Goal: Task Accomplishment & Management: Use online tool/utility

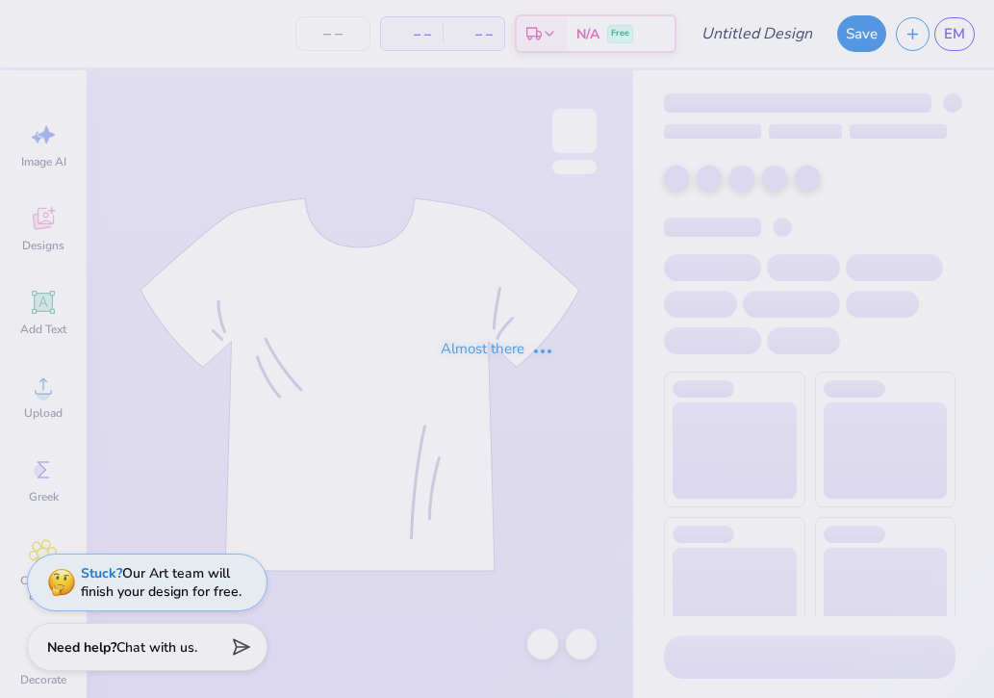
type input "ASB sweaters"
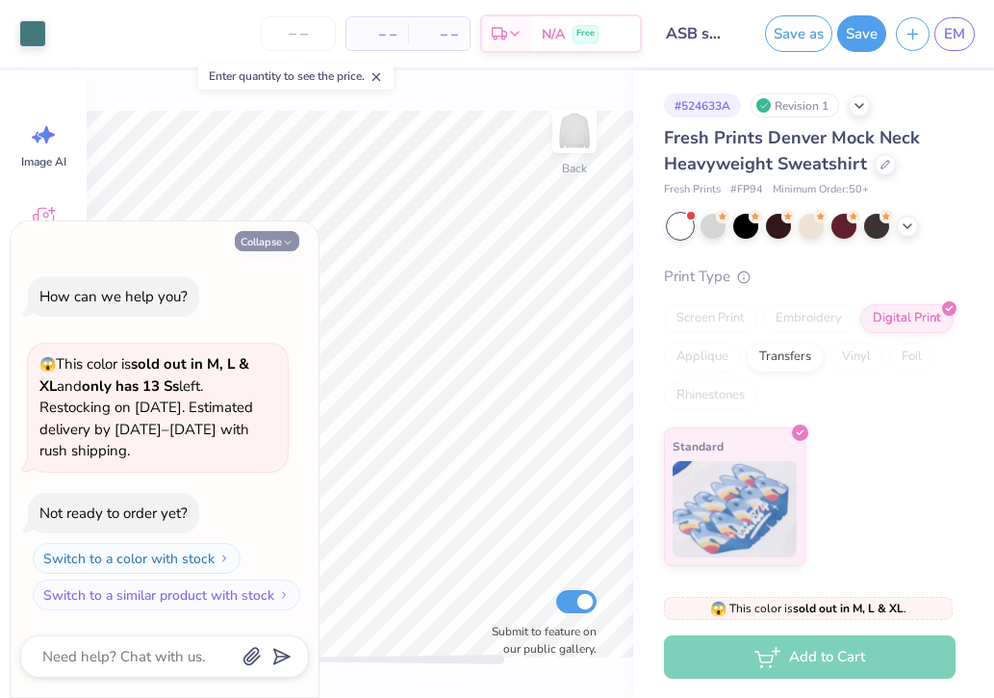
click at [267, 244] on button "Collapse" at bounding box center [267, 241] width 64 height 20
type textarea "x"
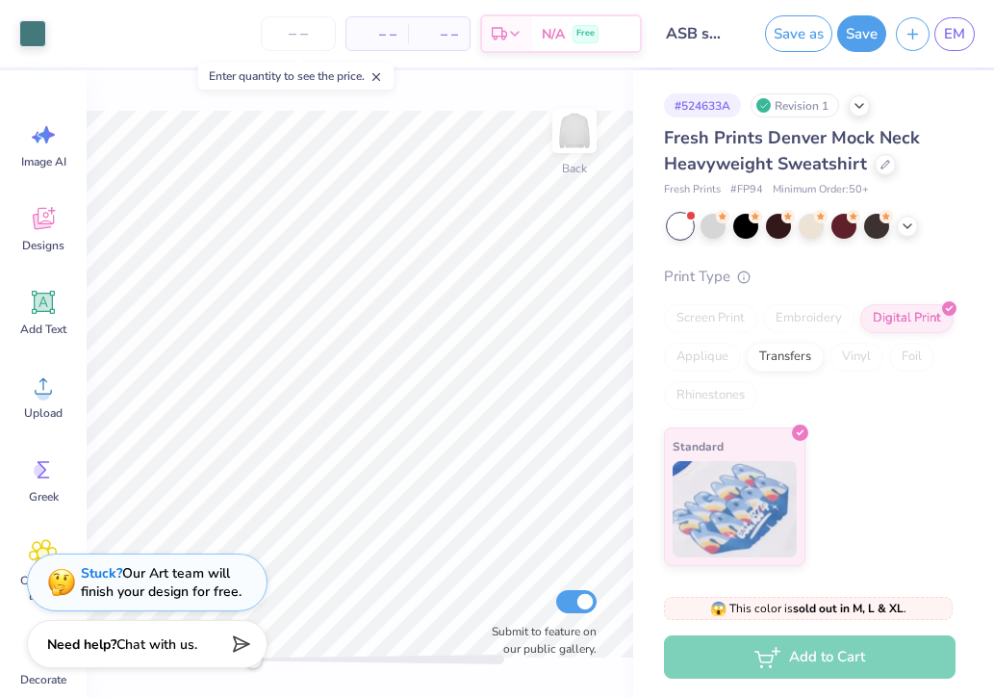
drag, startPoint x: 283, startPoint y: 660, endPoint x: 253, endPoint y: 658, distance: 29.9
click at [253, 658] on div "Art colors – – Per Item – – Total Est. Delivery N/A Free Design Title ASB sweat…" at bounding box center [497, 349] width 994 height 698
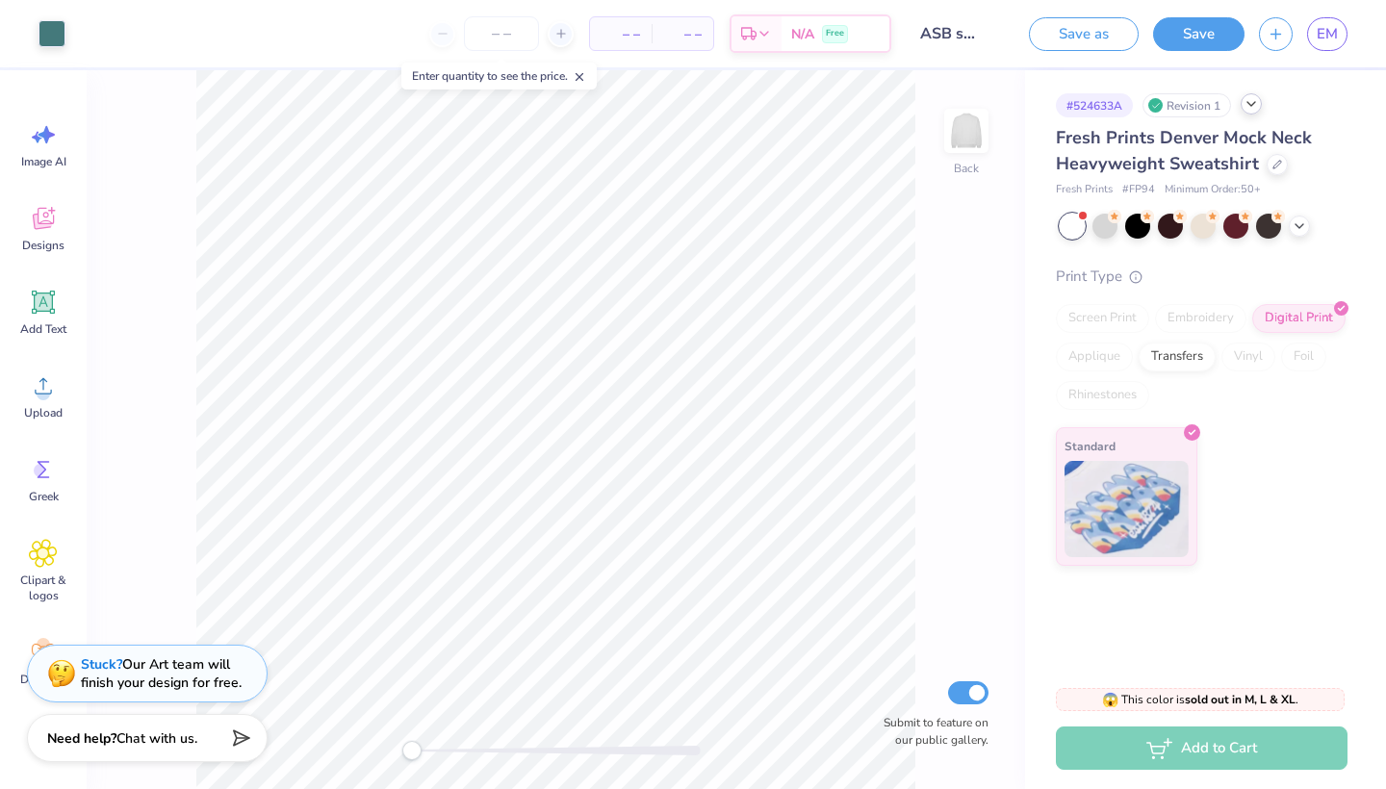
click at [993, 107] on icon at bounding box center [1251, 103] width 15 height 15
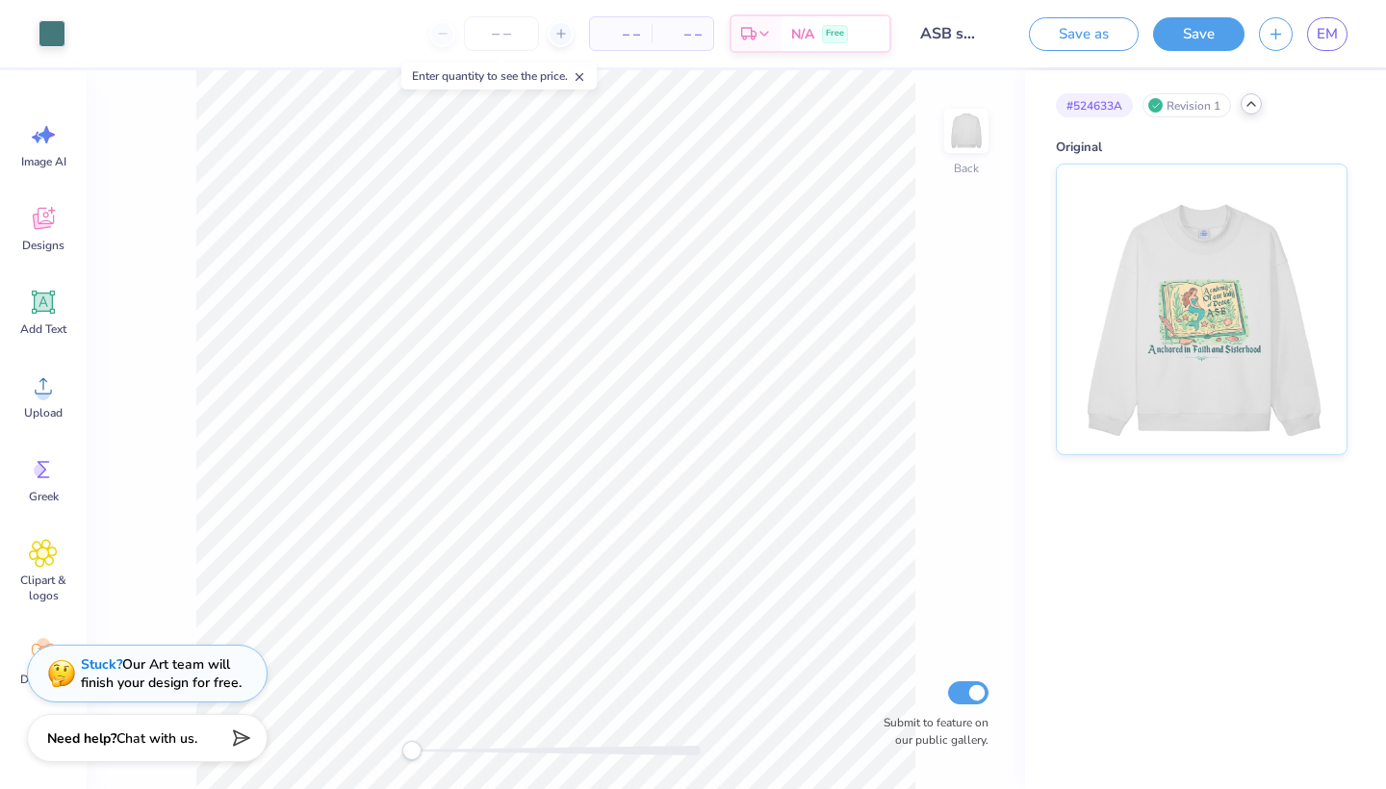
click at [993, 100] on div "Revision 1" at bounding box center [1187, 105] width 89 height 24
click at [993, 101] on div "# 524633A" at bounding box center [1094, 105] width 77 height 24
click at [993, 35] on span "EM" at bounding box center [1327, 34] width 21 height 22
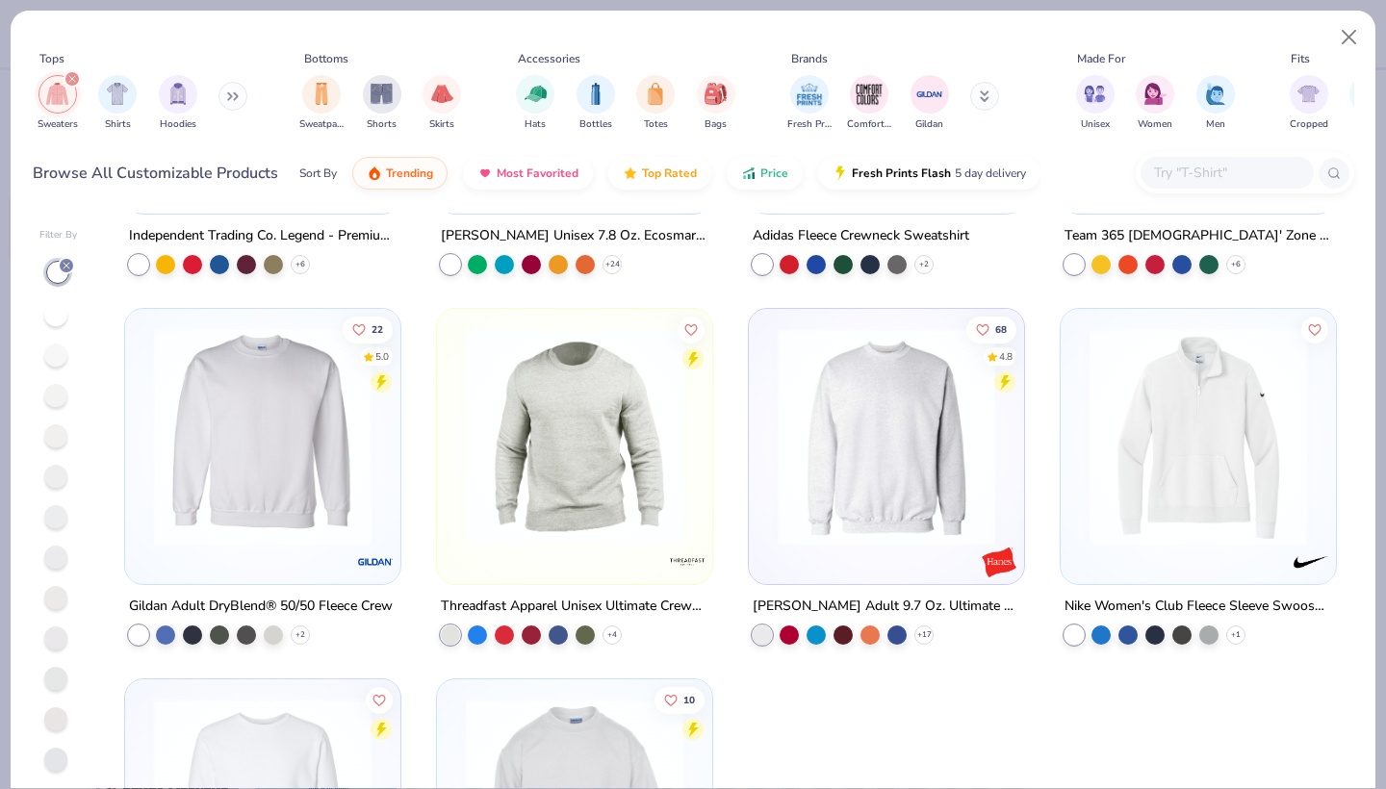
scroll to position [1825, 0]
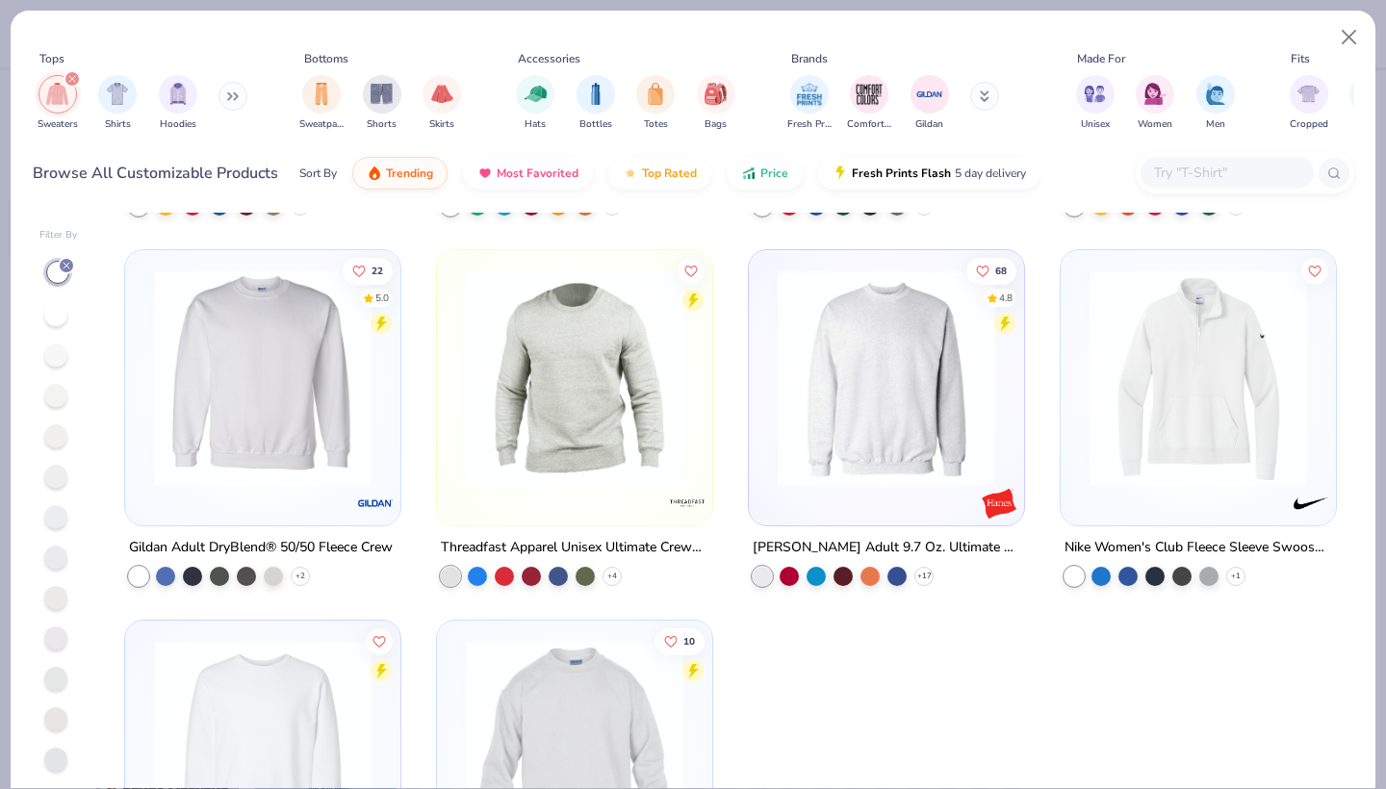
click at [1218, 491] on div at bounding box center [1198, 383] width 256 height 246
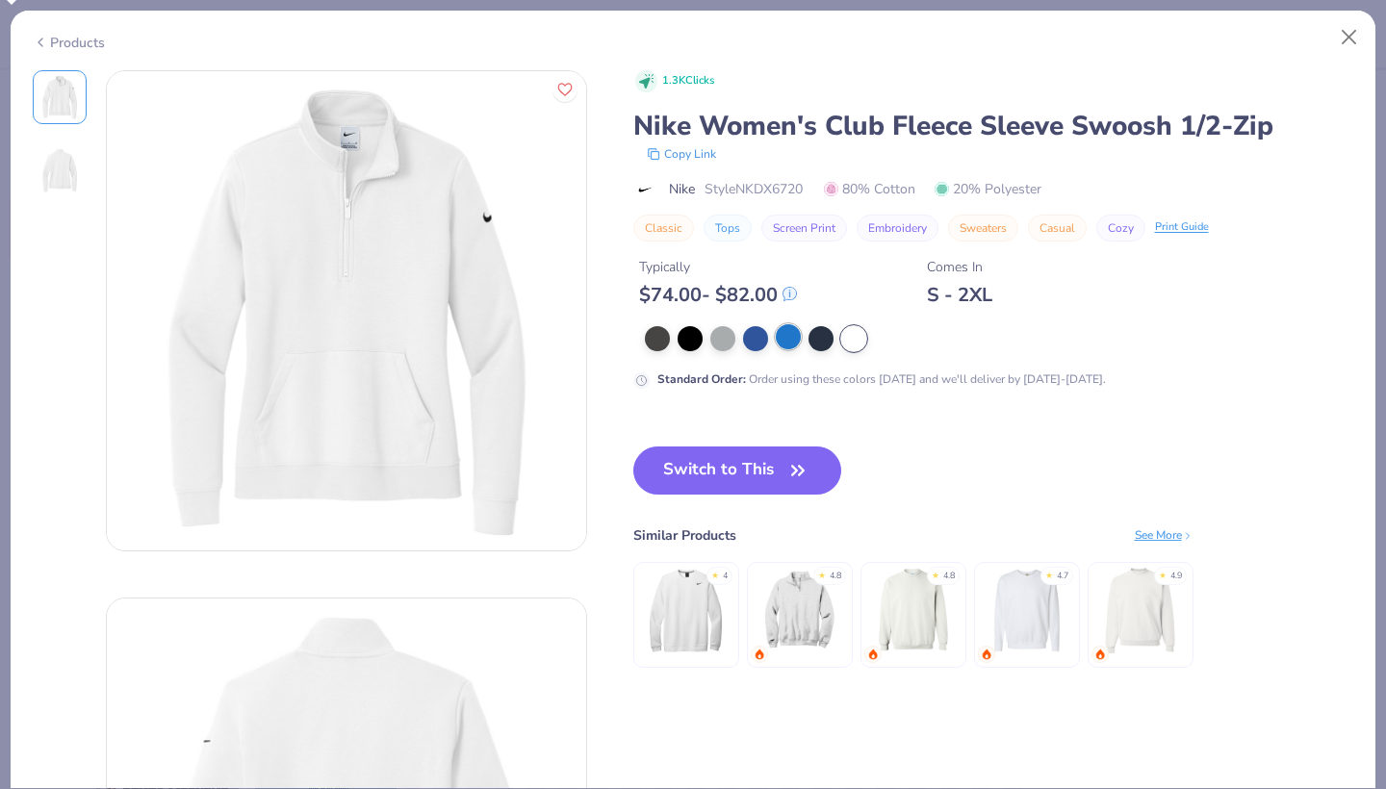
click at [793, 347] on div at bounding box center [788, 336] width 25 height 25
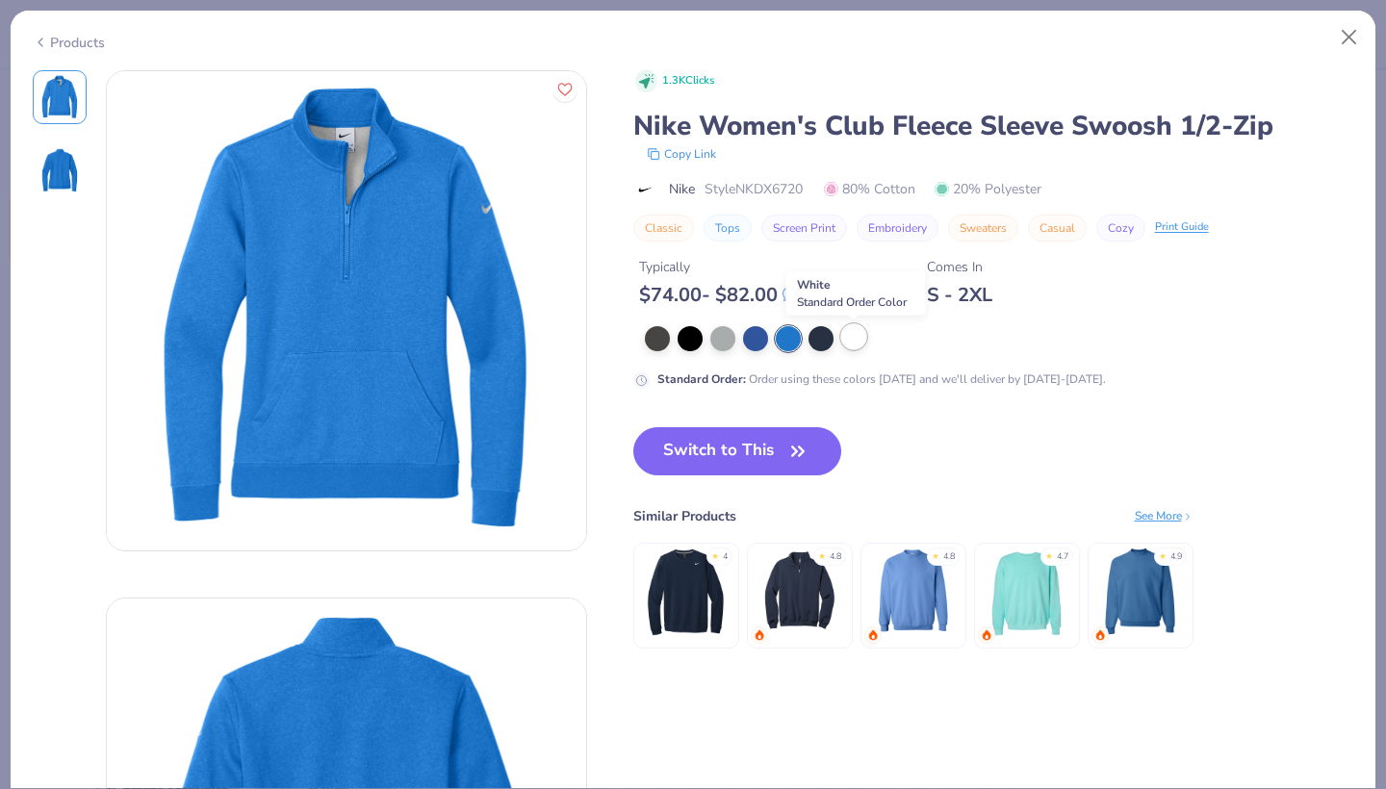
click at [857, 345] on div at bounding box center [853, 336] width 25 height 25
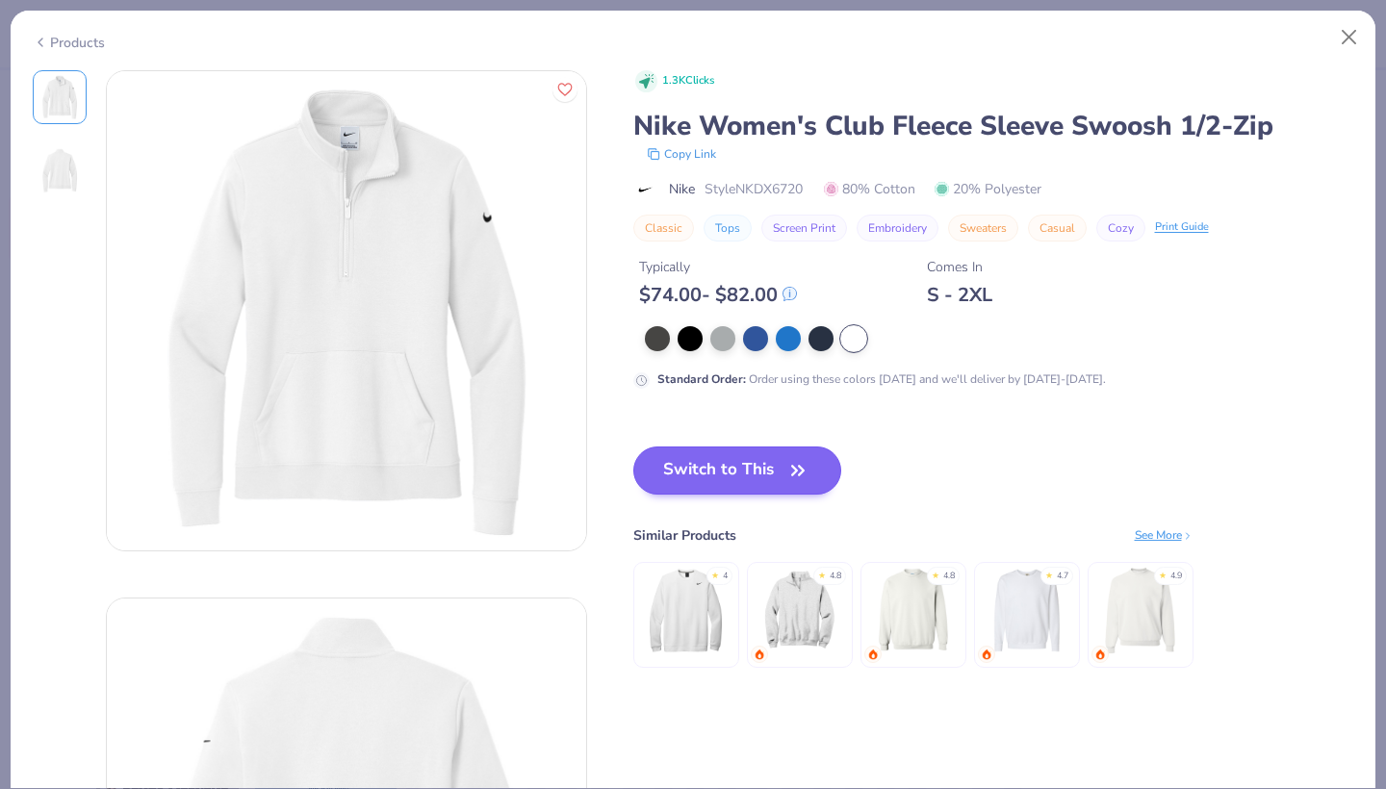
click at [723, 466] on button "Switch to This" at bounding box center [737, 471] width 209 height 48
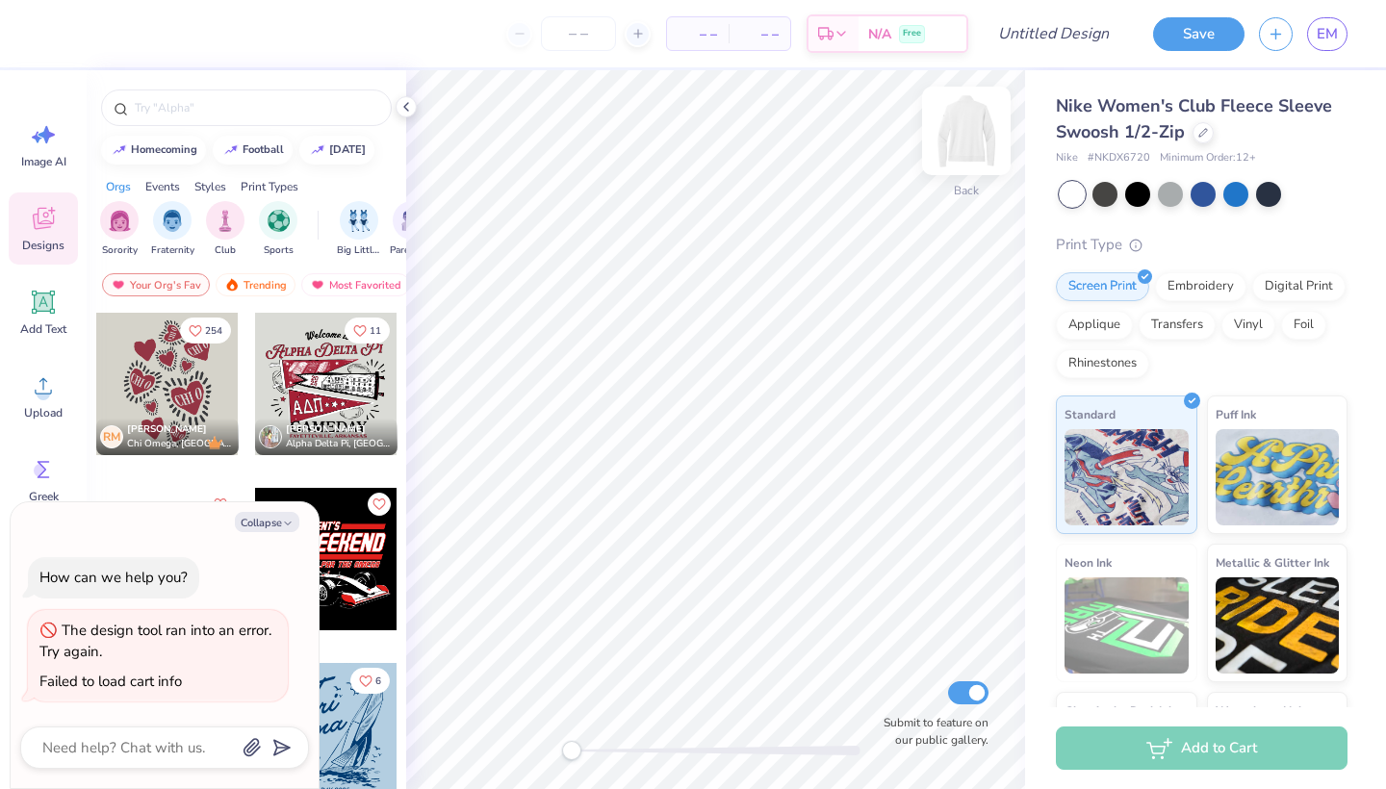
click at [956, 144] on img at bounding box center [966, 130] width 77 height 77
click at [956, 144] on img at bounding box center [966, 131] width 39 height 39
type textarea "x"
click at [587, 39] on input "number" at bounding box center [578, 33] width 75 height 35
type input "25"
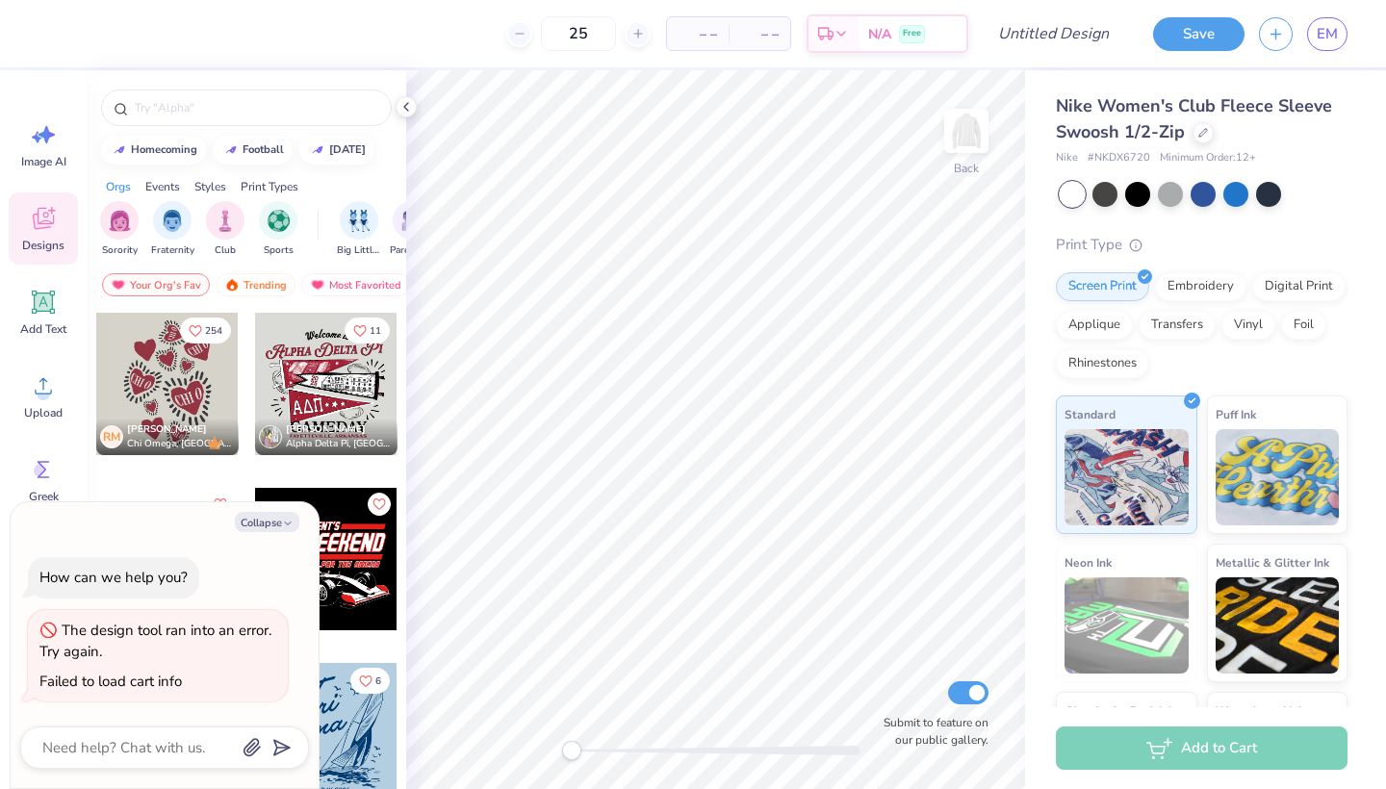
type textarea "x"
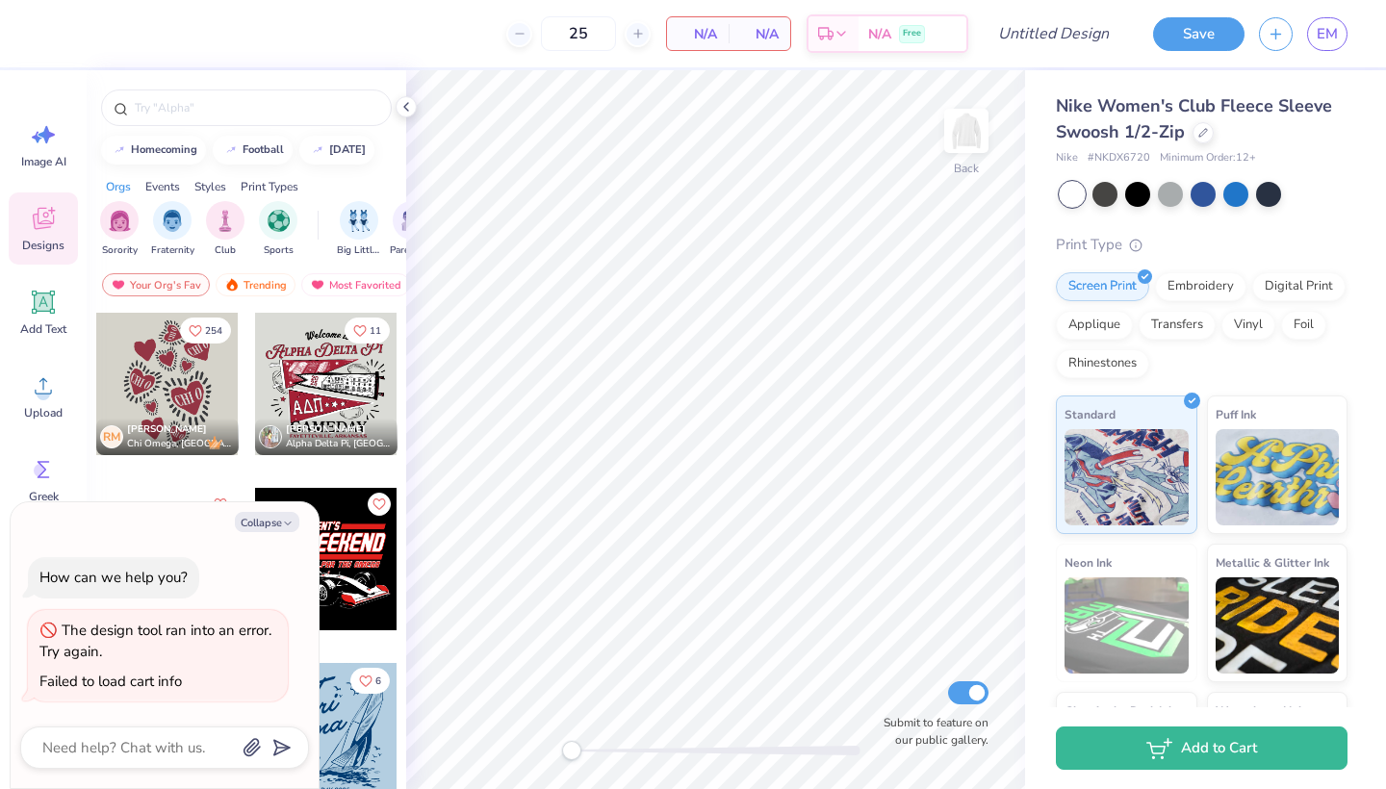
type input "25"
click at [735, 44] on div "N/A Total" at bounding box center [760, 33] width 62 height 33
click at [281, 531] on button "Collapse" at bounding box center [267, 522] width 64 height 20
type textarea "x"
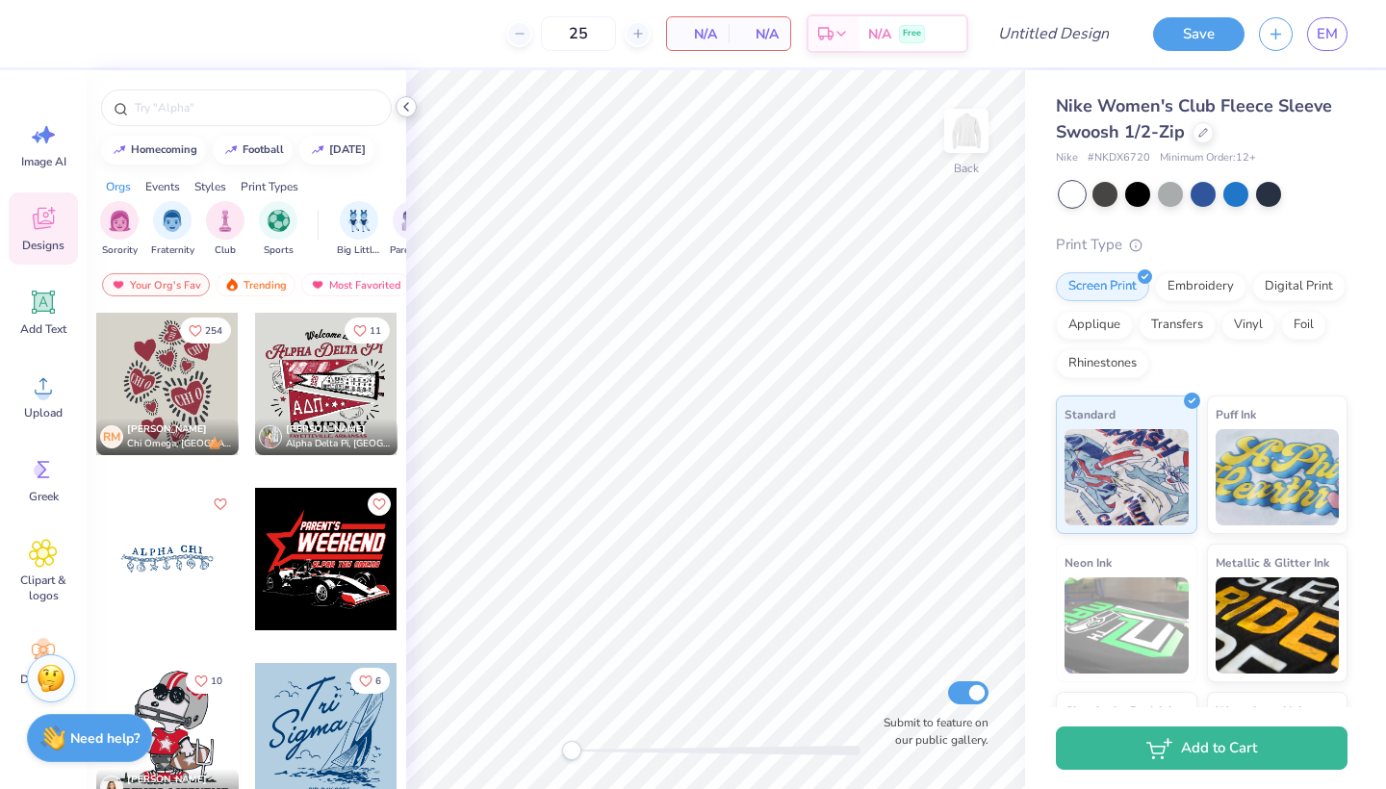
click at [408, 107] on icon at bounding box center [406, 106] width 15 height 15
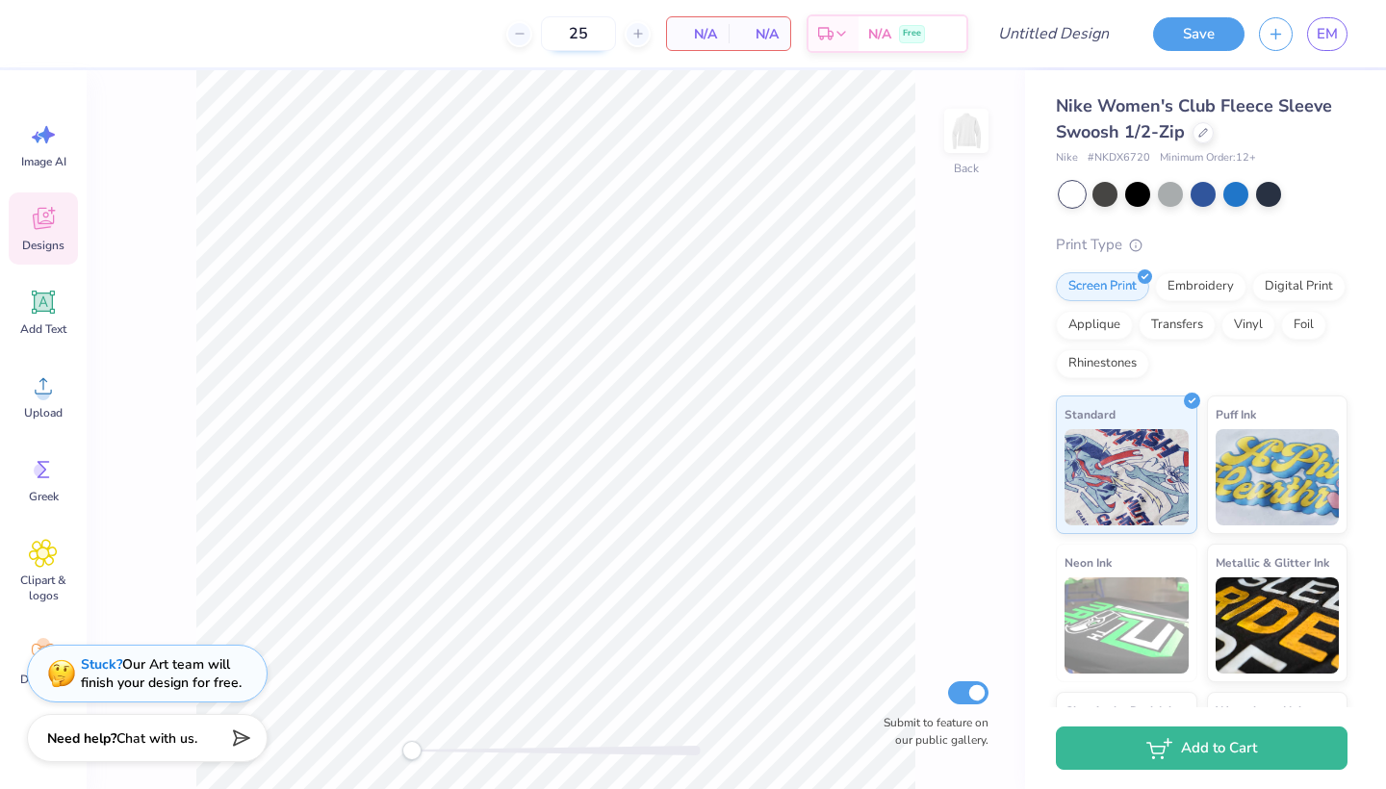
click at [588, 38] on input "25" at bounding box center [578, 33] width 75 height 35
type input "2"
type input "33"
click at [1326, 27] on span "EM" at bounding box center [1327, 34] width 21 height 22
click at [973, 137] on img at bounding box center [966, 130] width 77 height 77
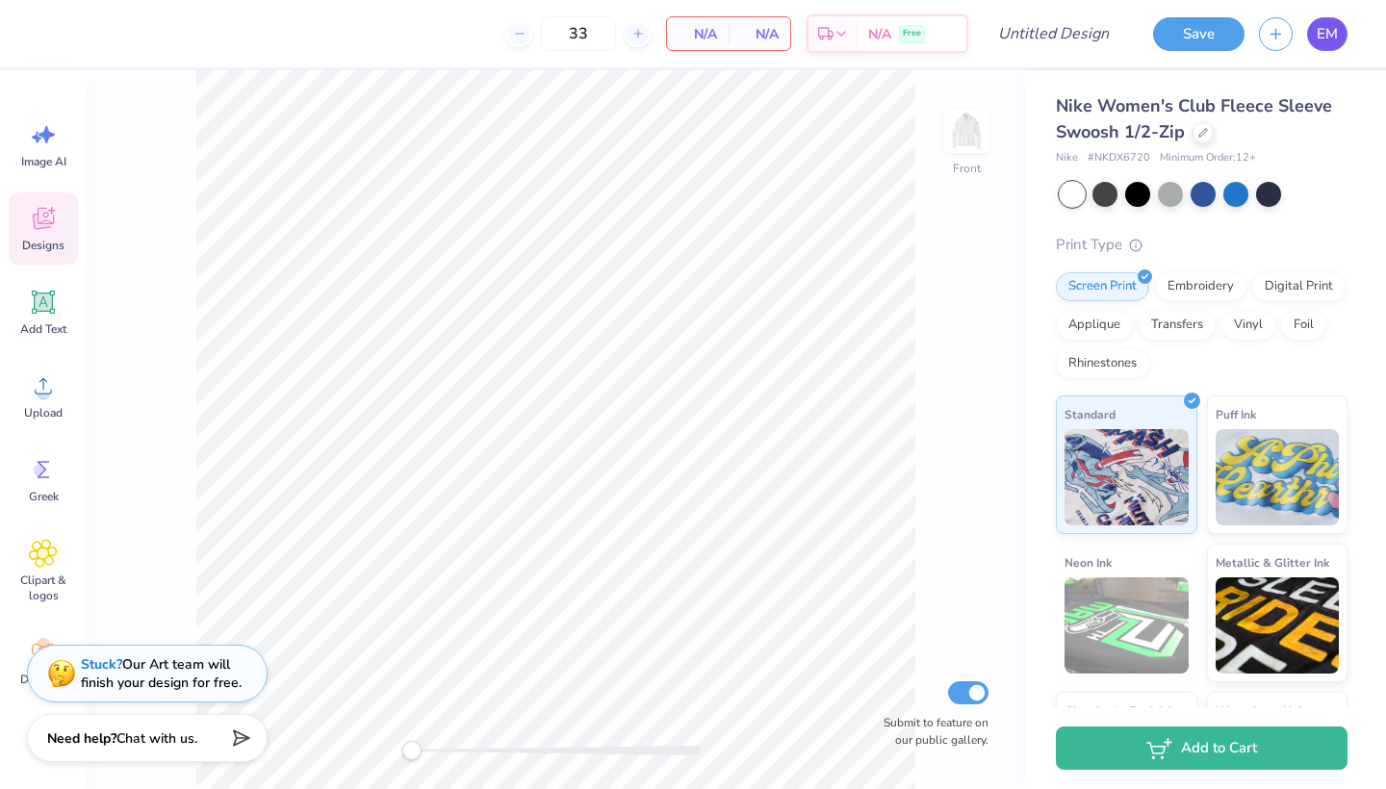
click at [1323, 30] on span "EM" at bounding box center [1327, 34] width 21 height 22
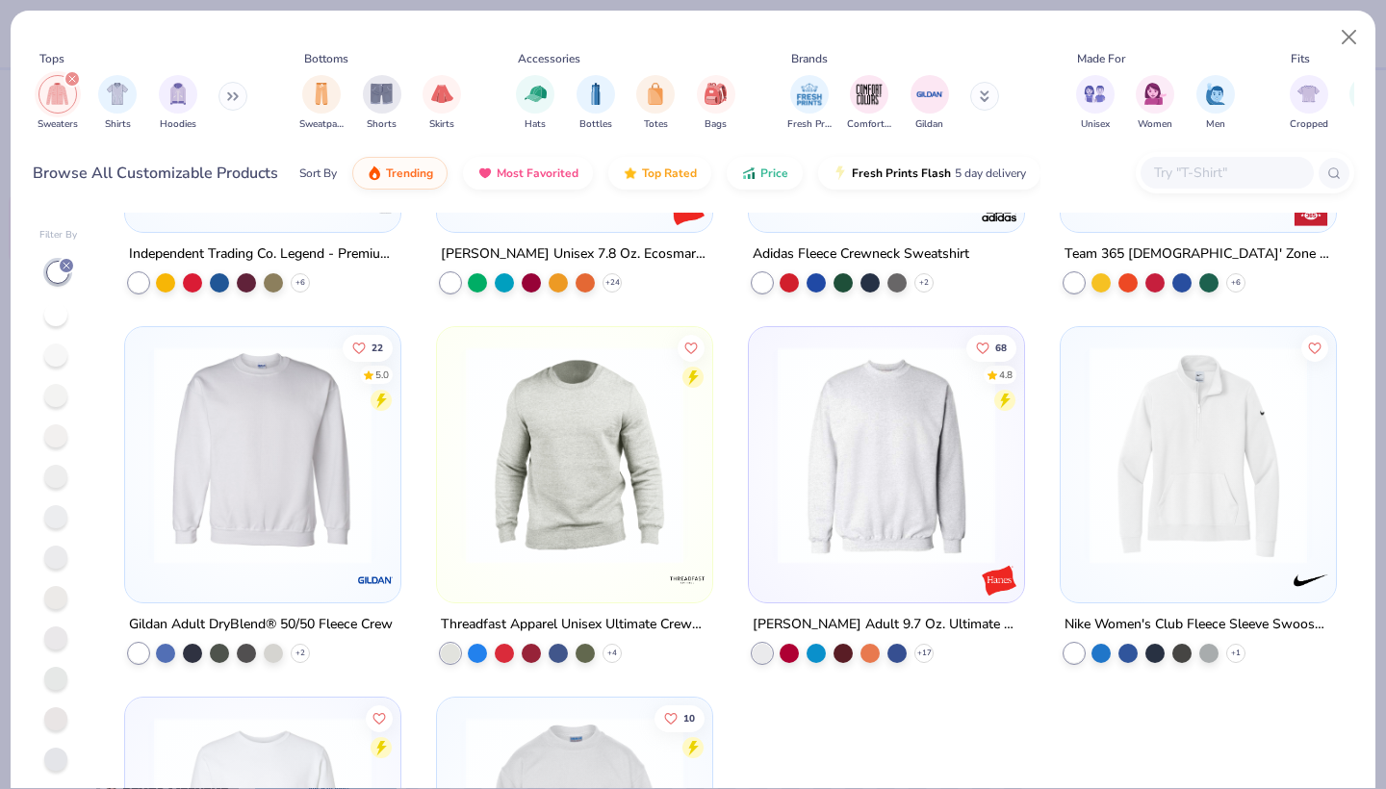
scroll to position [1722, 0]
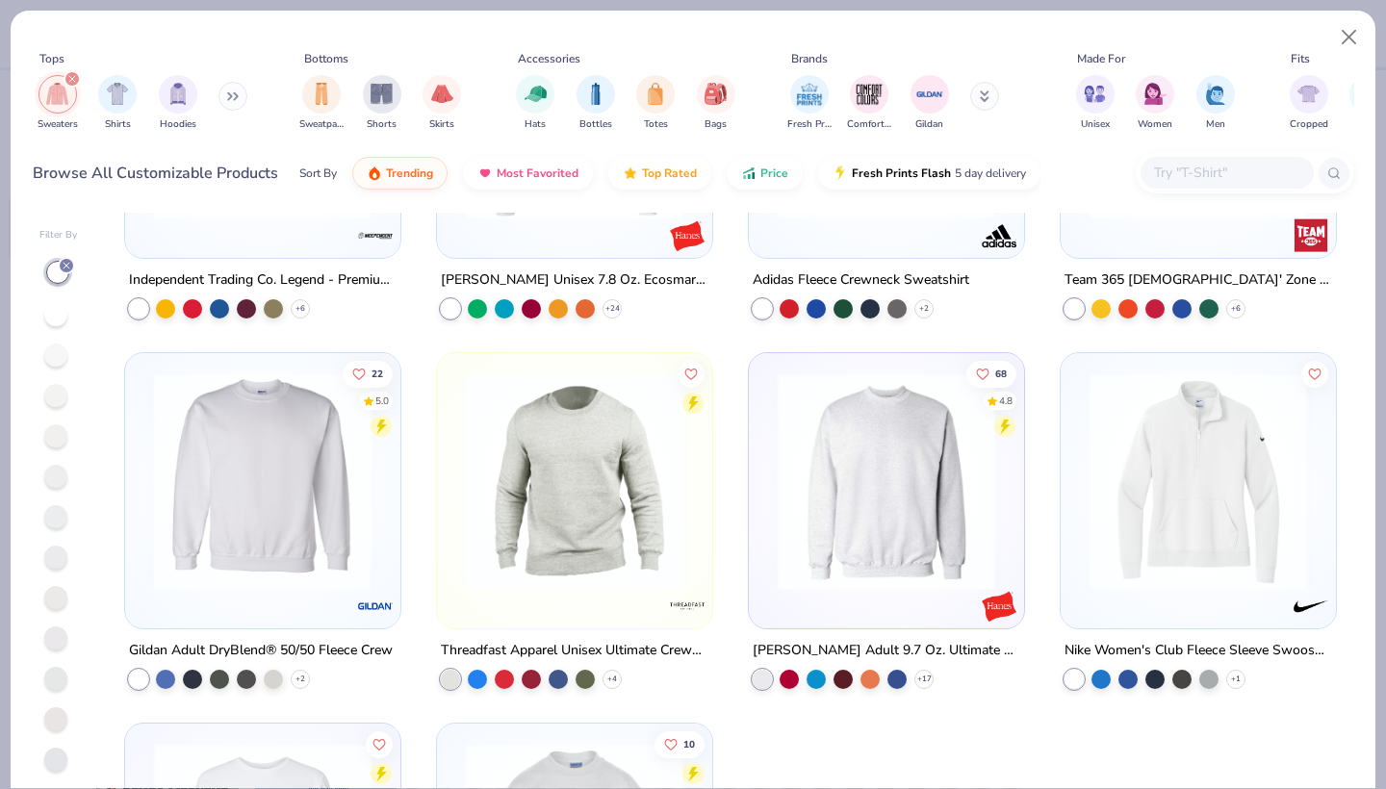
click at [1183, 572] on img at bounding box center [1198, 482] width 237 height 218
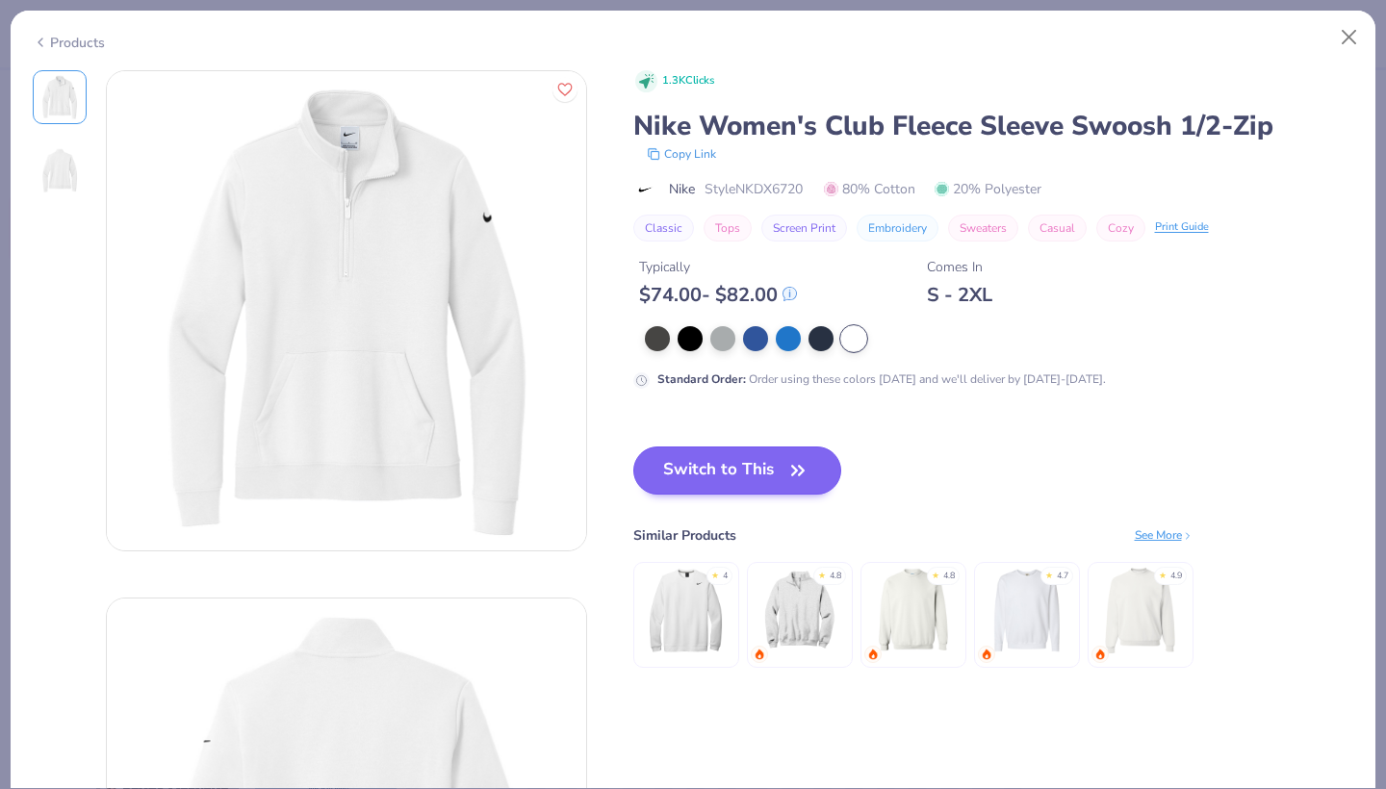
click at [751, 466] on button "Switch to This" at bounding box center [737, 471] width 209 height 48
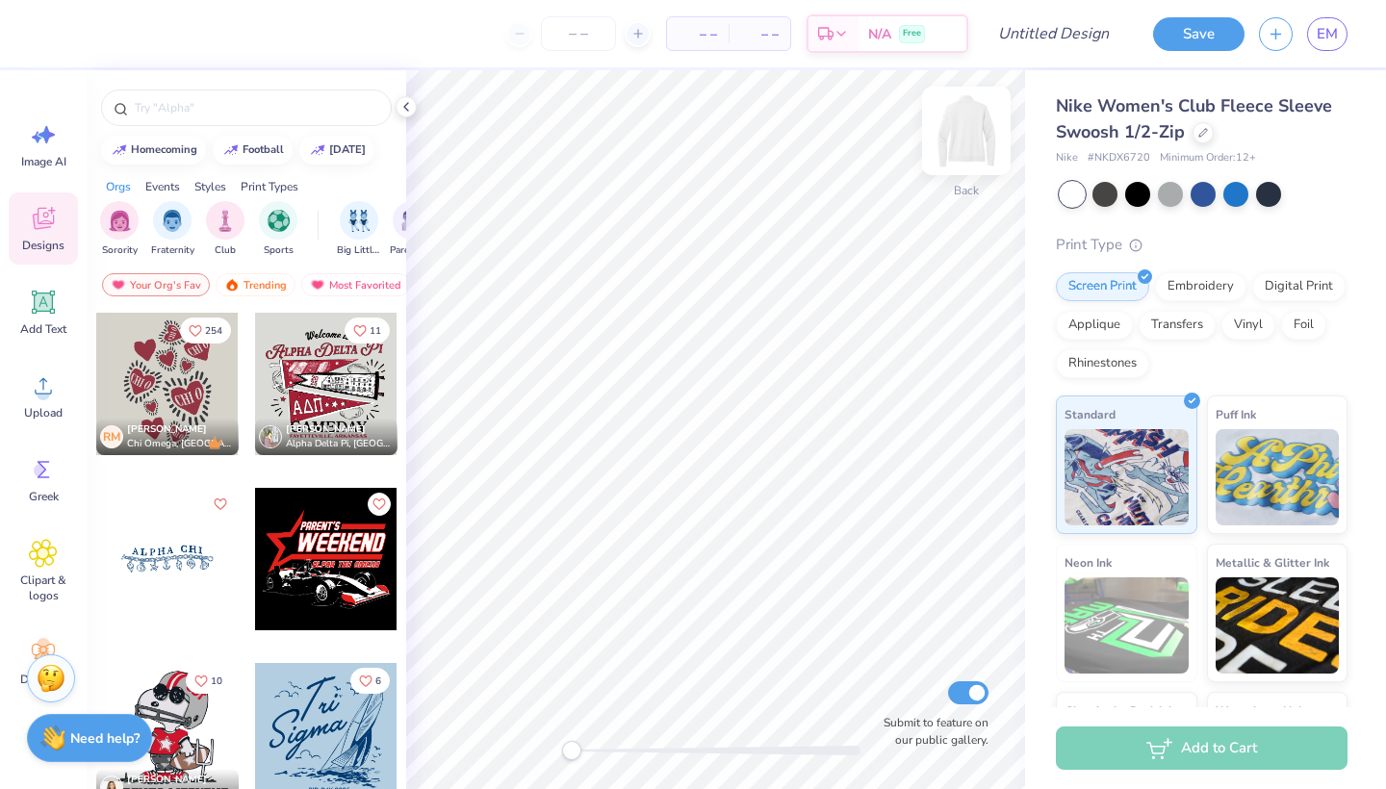
click at [961, 159] on img at bounding box center [966, 130] width 77 height 77
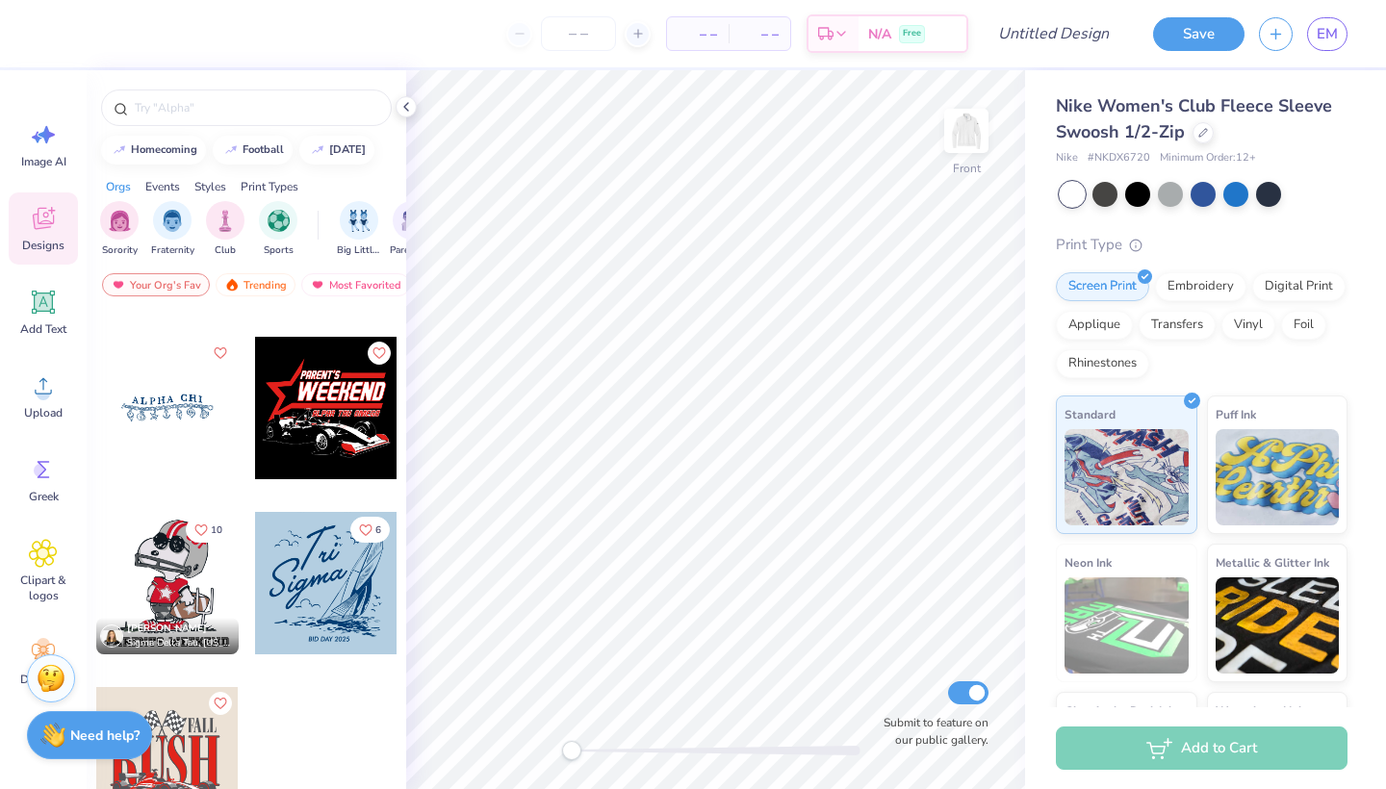
scroll to position [151, 0]
click at [61, 671] on img at bounding box center [51, 675] width 29 height 29
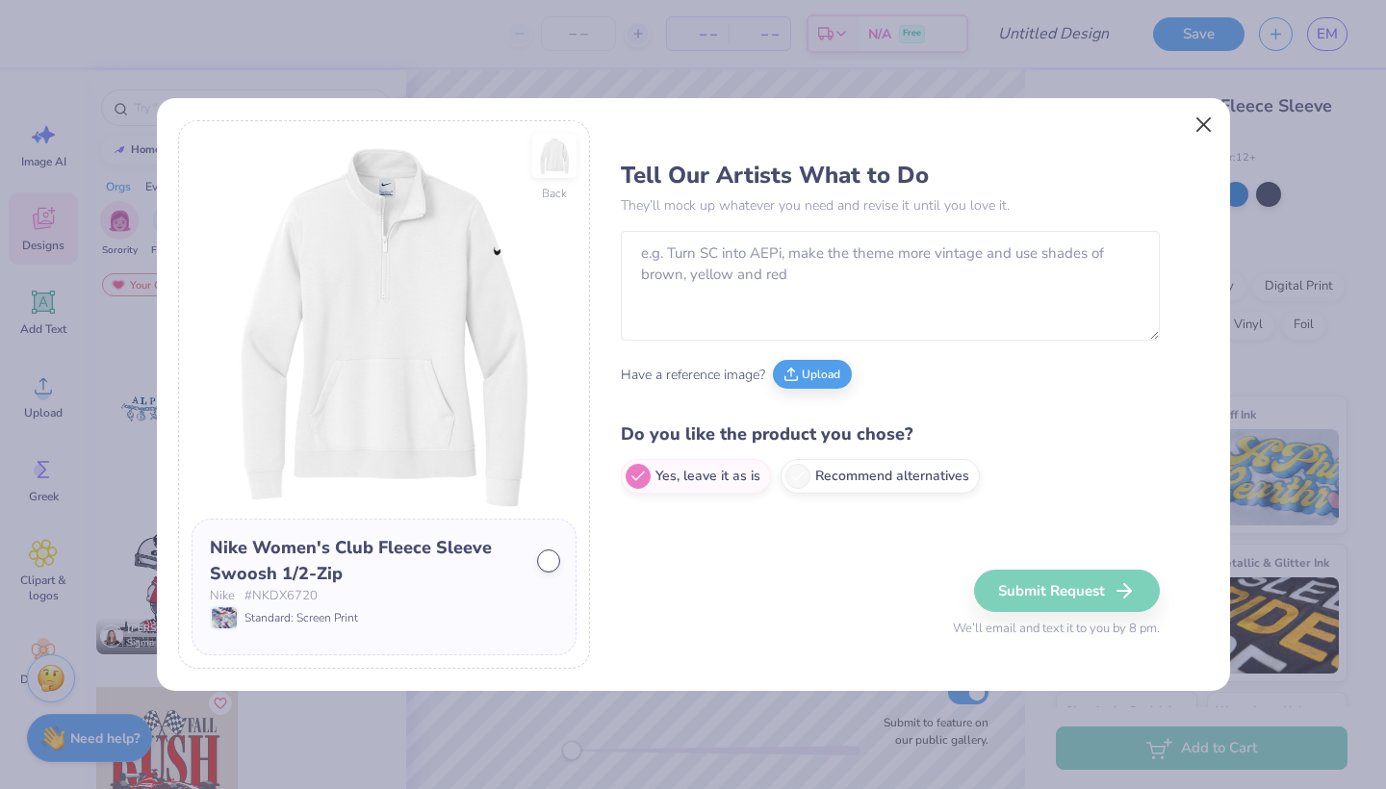
click at [1208, 123] on button "Close" at bounding box center [1203, 125] width 37 height 37
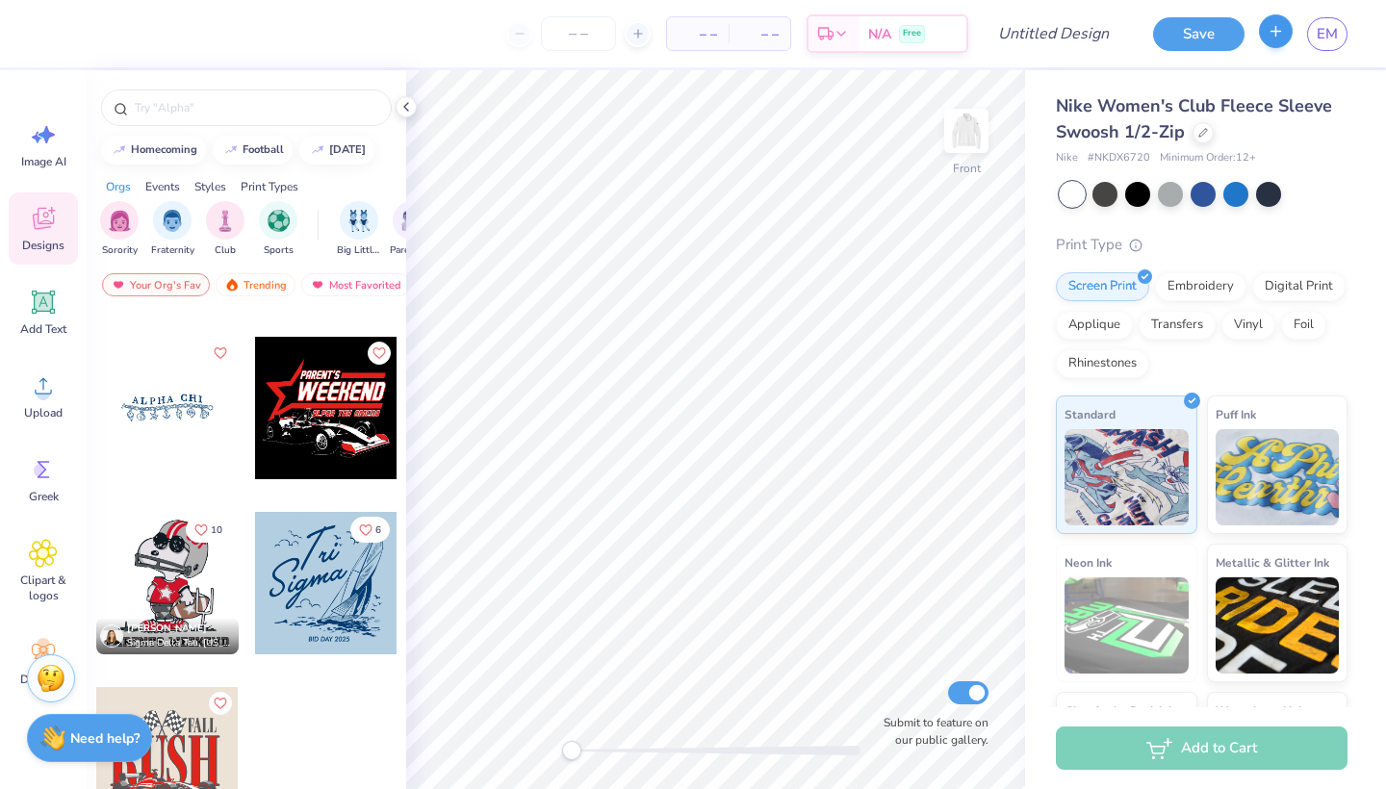
click at [1278, 38] on icon "button" at bounding box center [1276, 31] width 16 height 16
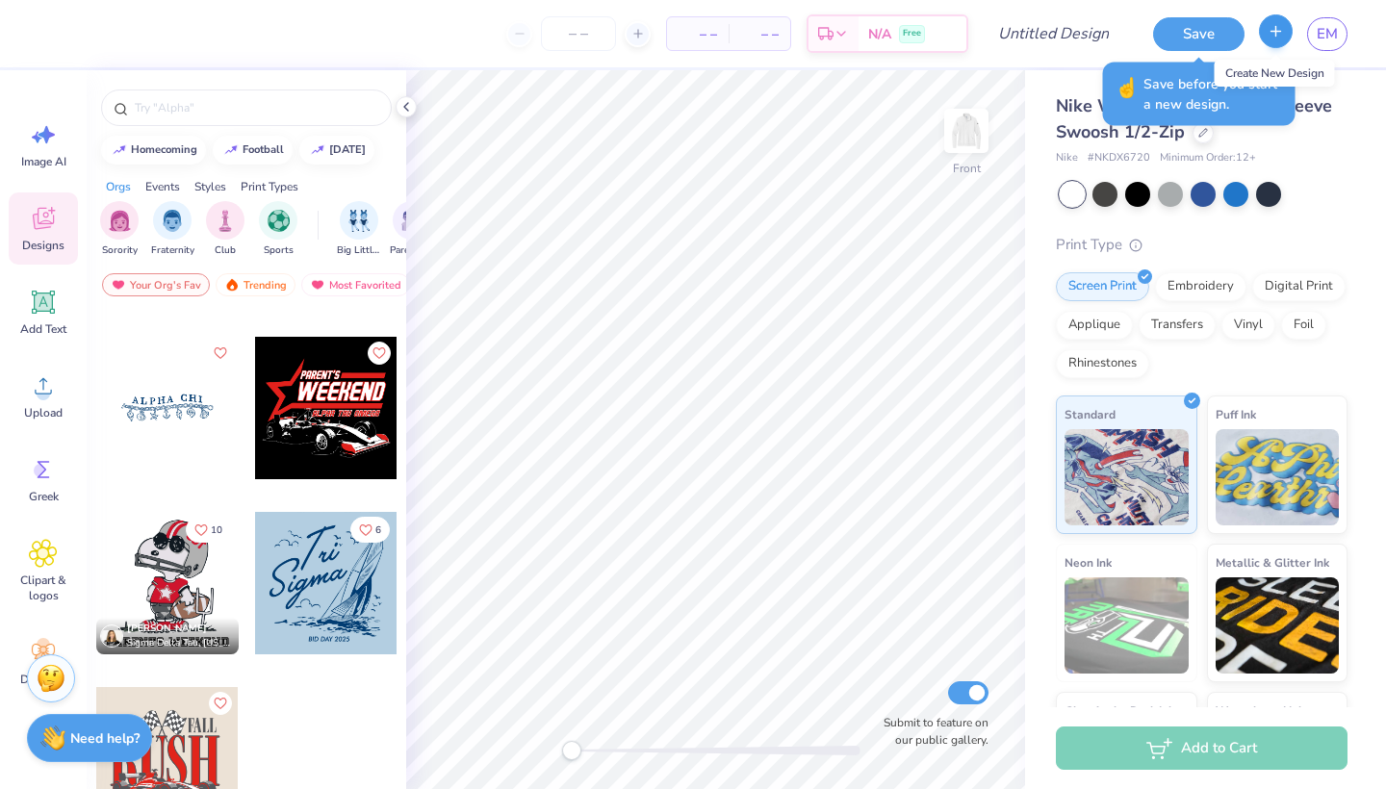
click at [1277, 21] on button "button" at bounding box center [1276, 31] width 34 height 34
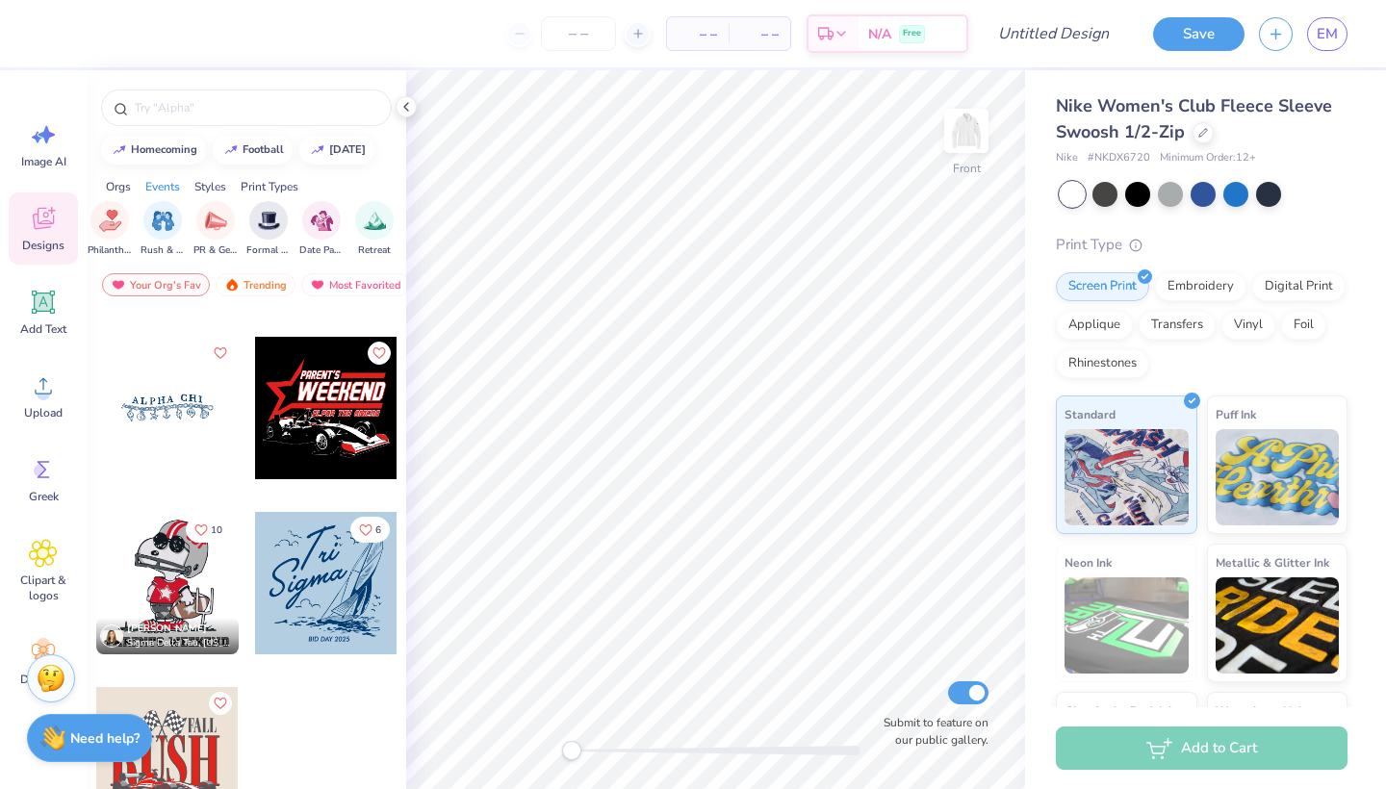
scroll to position [0, 23]
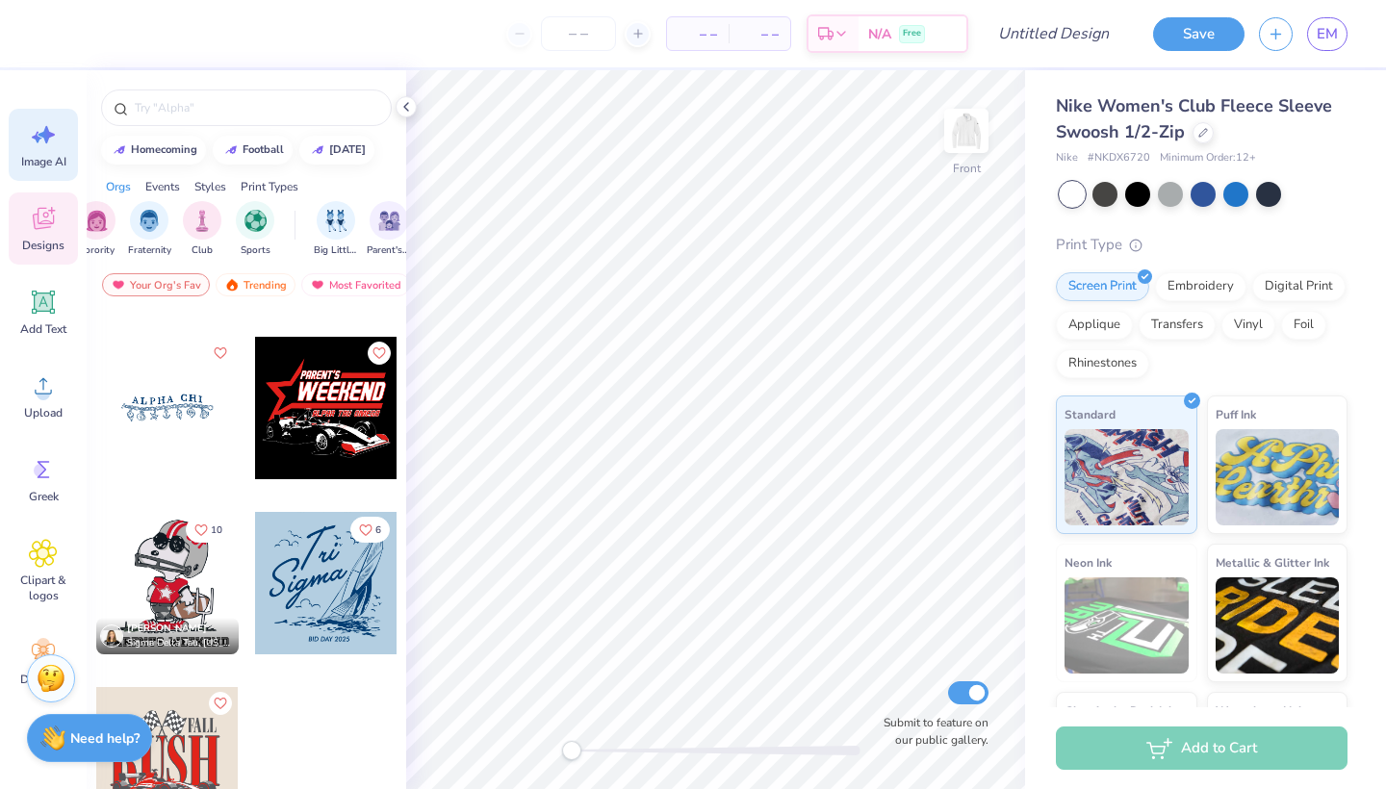
click at [37, 136] on icon at bounding box center [37, 138] width 11 height 12
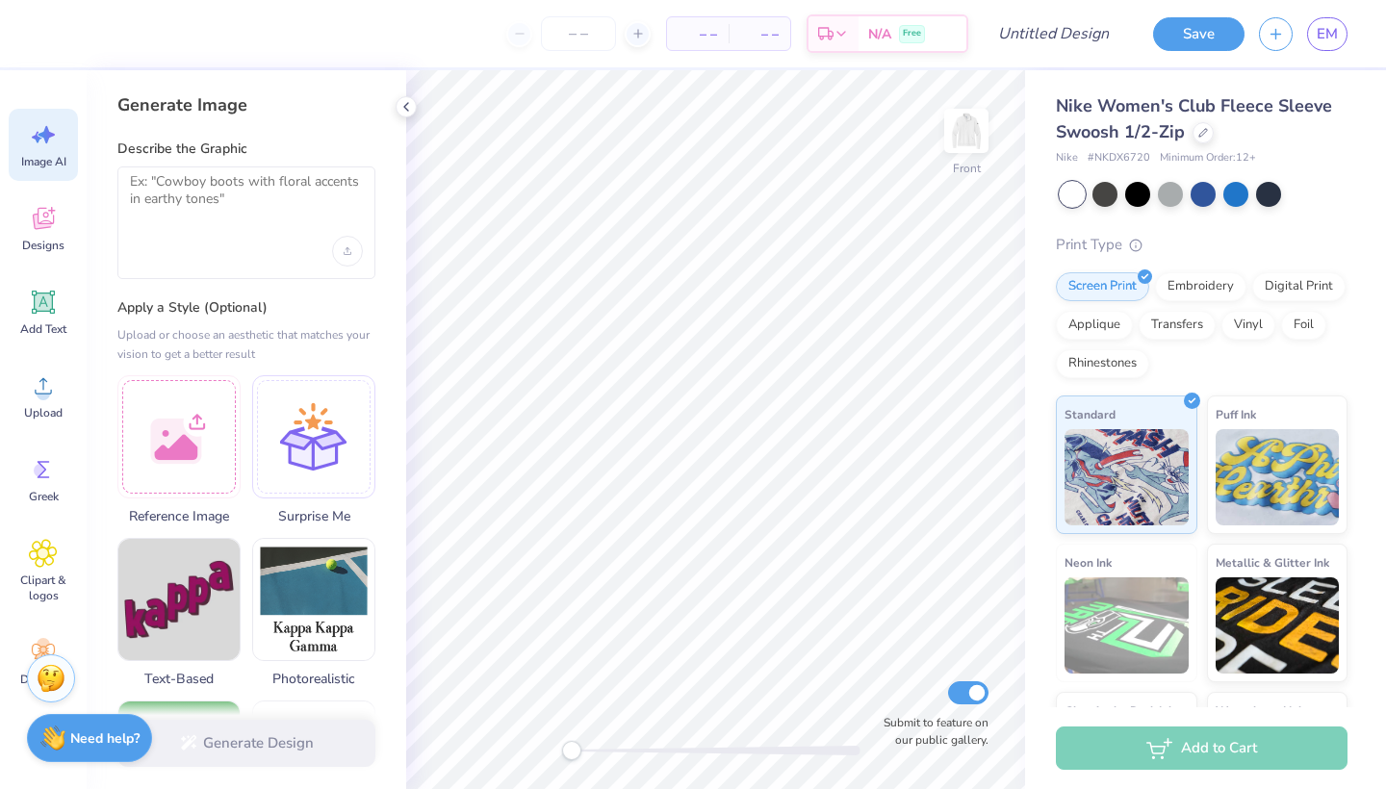
scroll to position [0, 0]
click at [31, 231] on icon at bounding box center [43, 218] width 29 height 29
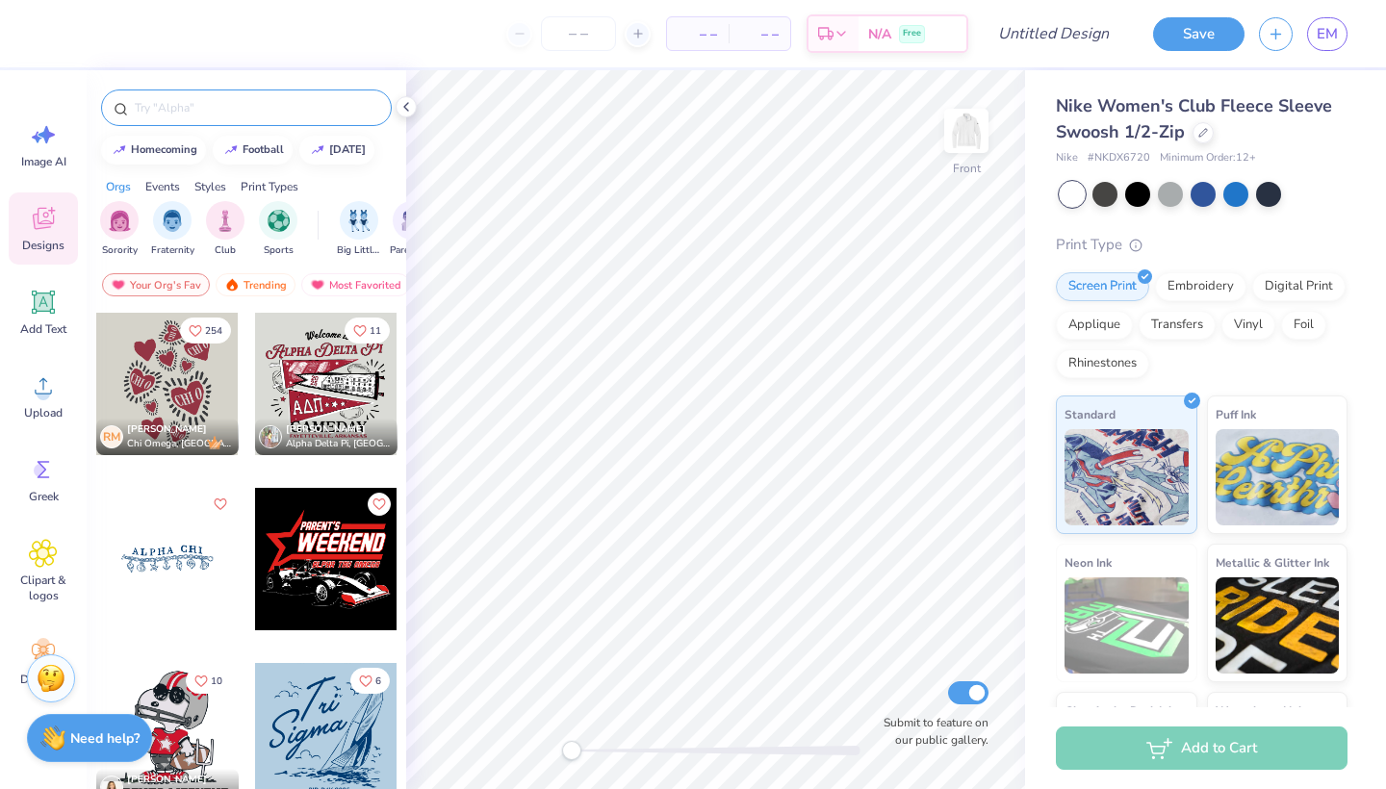
click at [204, 115] on input "text" at bounding box center [256, 107] width 246 height 19
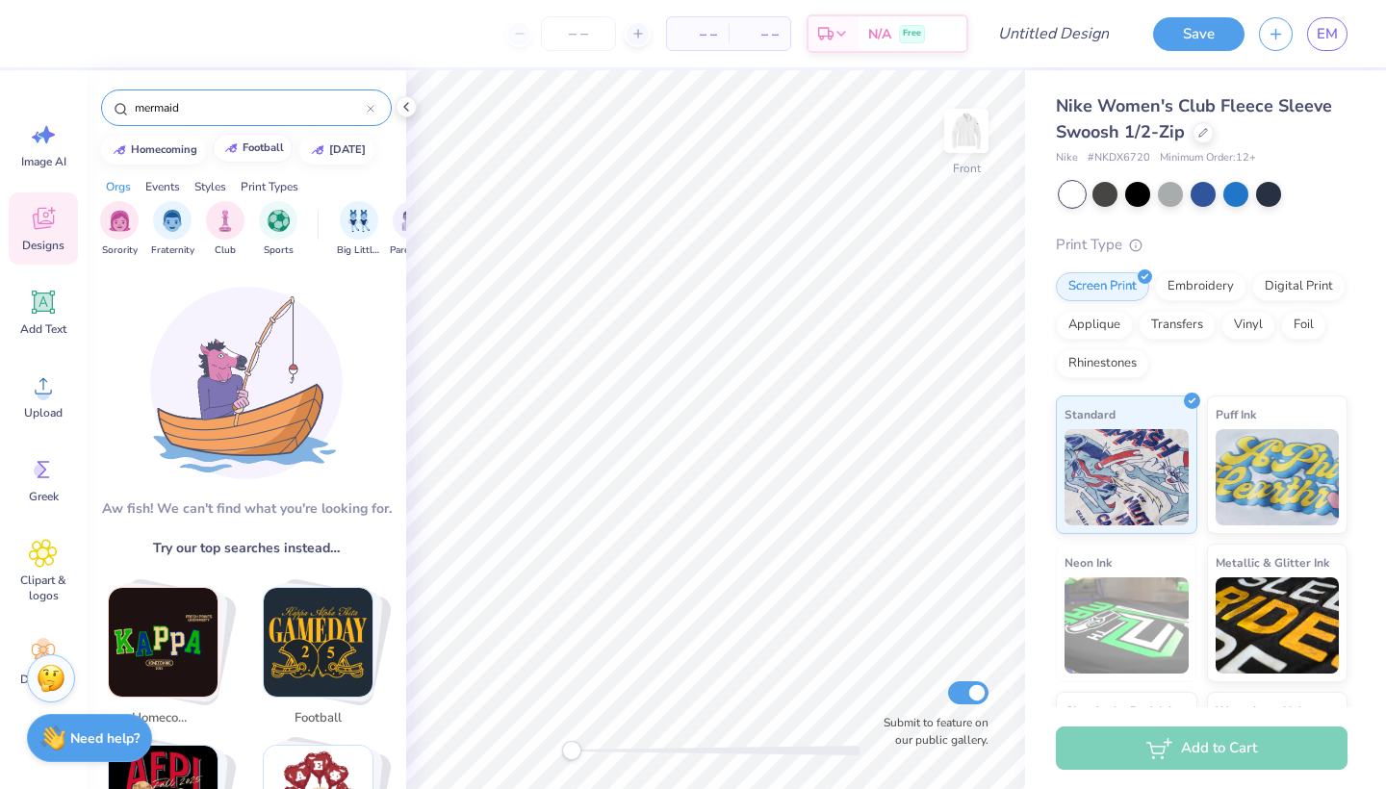
type input "mermaid"
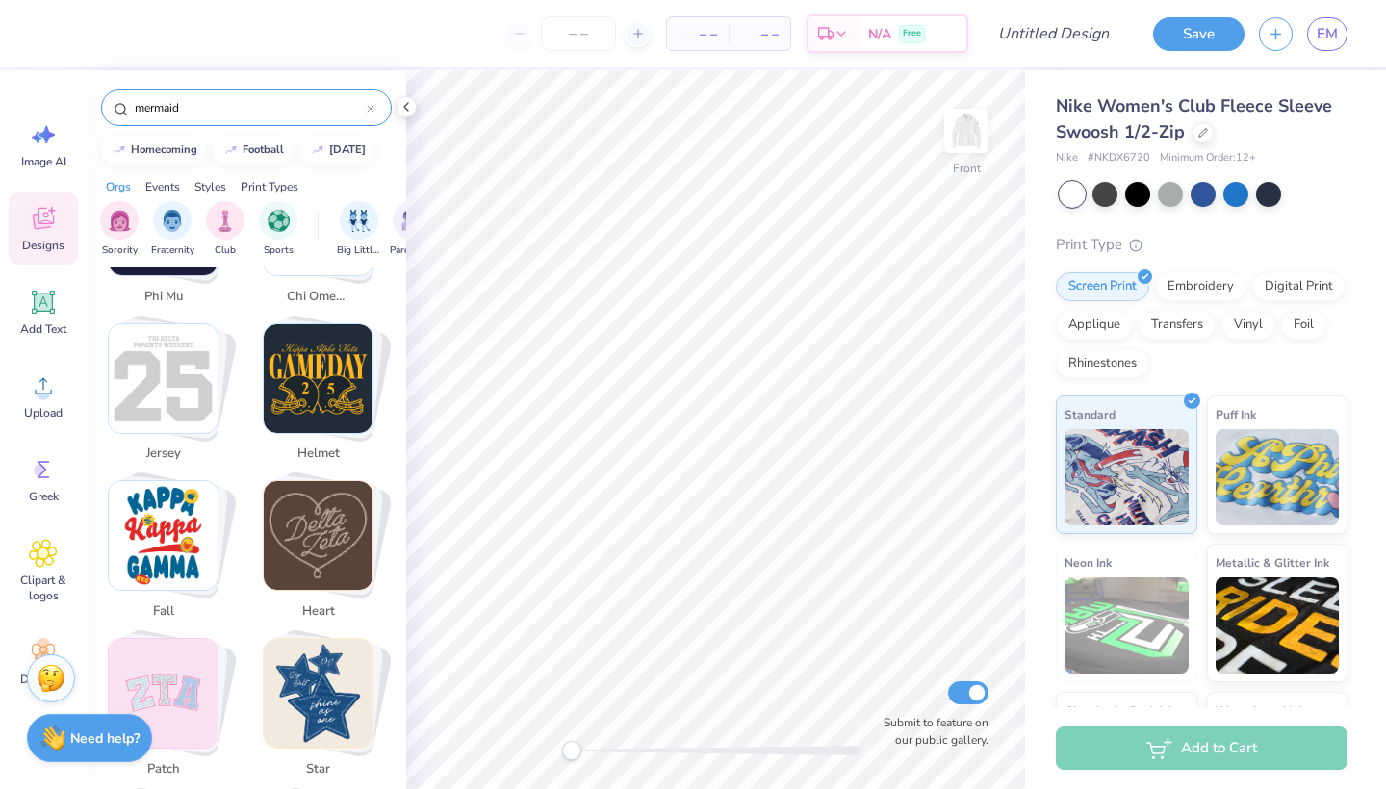
scroll to position [928, 0]
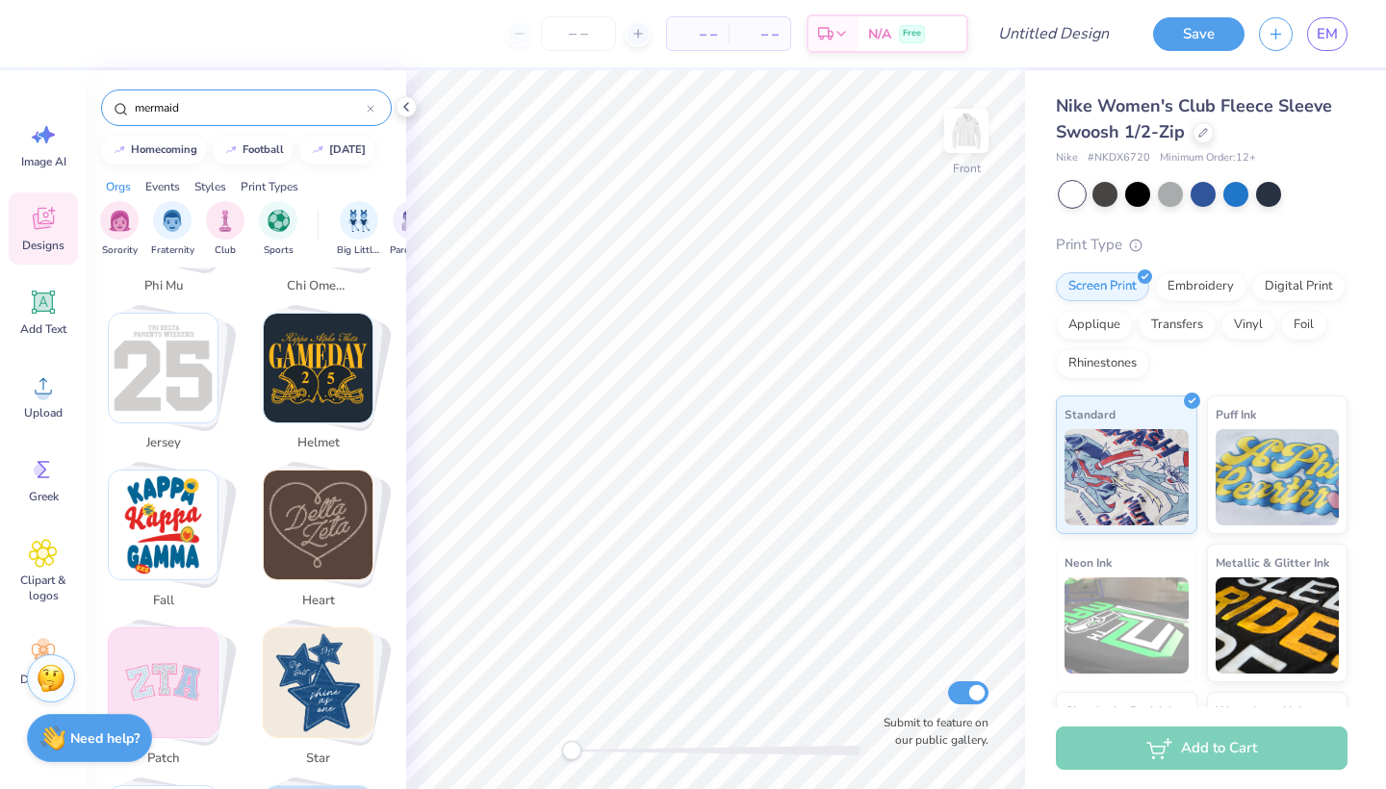
click at [207, 181] on div "Styles" at bounding box center [210, 186] width 32 height 17
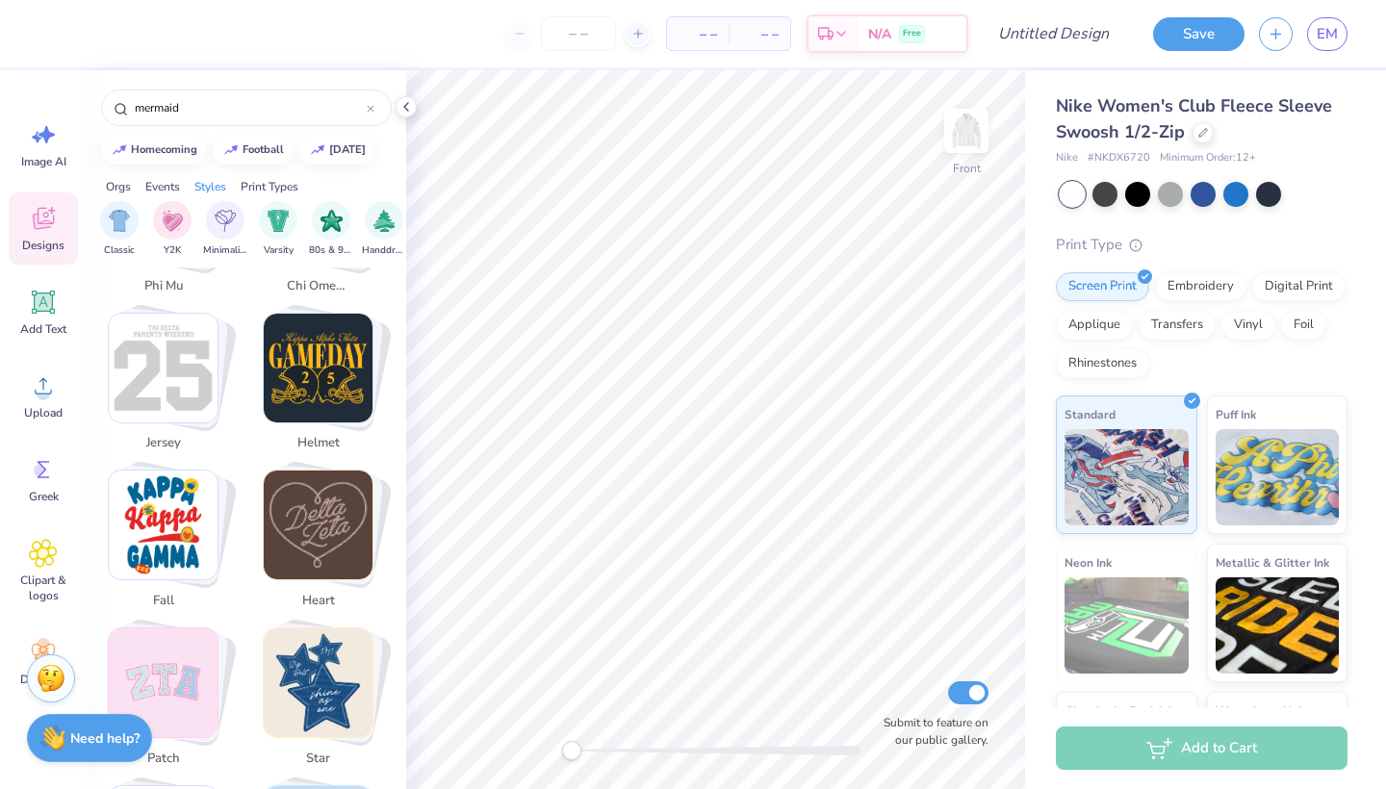
click at [271, 183] on div "Print Types" at bounding box center [270, 186] width 58 height 17
click at [123, 180] on div "Orgs" at bounding box center [118, 186] width 25 height 17
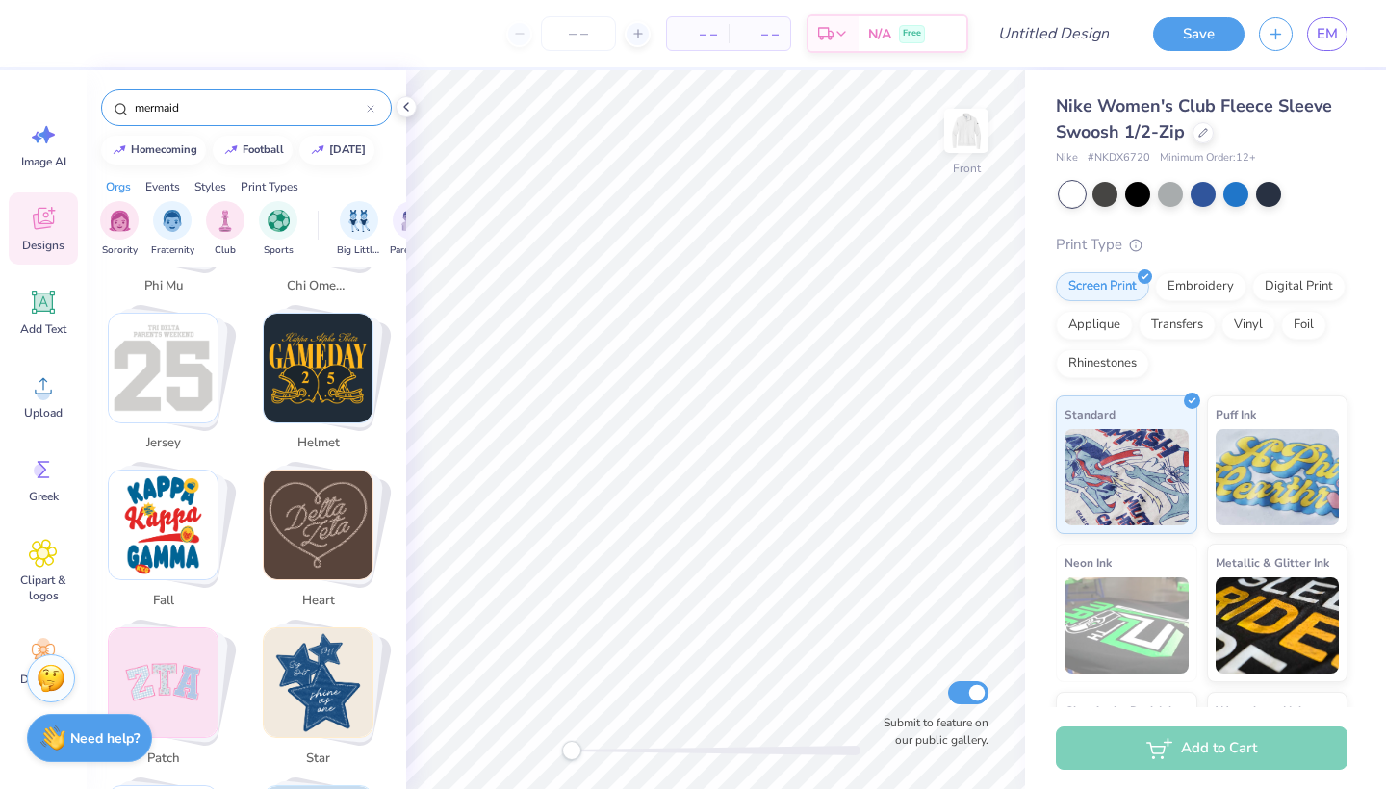
click at [218, 112] on input "mermaid" at bounding box center [250, 107] width 234 height 19
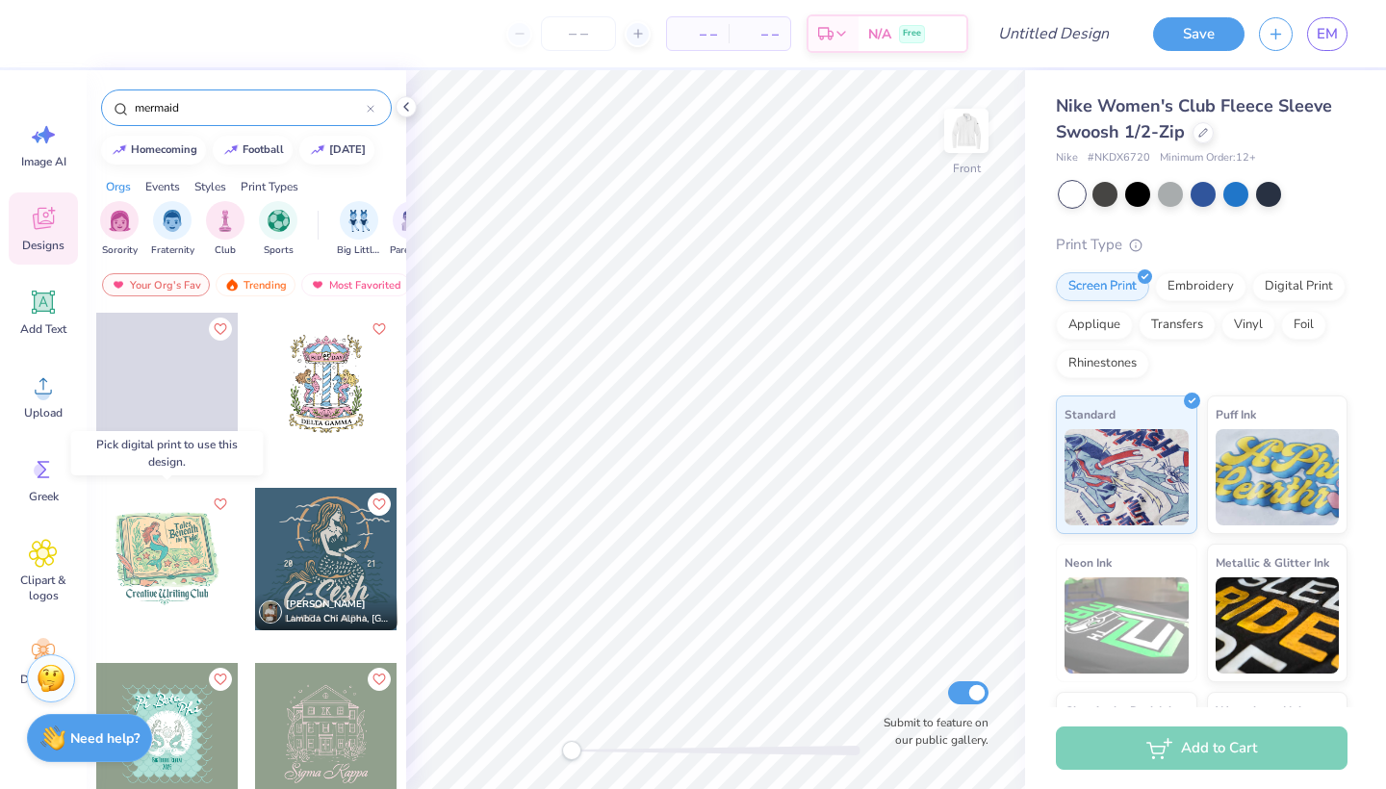
click at [164, 572] on div at bounding box center [167, 559] width 142 height 142
click at [191, 574] on div at bounding box center [167, 559] width 142 height 142
click at [218, 595] on div at bounding box center [166, 559] width 142 height 142
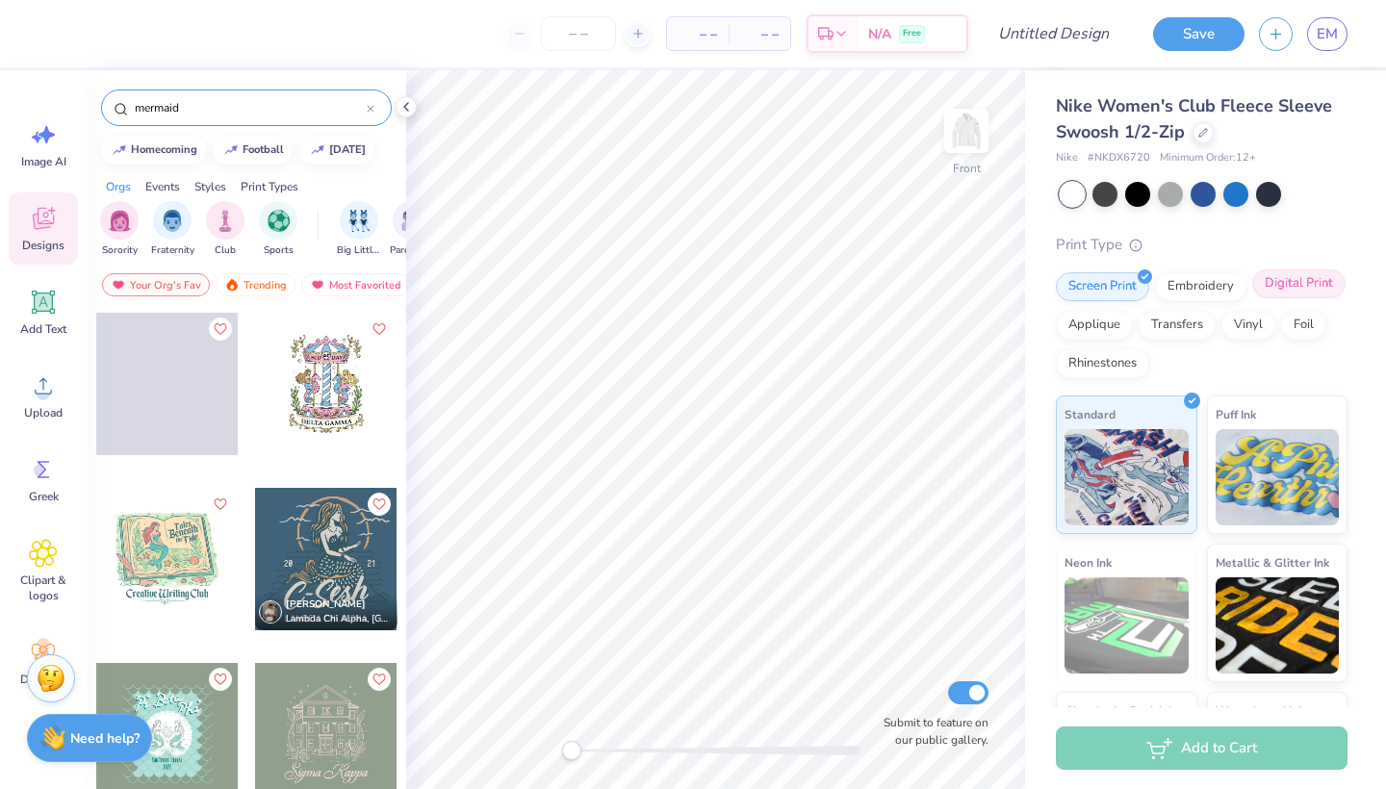
click at [1309, 276] on div "Digital Print" at bounding box center [1298, 284] width 93 height 29
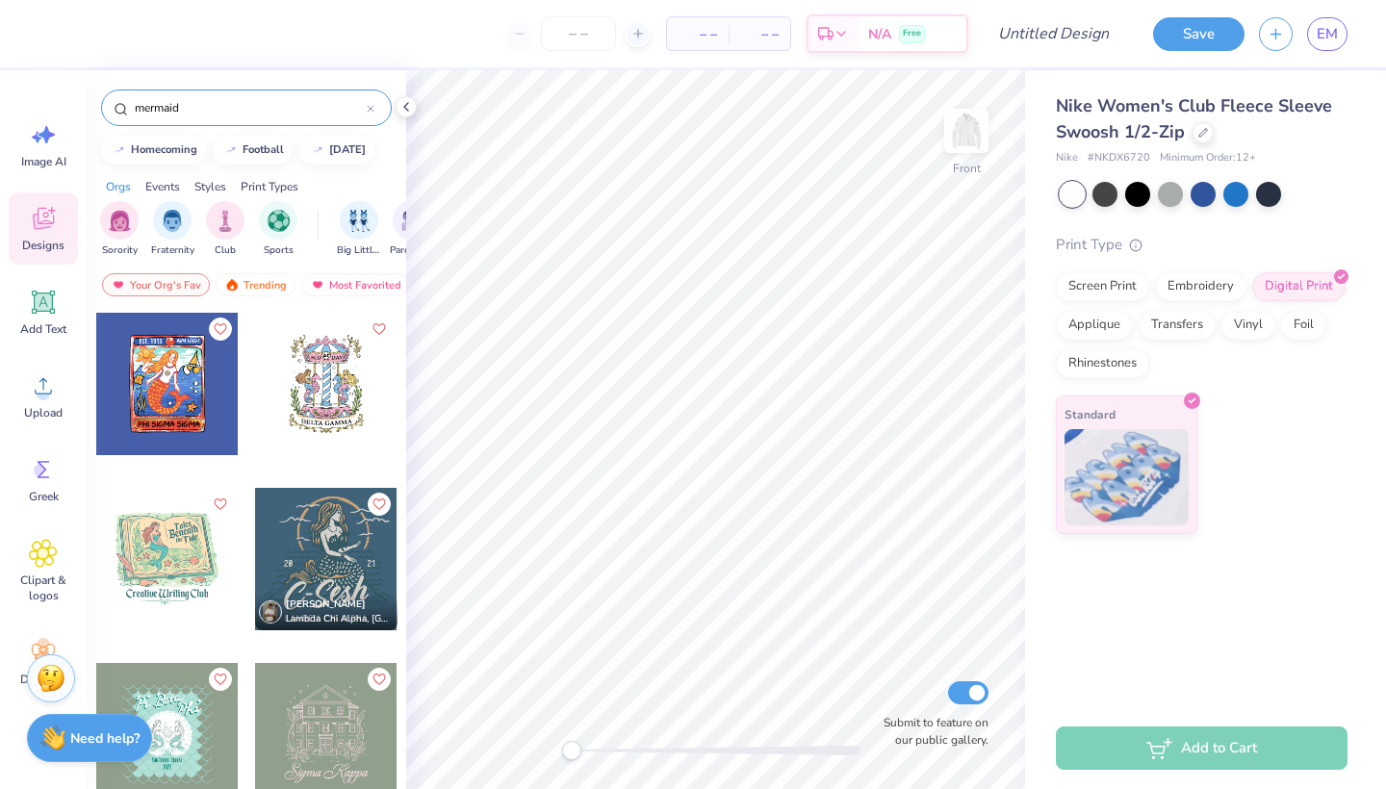
click at [172, 566] on div at bounding box center [167, 559] width 142 height 142
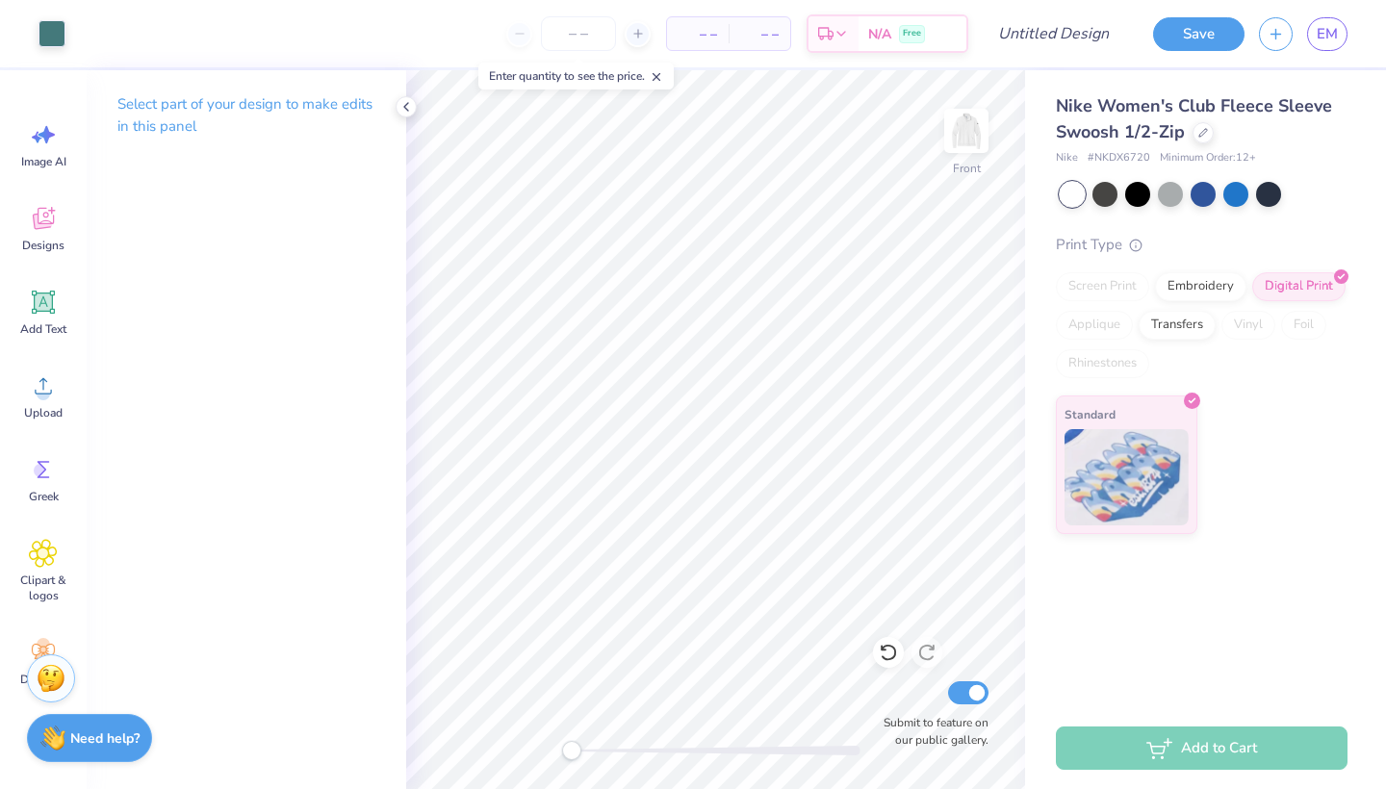
click at [395, 100] on div "Select part of your design to make edits in this panel" at bounding box center [247, 122] width 320 height 105
click at [407, 111] on icon at bounding box center [406, 106] width 15 height 15
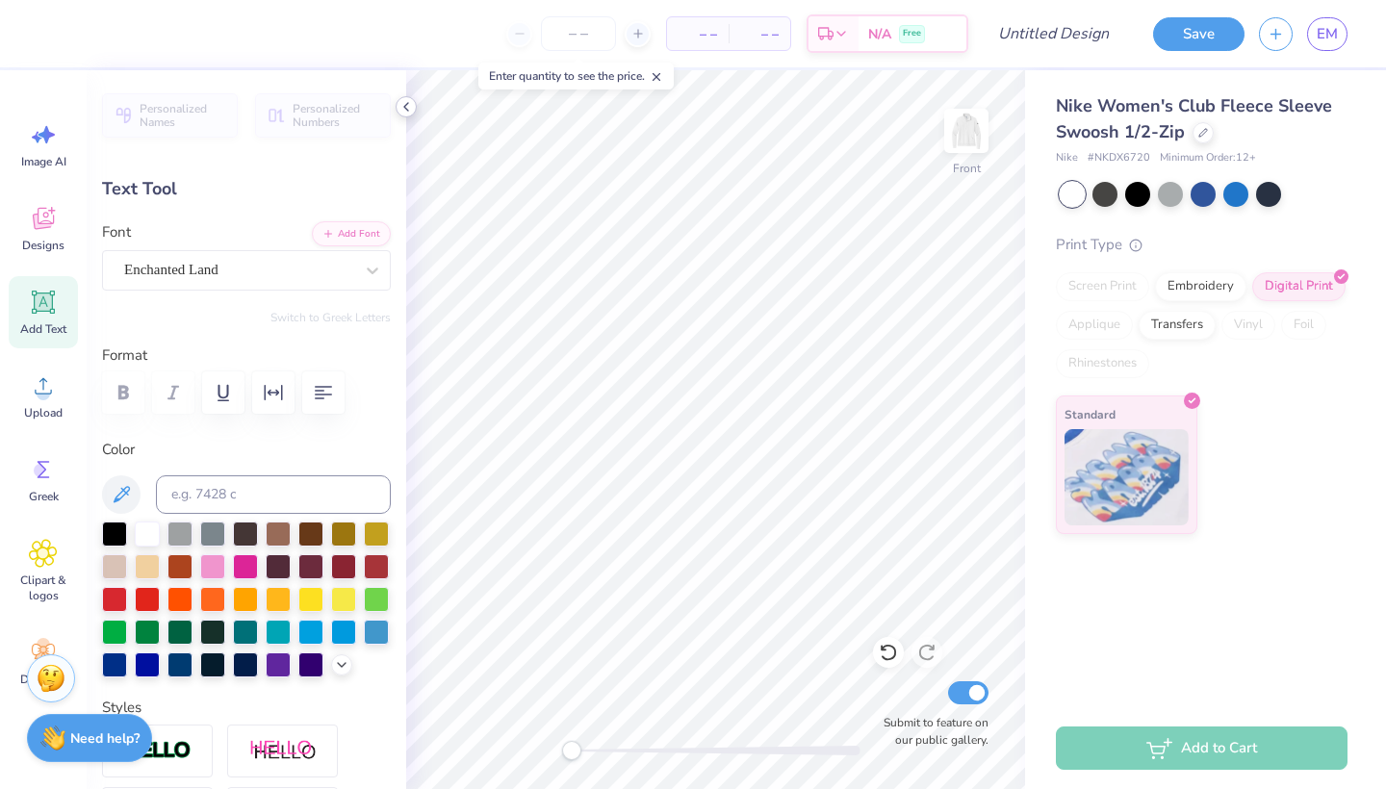
scroll to position [0, 10]
type textarea "Anchored in Faith and Sisterhood"
type input "3.33"
type input "1.57"
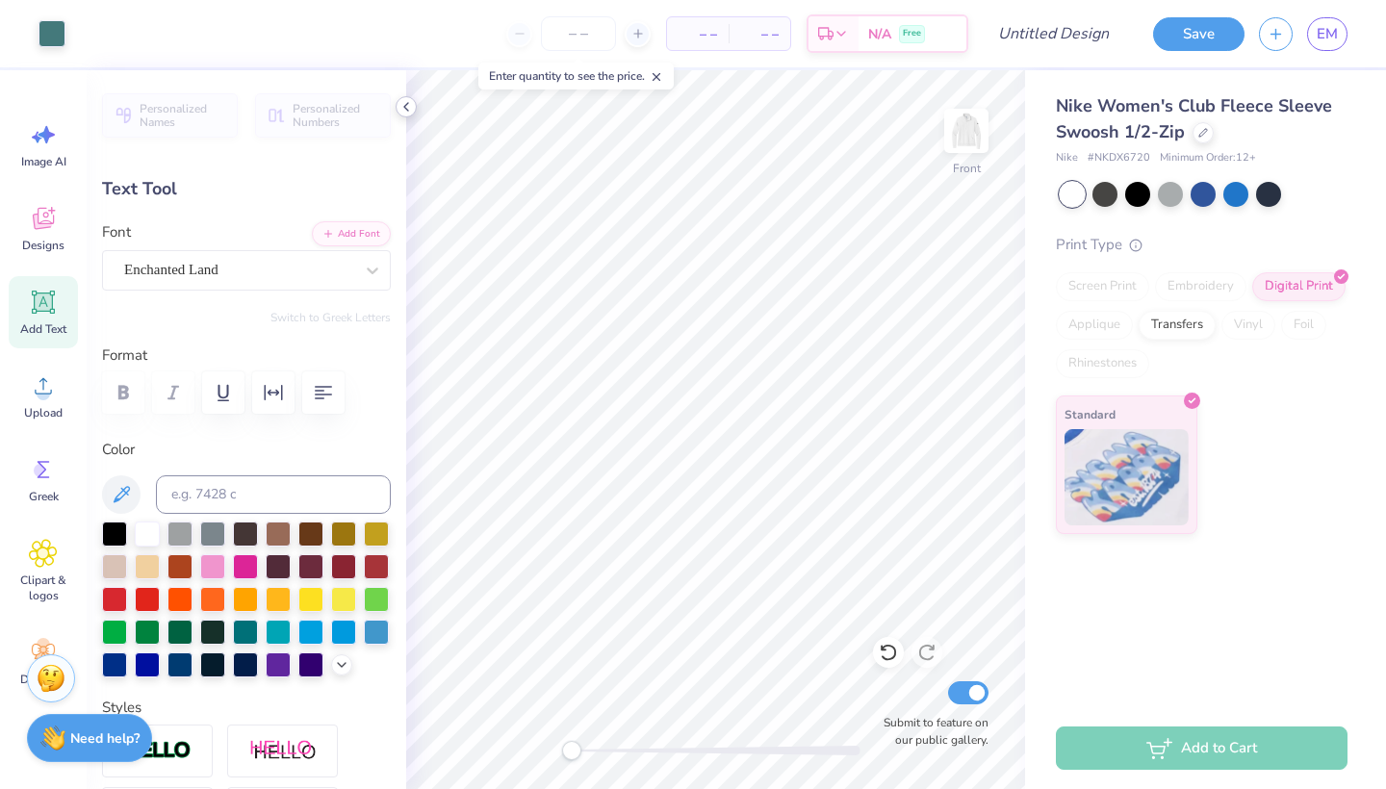
type input "4.40"
type input "-5.9"
type input "1.93"
type input "1.07"
type input "4.03"
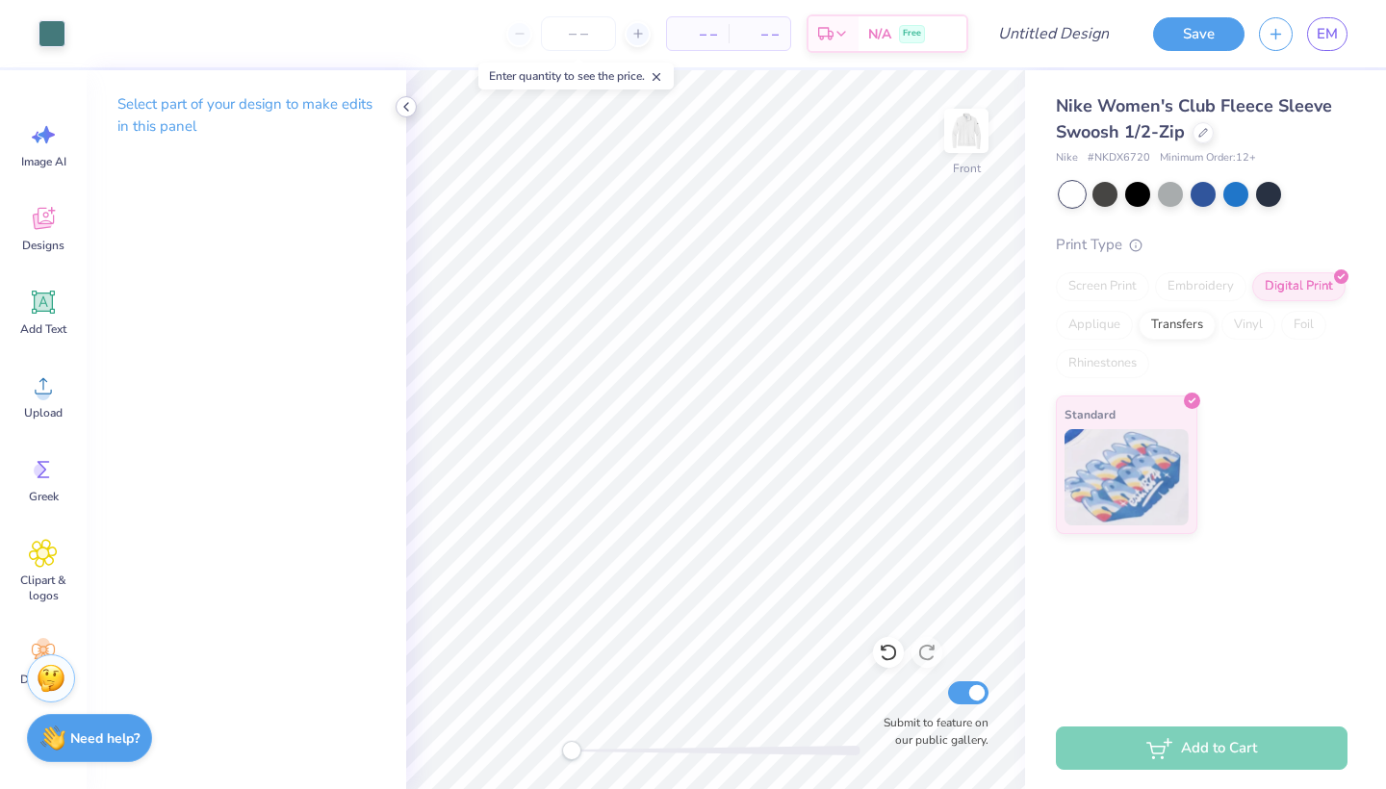
click at [401, 102] on icon at bounding box center [406, 106] width 15 height 15
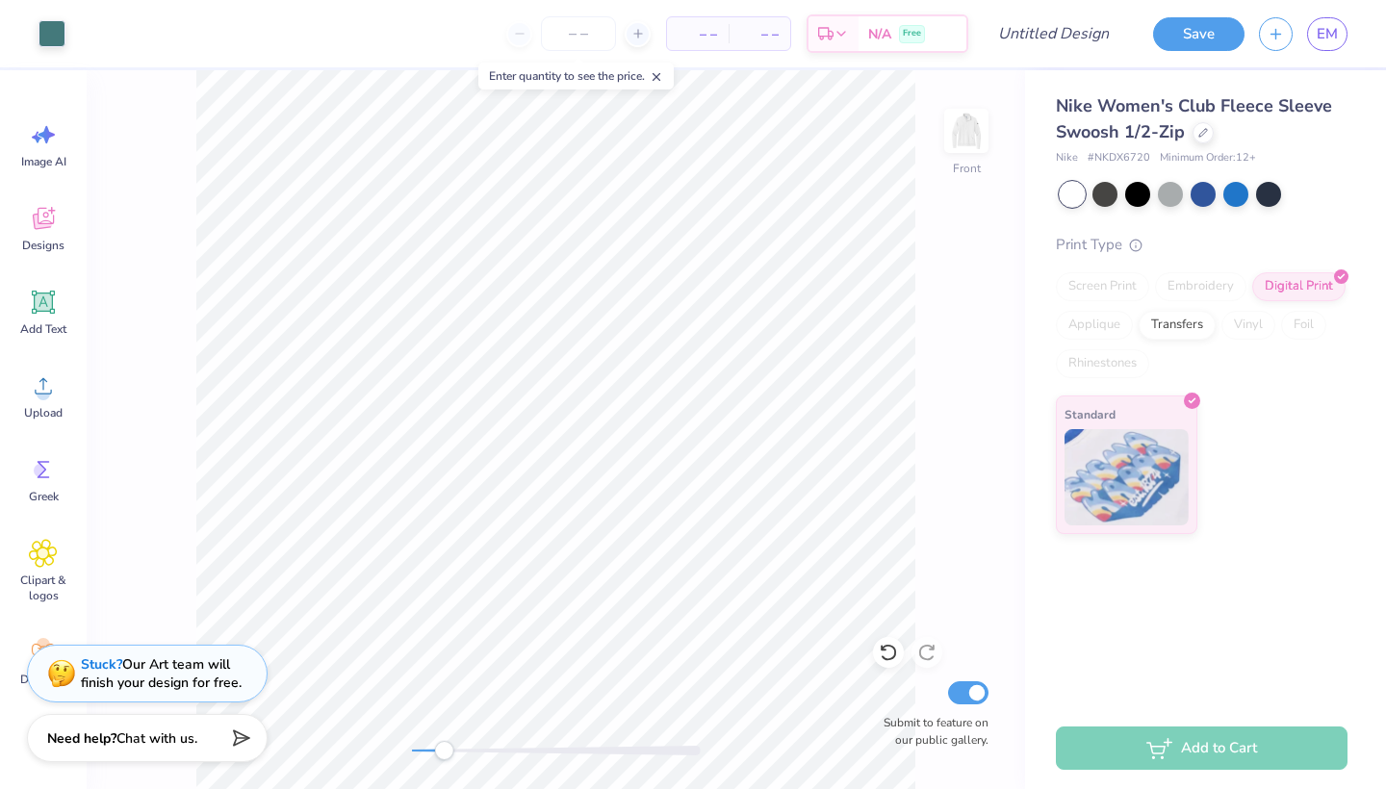
drag, startPoint x: 404, startPoint y: 750, endPoint x: 444, endPoint y: 750, distance: 39.5
click at [444, 750] on div "Accessibility label" at bounding box center [443, 750] width 19 height 19
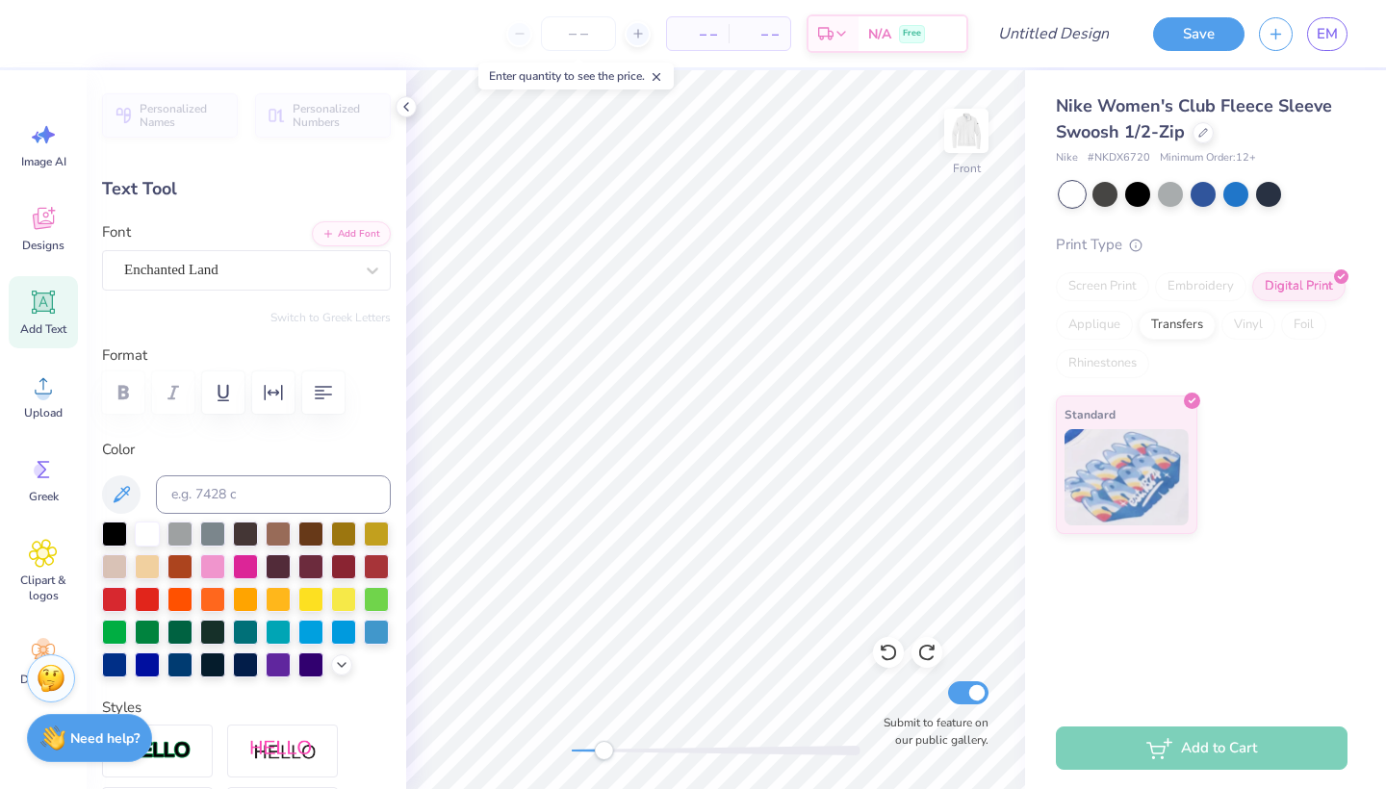
type input "4.03"
type textarea "The Academy"
type input "3.33"
type input "1.57"
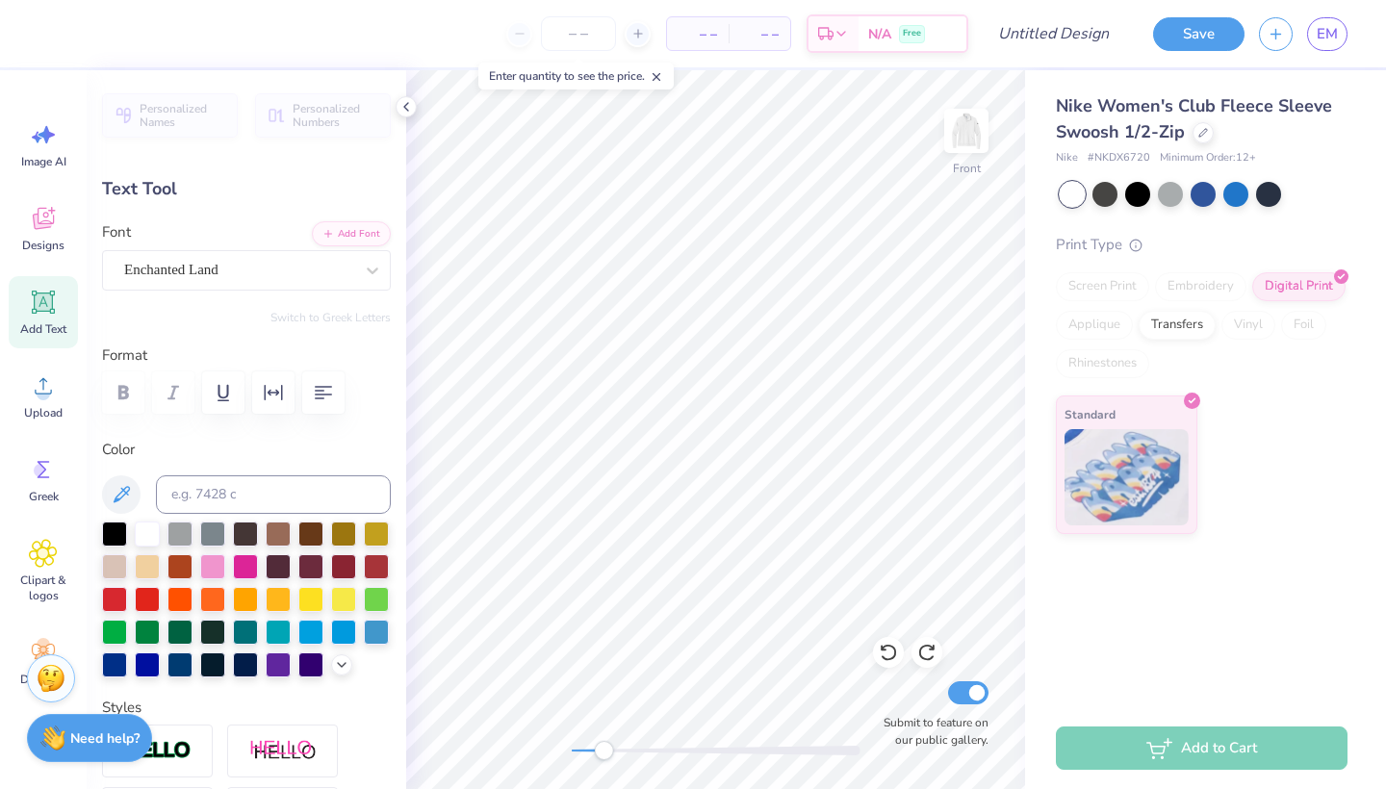
type input "4.40"
type textarea "Of Our"
type input "1.65"
type input "1.14"
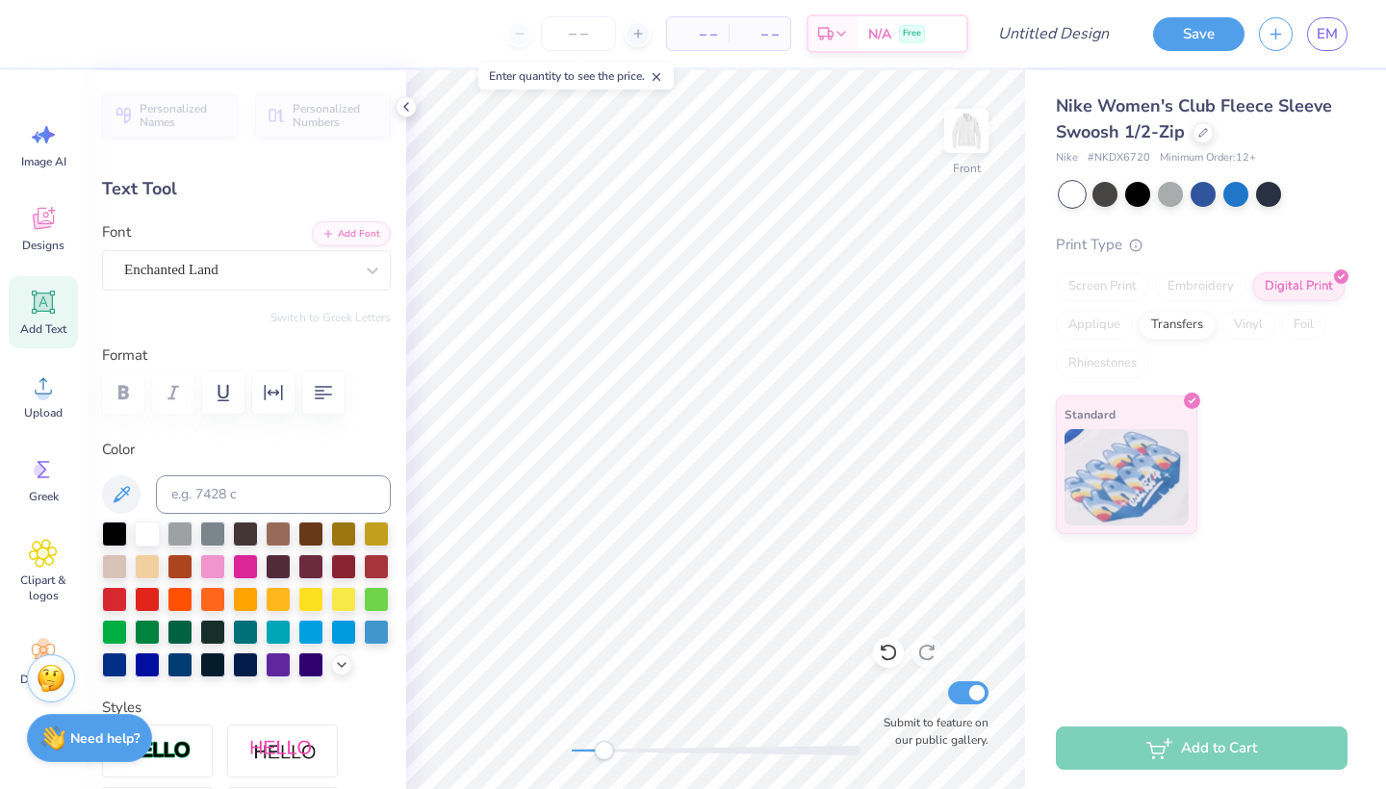
type input "5.40"
type input "-6.4"
type input "3.20"
type input "1.29"
type input "4.57"
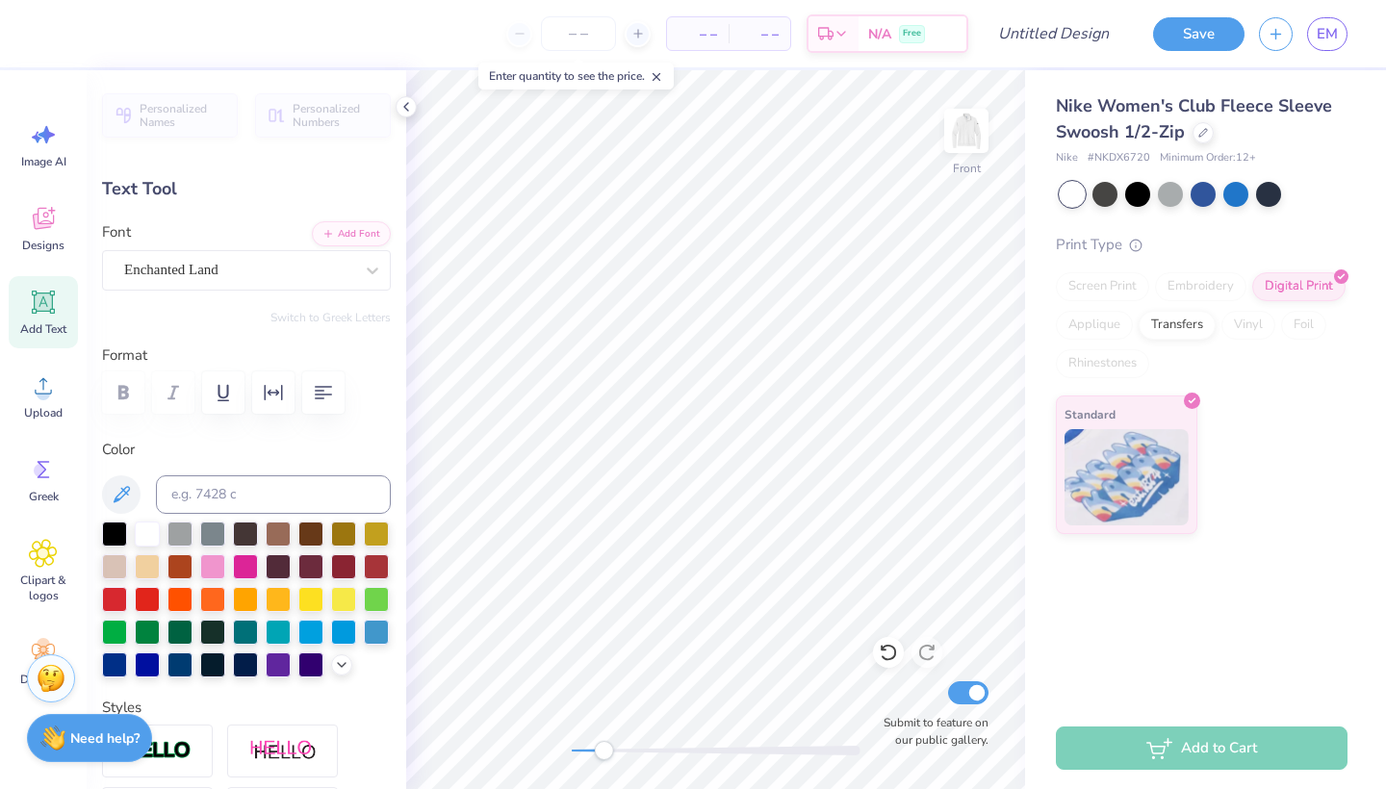
type input "-5.9"
type textarea "Of Our Lady"
type input "1.65"
type input "1.14"
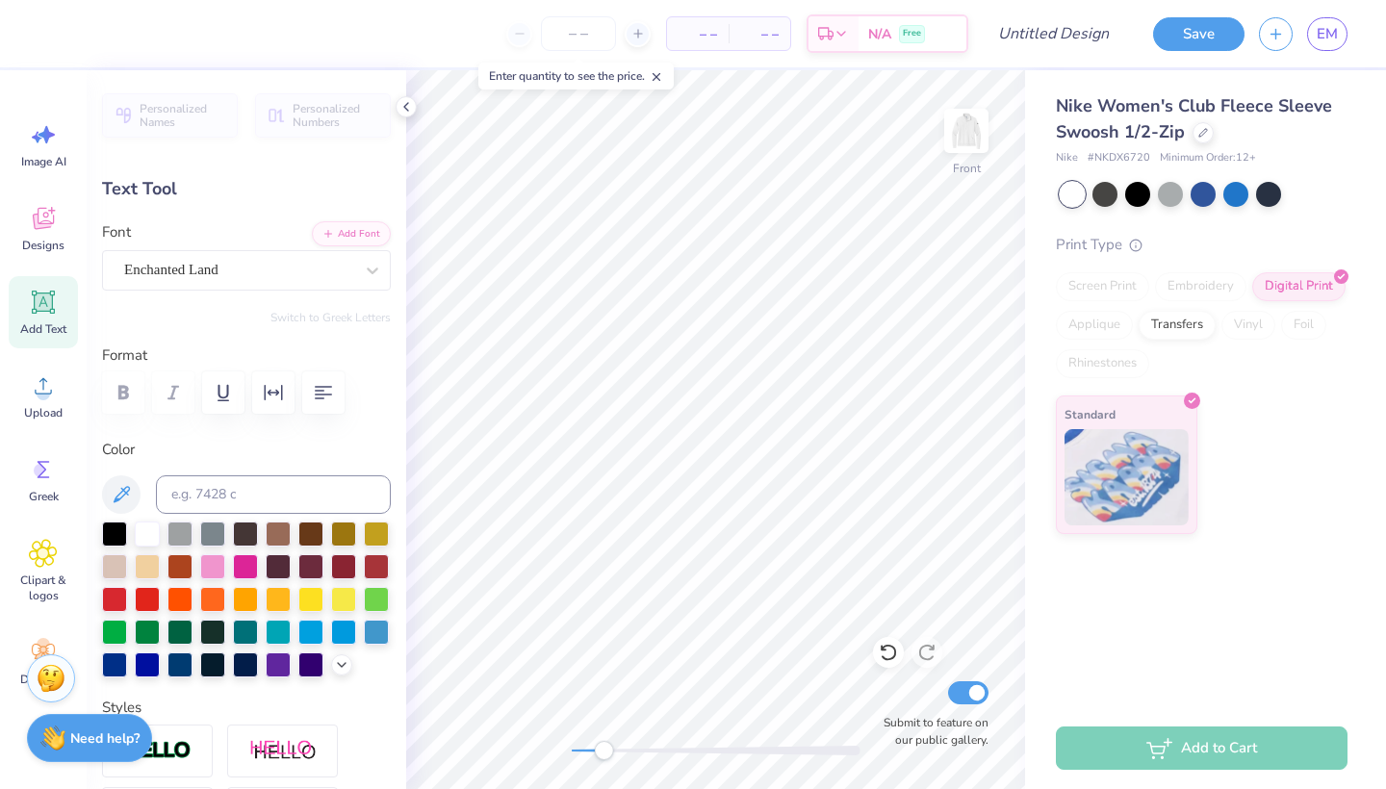
type input "5.40"
type input "-6.4"
type textarea "peace"
type input "0.69"
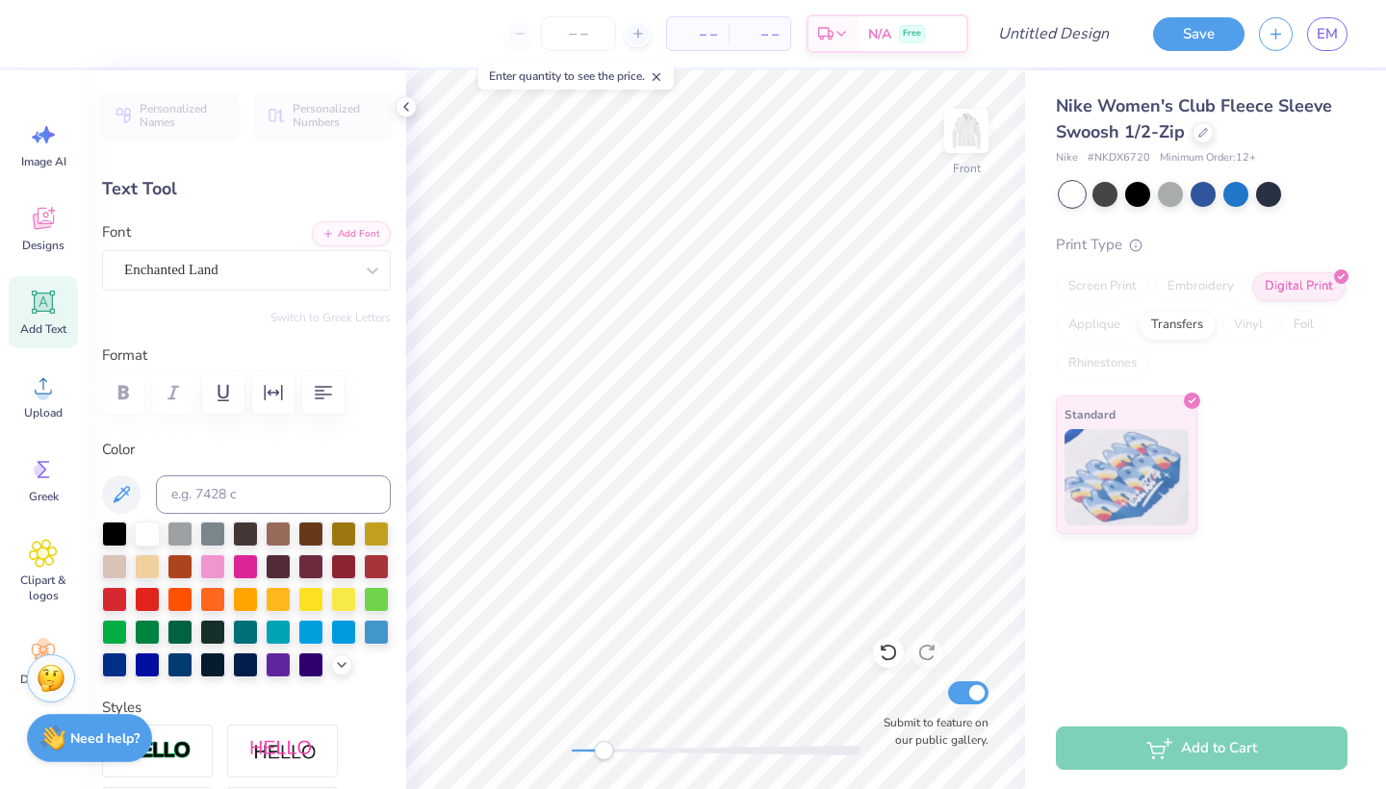
type input "0.56"
type input "5.80"
type input "2.6"
type input "5.39"
type input "1.78"
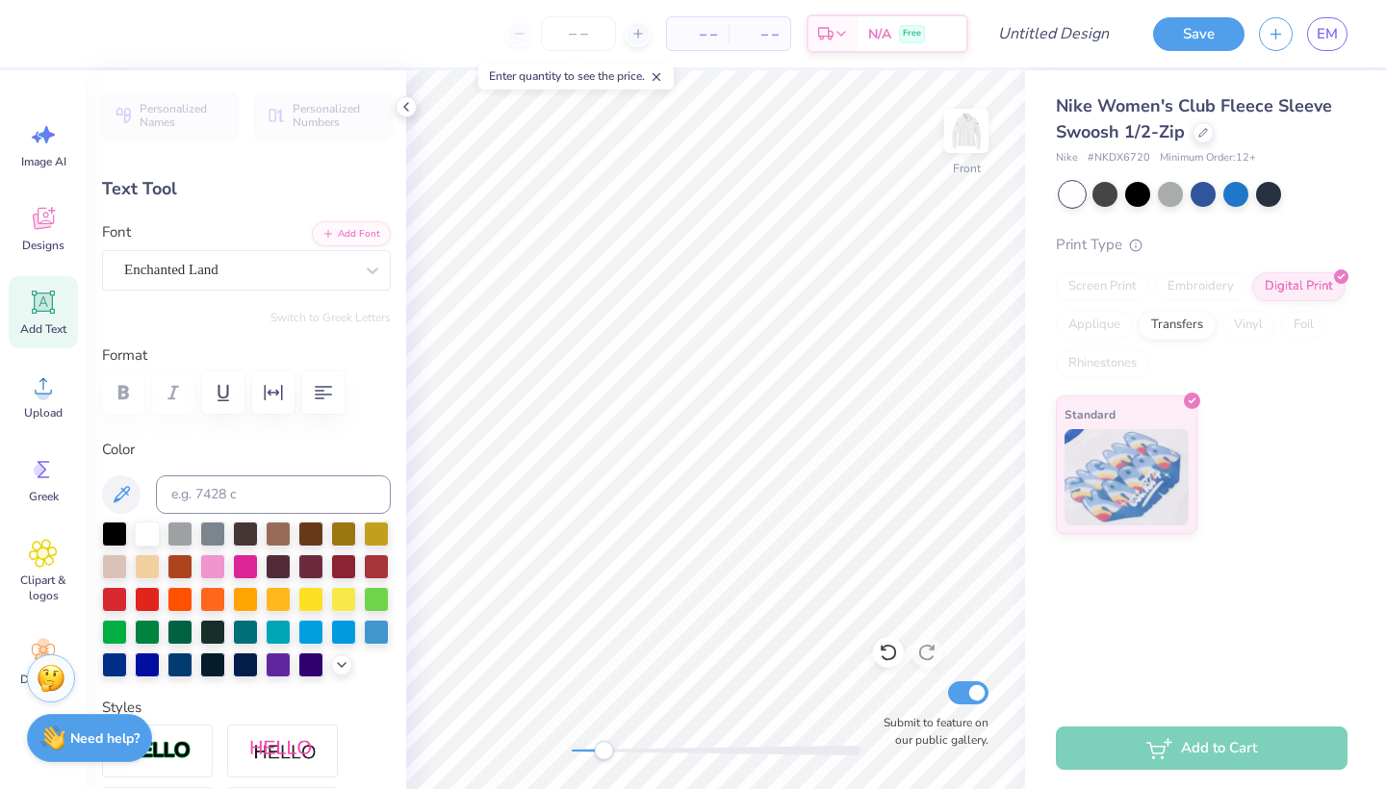
type input "4.29"
type input "-5.9"
type input "4.98"
type input "1.39"
type input "3.90"
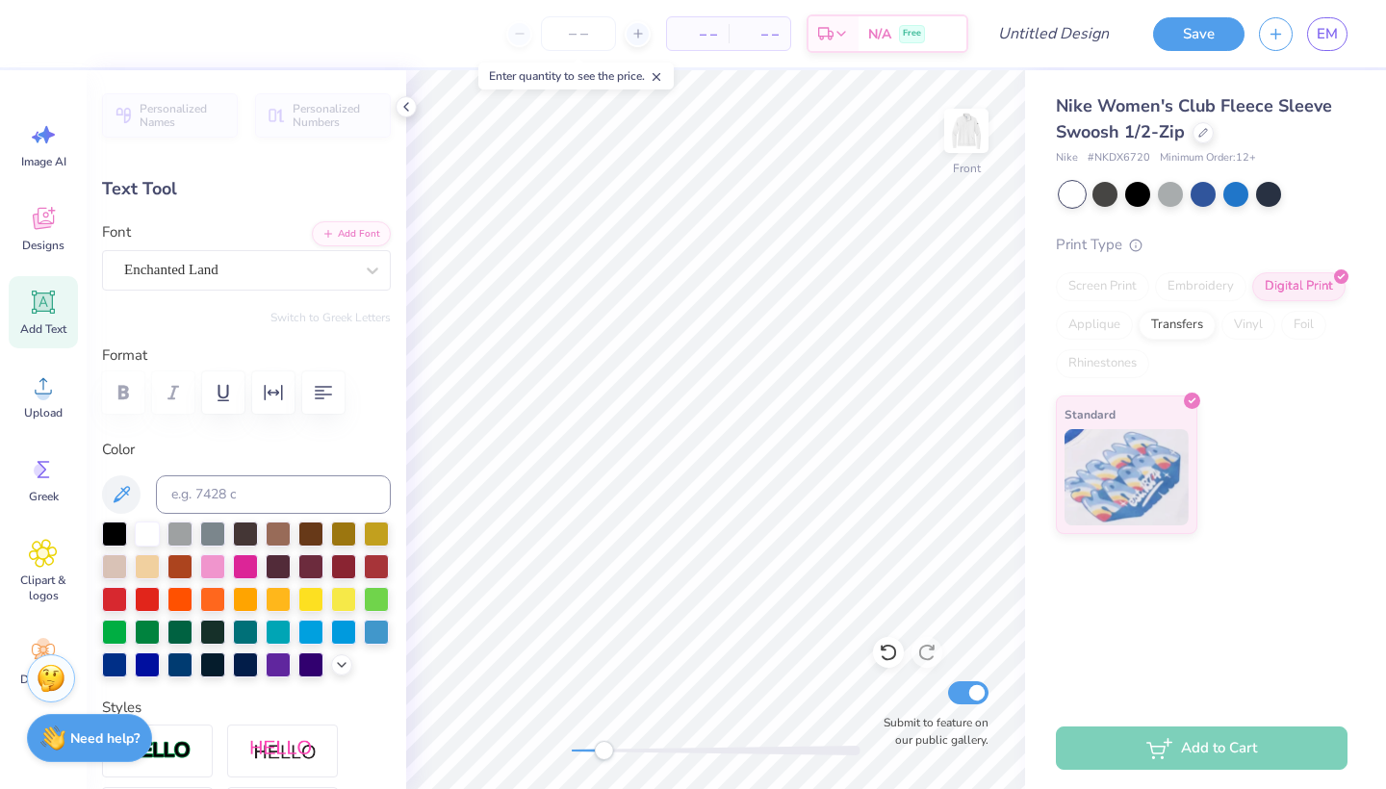
type input "3.79"
type input "1.06"
type input "3.98"
type input "5.39"
type input "1.78"
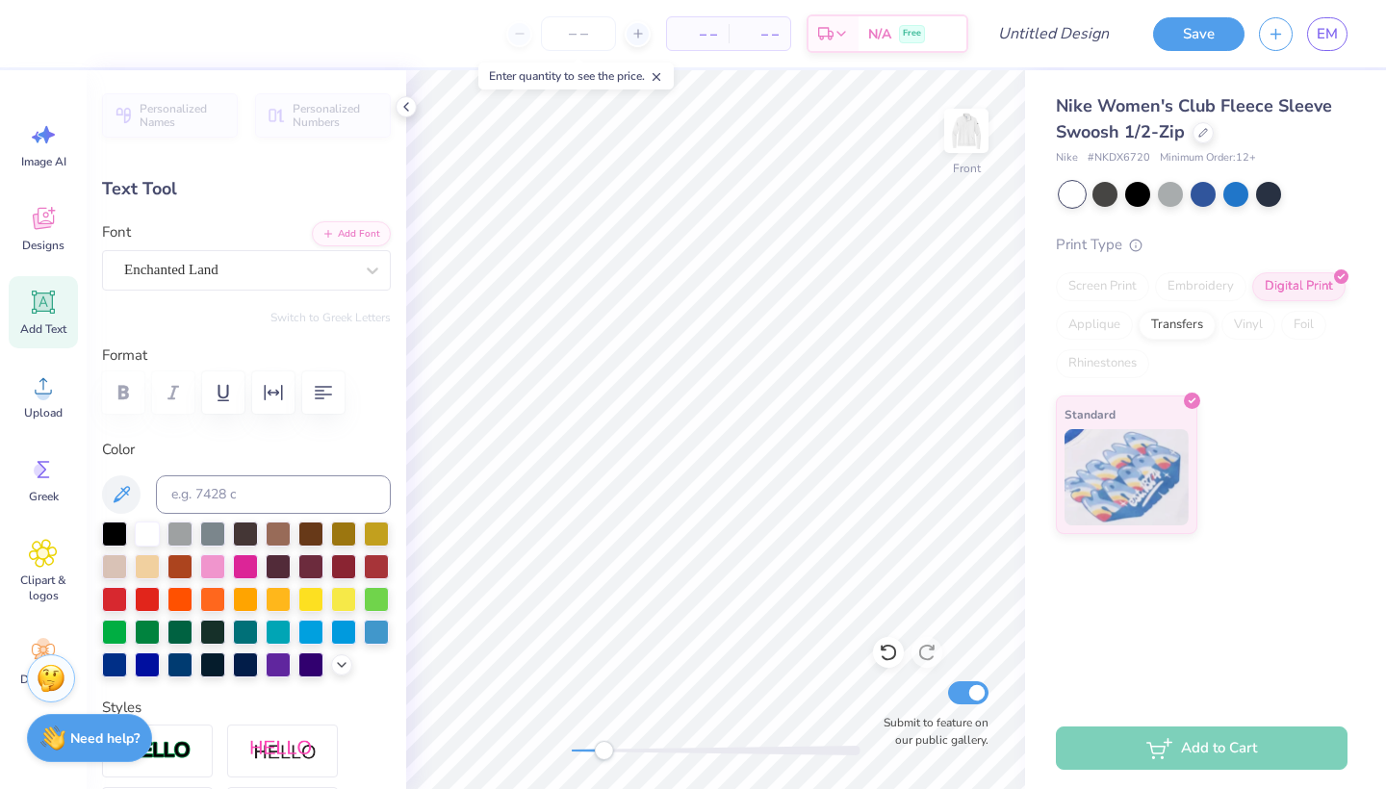
type input "4.29"
type input "4.46"
type input "1.47"
type input "4.37"
type input "4.10"
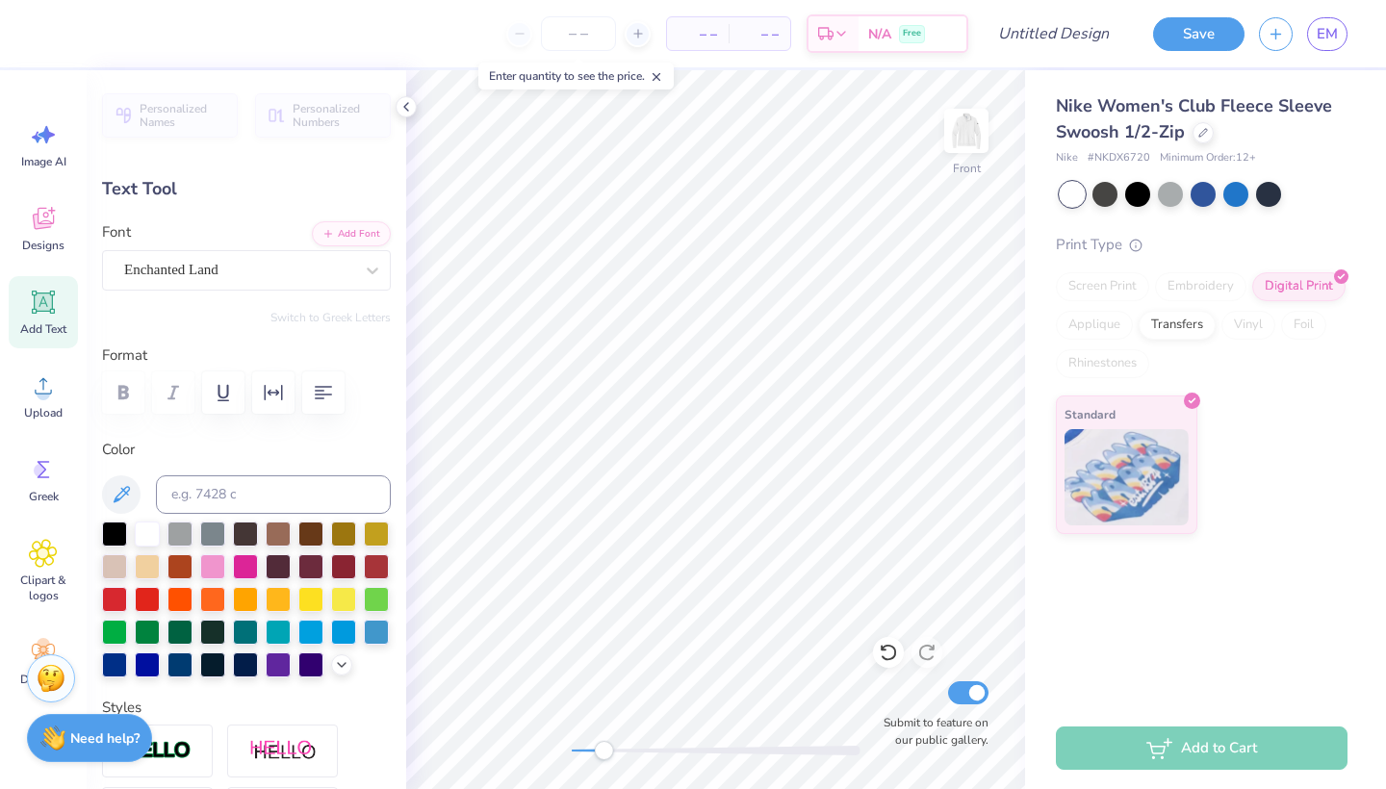
type input "1.35"
type input "4.36"
type textarea "Of"
type input "1.82"
type input "1.19"
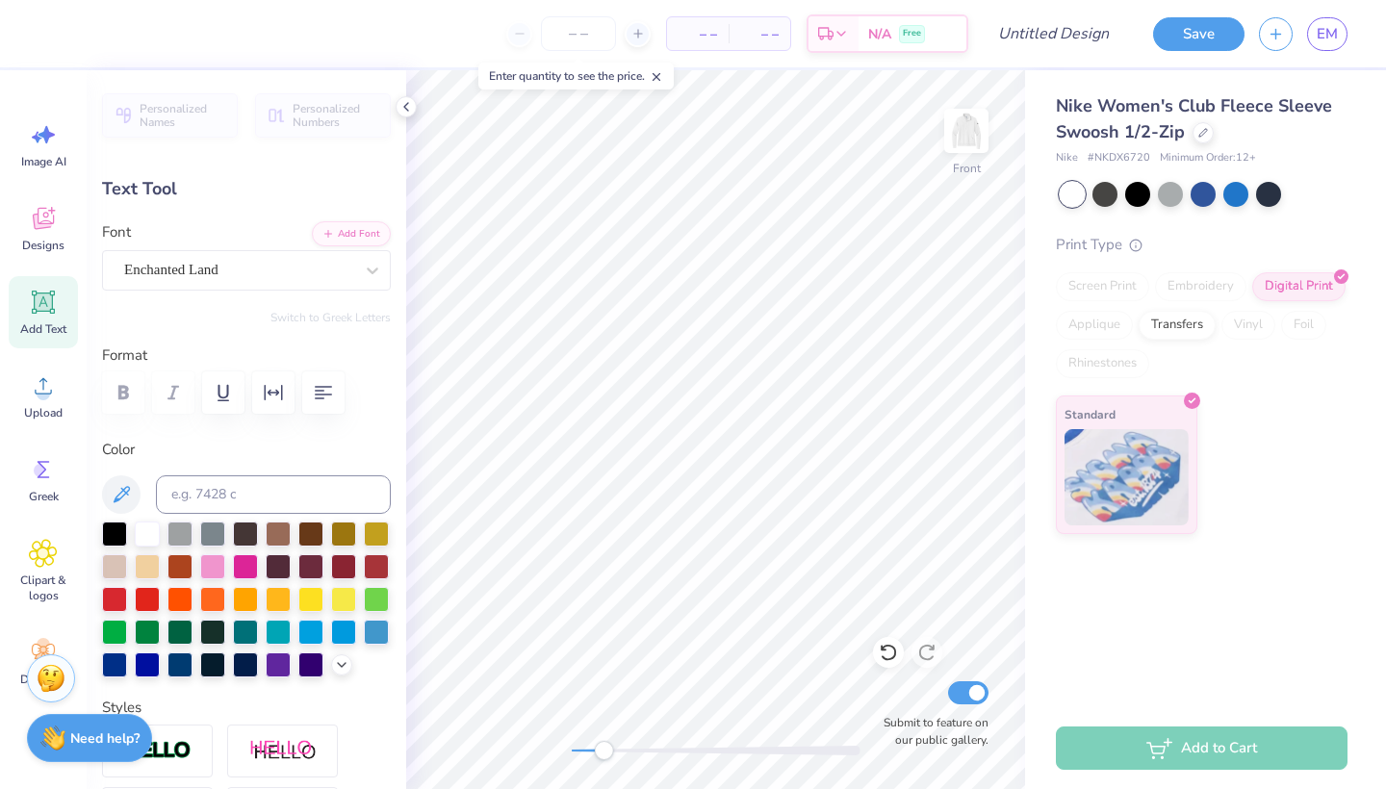
type input "5.46"
type input "-6.4"
type input "5.21"
type textarea "ASB"
type input "1.82"
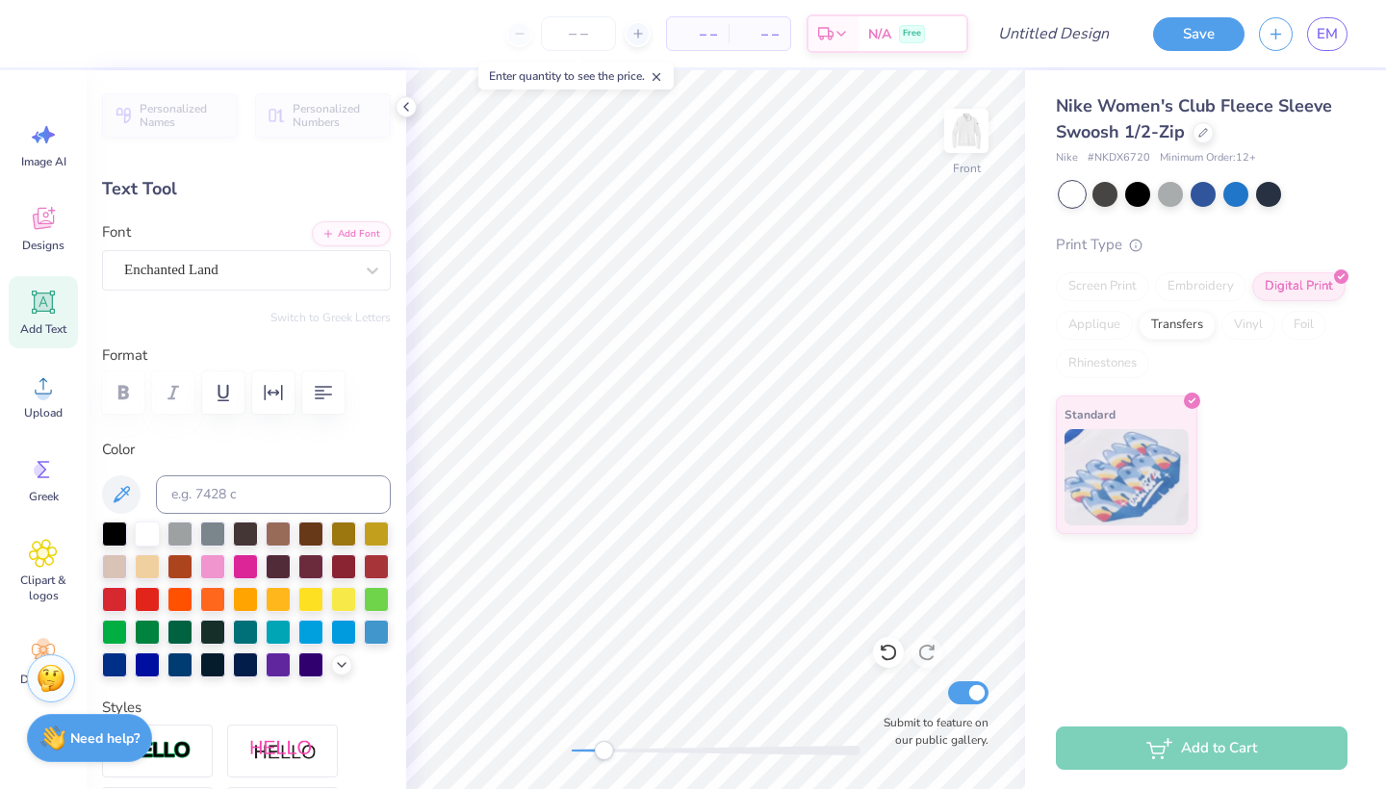
type input "1.19"
type input "5.21"
type input "0.77"
type input "0.69"
type input "5.71"
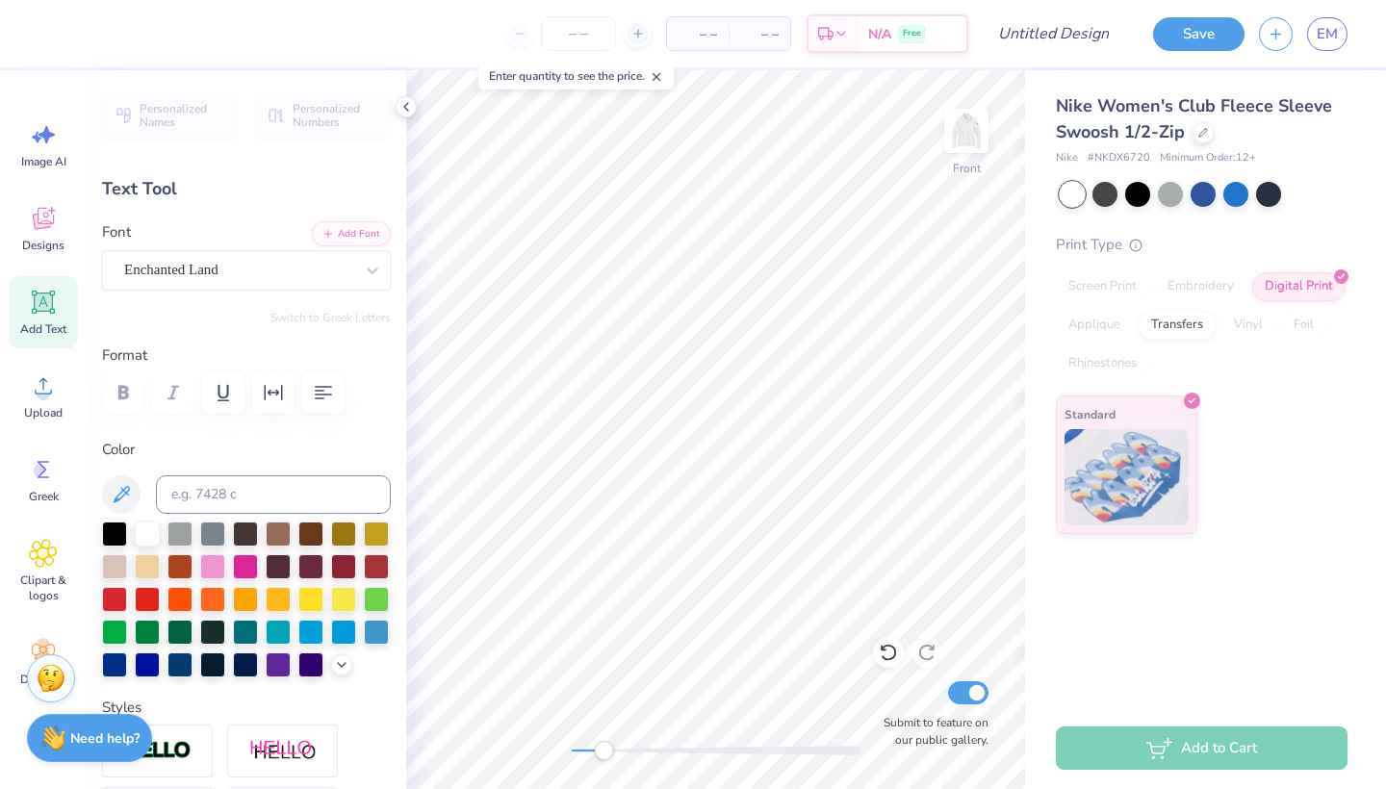
type input "2.6"
type input "1.82"
type input "1.19"
type input "5.21"
type input "-6.4"
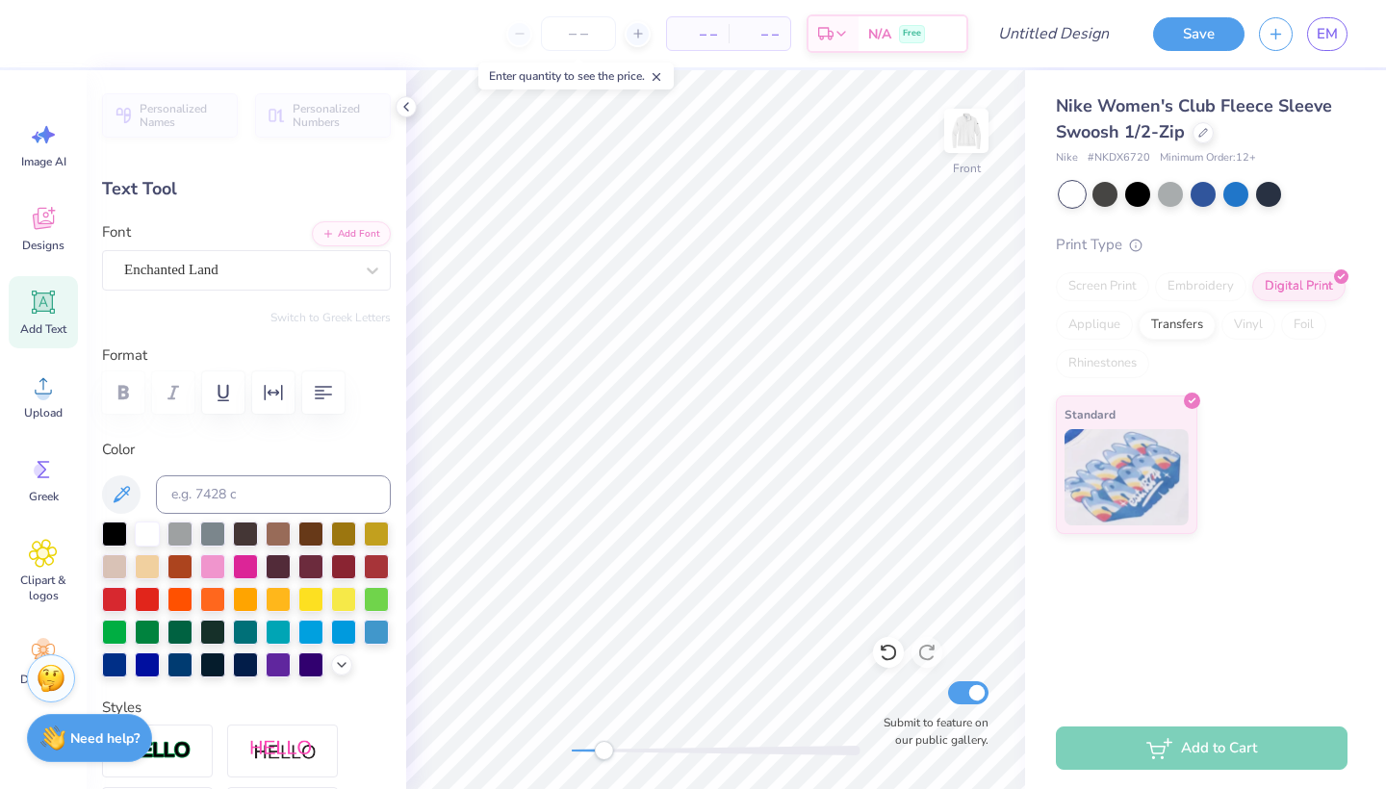
type input "4.10"
type input "1.35"
type input "4.45"
type input "-5.9"
type input "3.79"
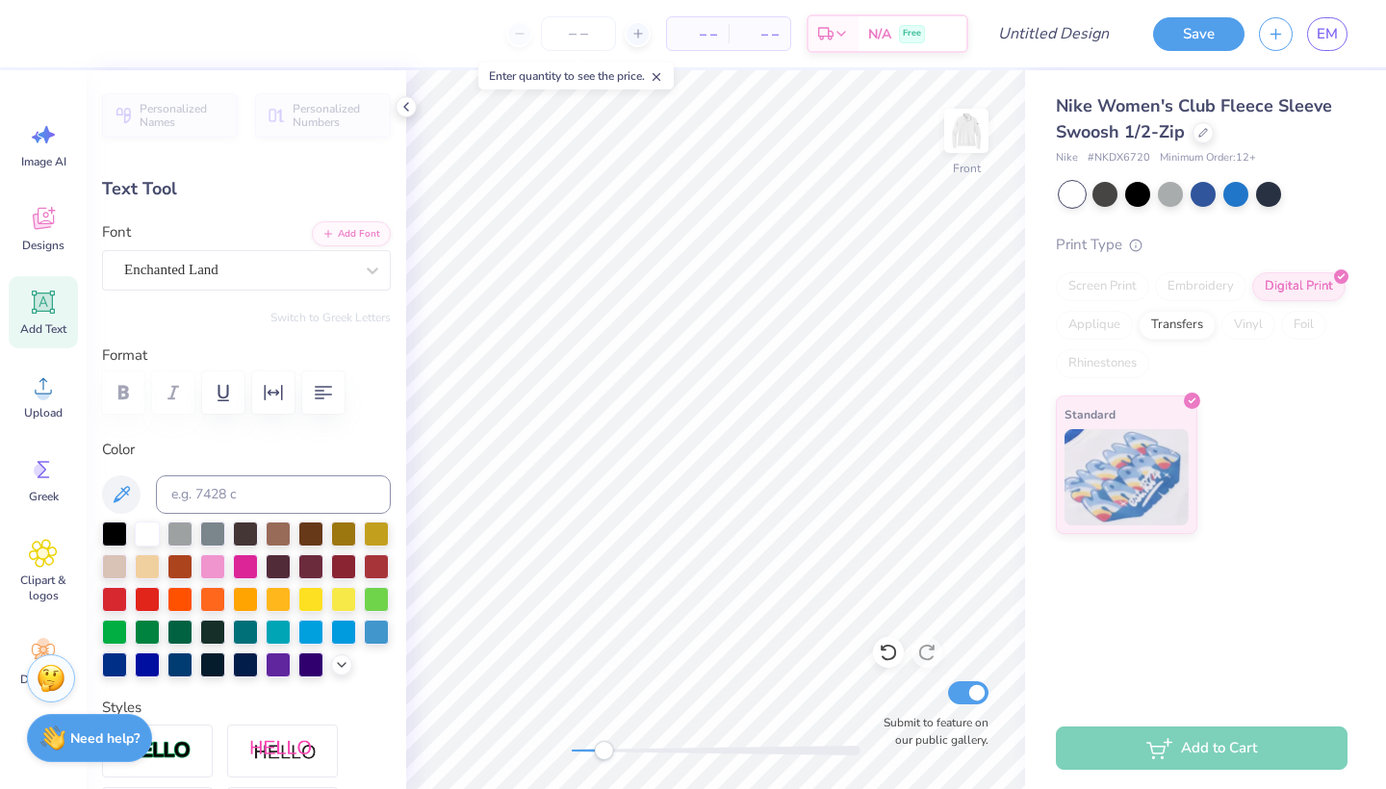
type input "1.06"
type input "3.90"
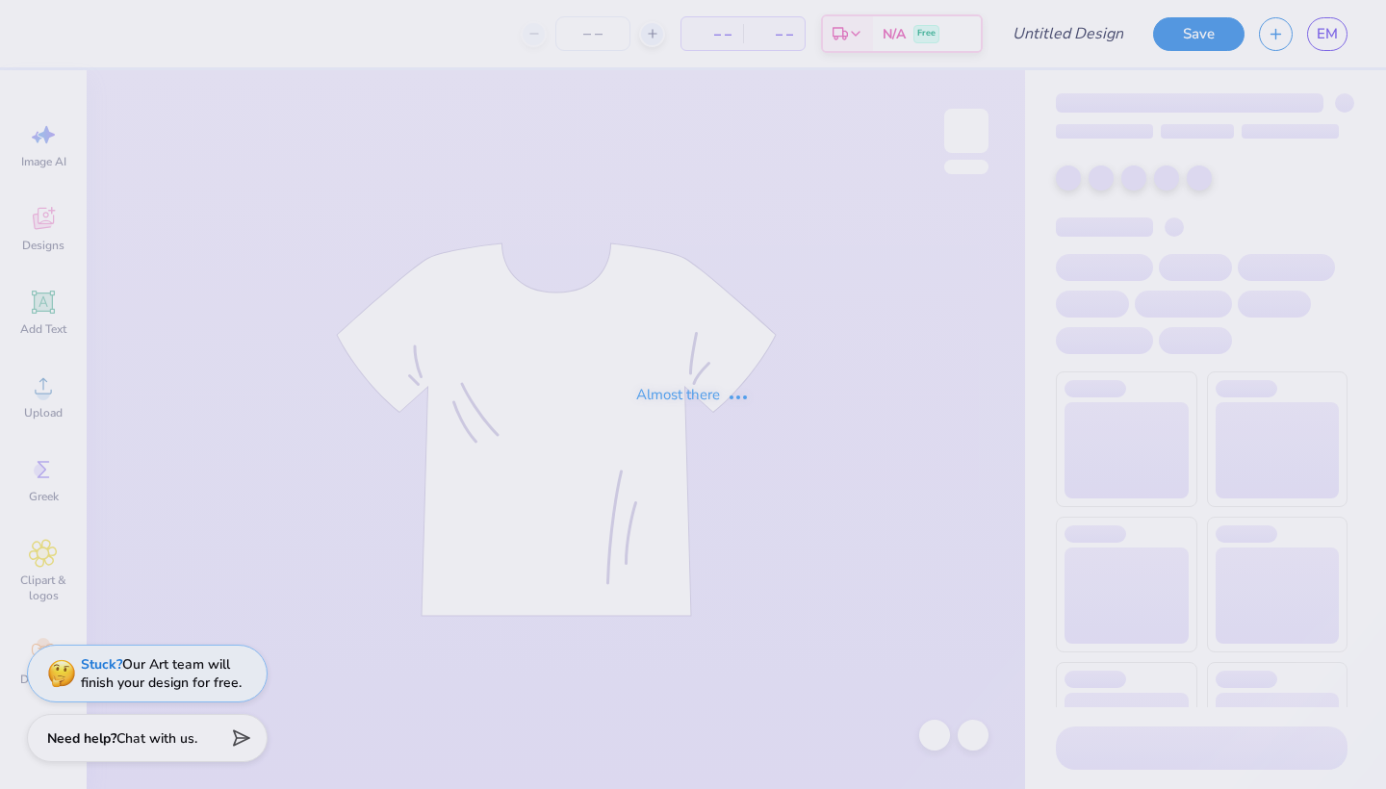
type input "ASB sweaters"
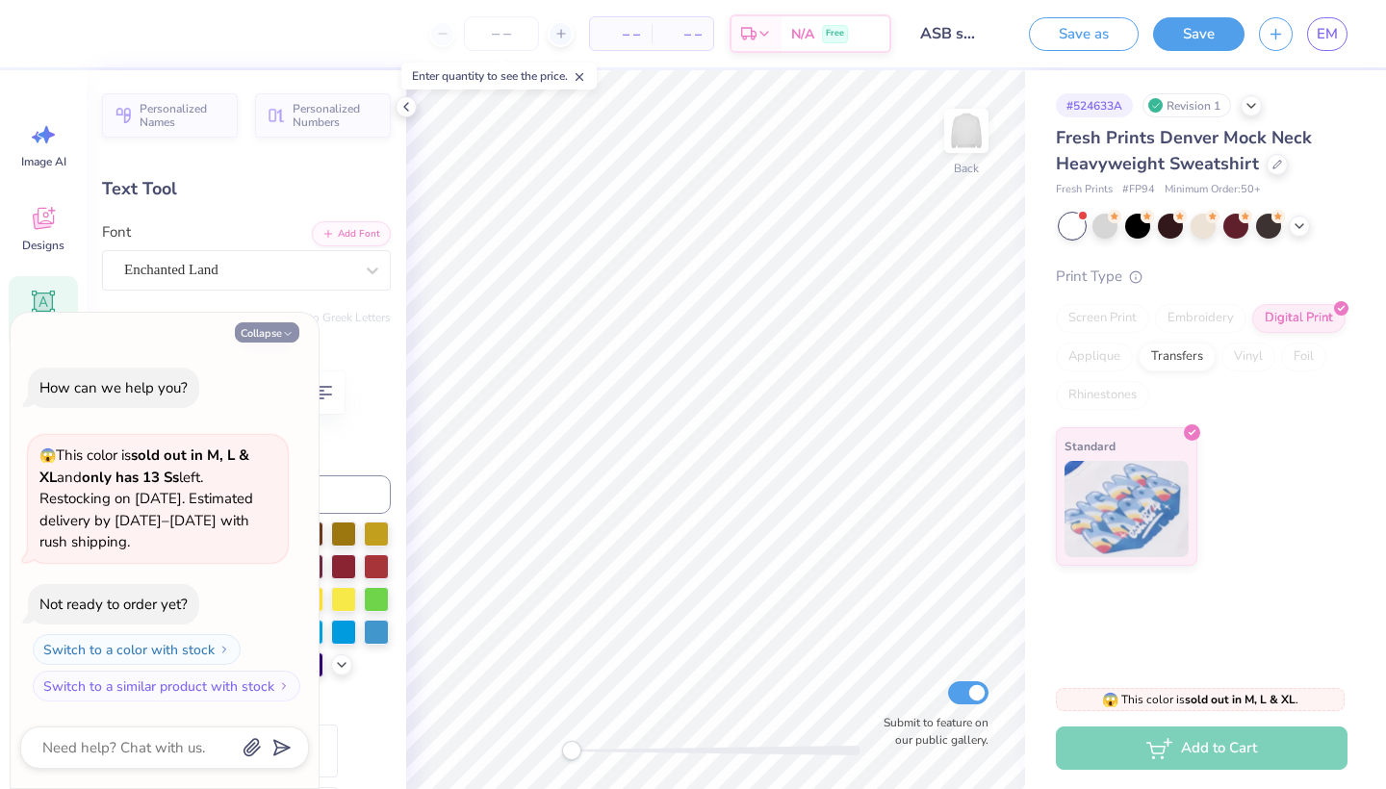
click at [271, 333] on button "Collapse" at bounding box center [267, 332] width 64 height 20
type textarea "x"
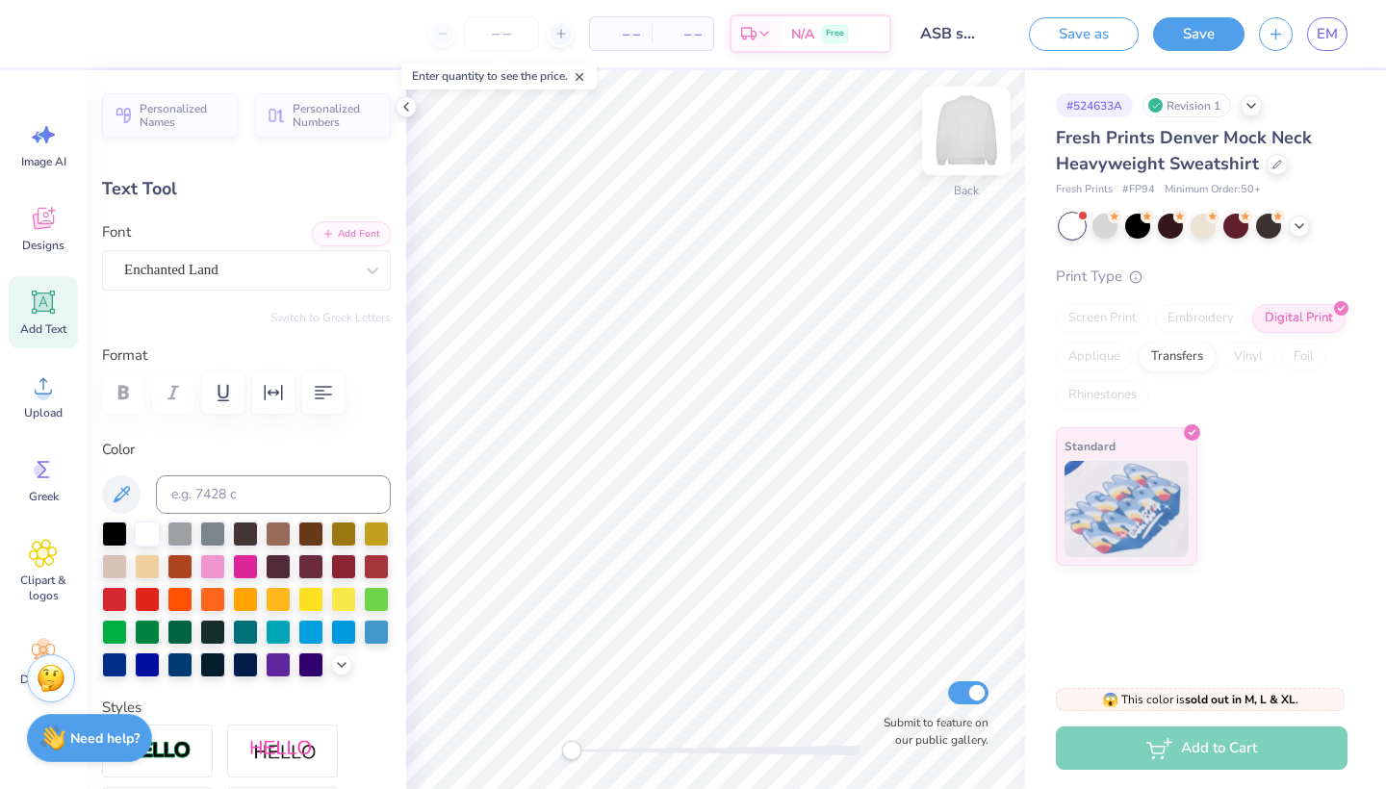
click at [975, 136] on img at bounding box center [966, 130] width 77 height 77
click at [41, 584] on span "Clipart & logos" at bounding box center [44, 588] width 64 height 31
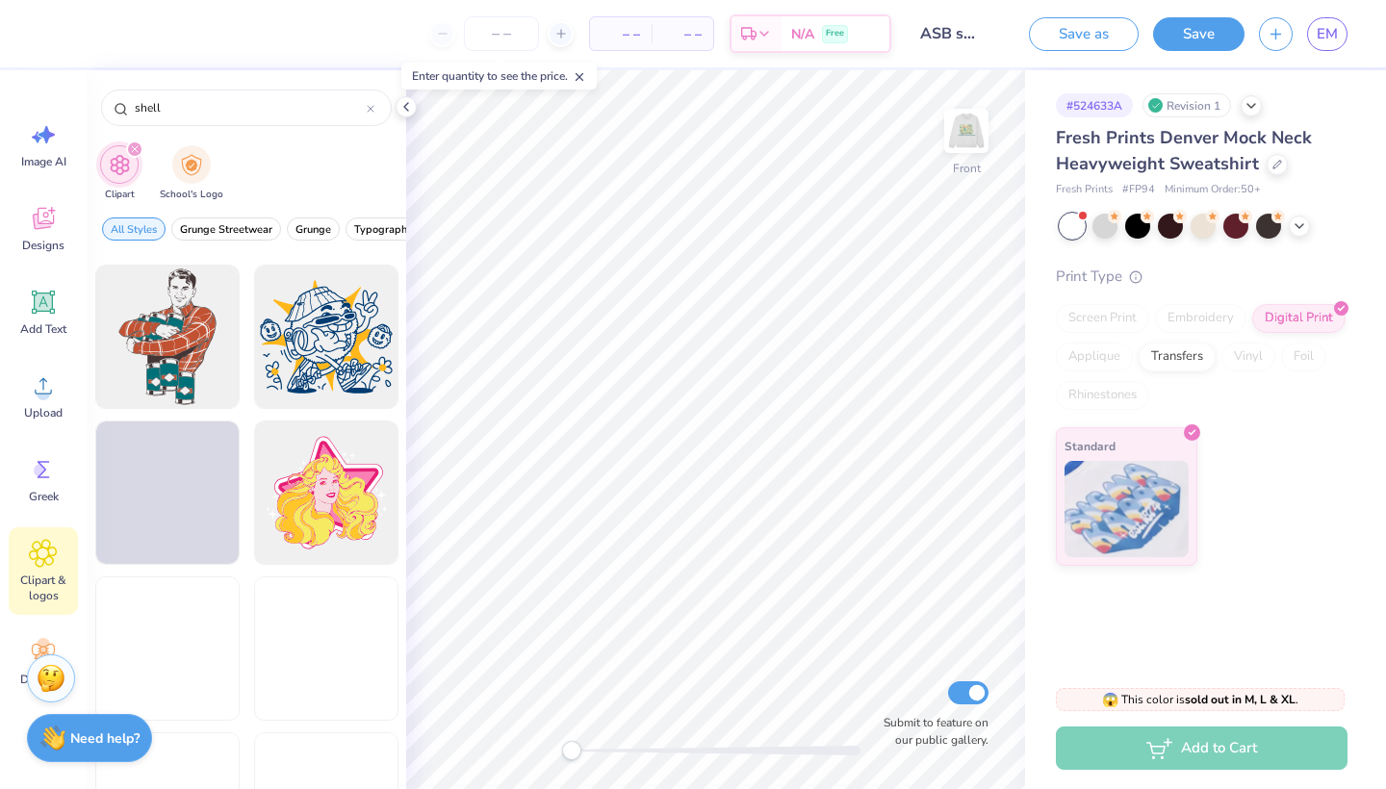
scroll to position [928, 0]
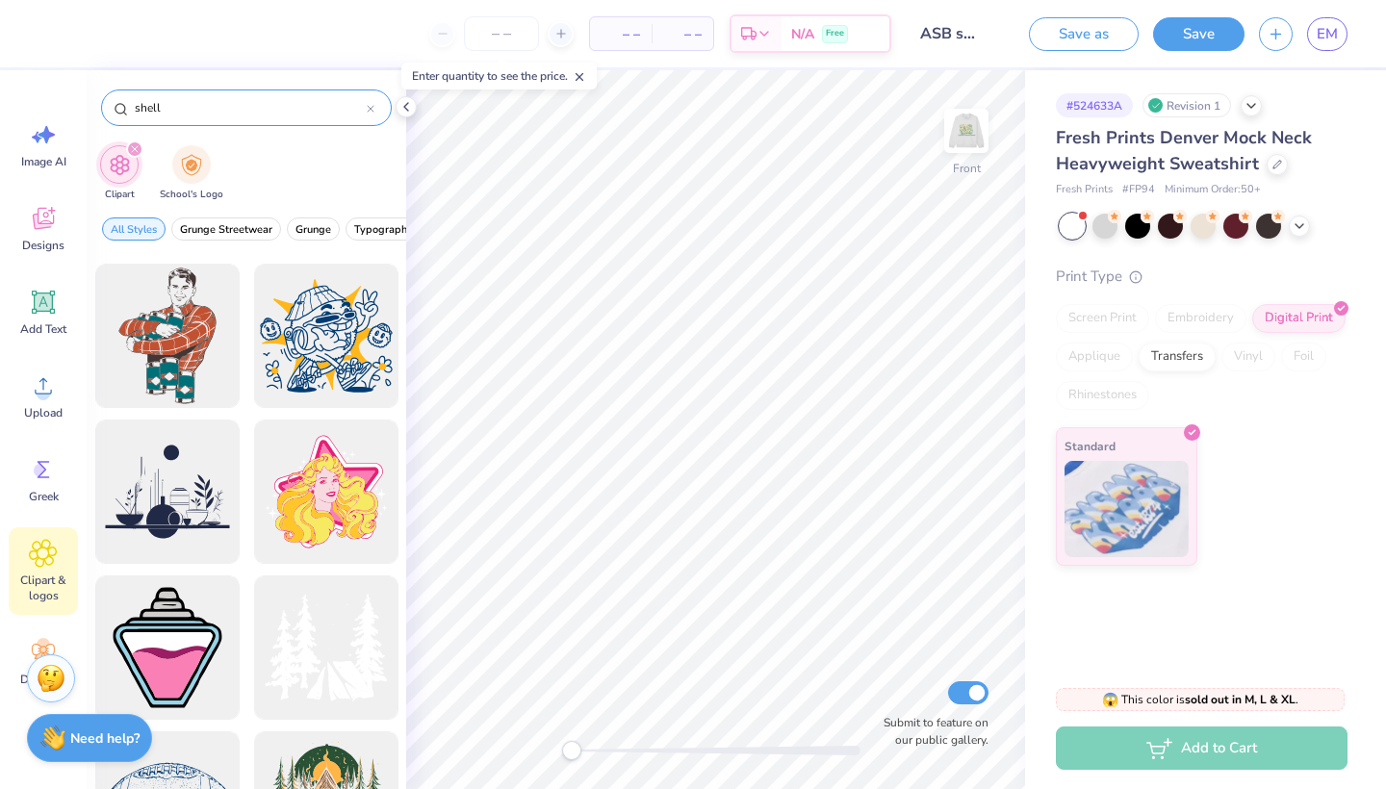
click at [134, 107] on input "shell" at bounding box center [250, 107] width 234 height 19
type input "sea shell"
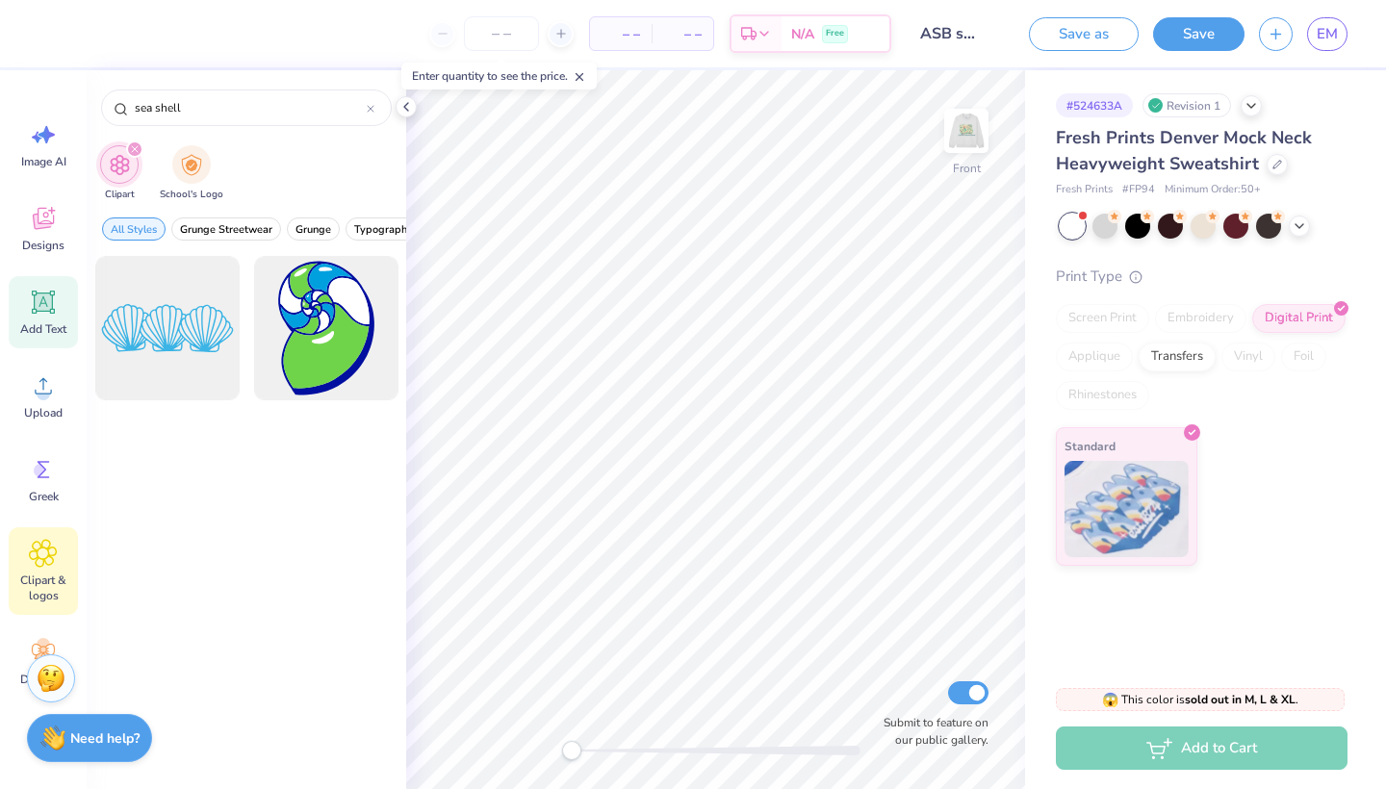
click at [49, 316] on icon at bounding box center [43, 302] width 29 height 29
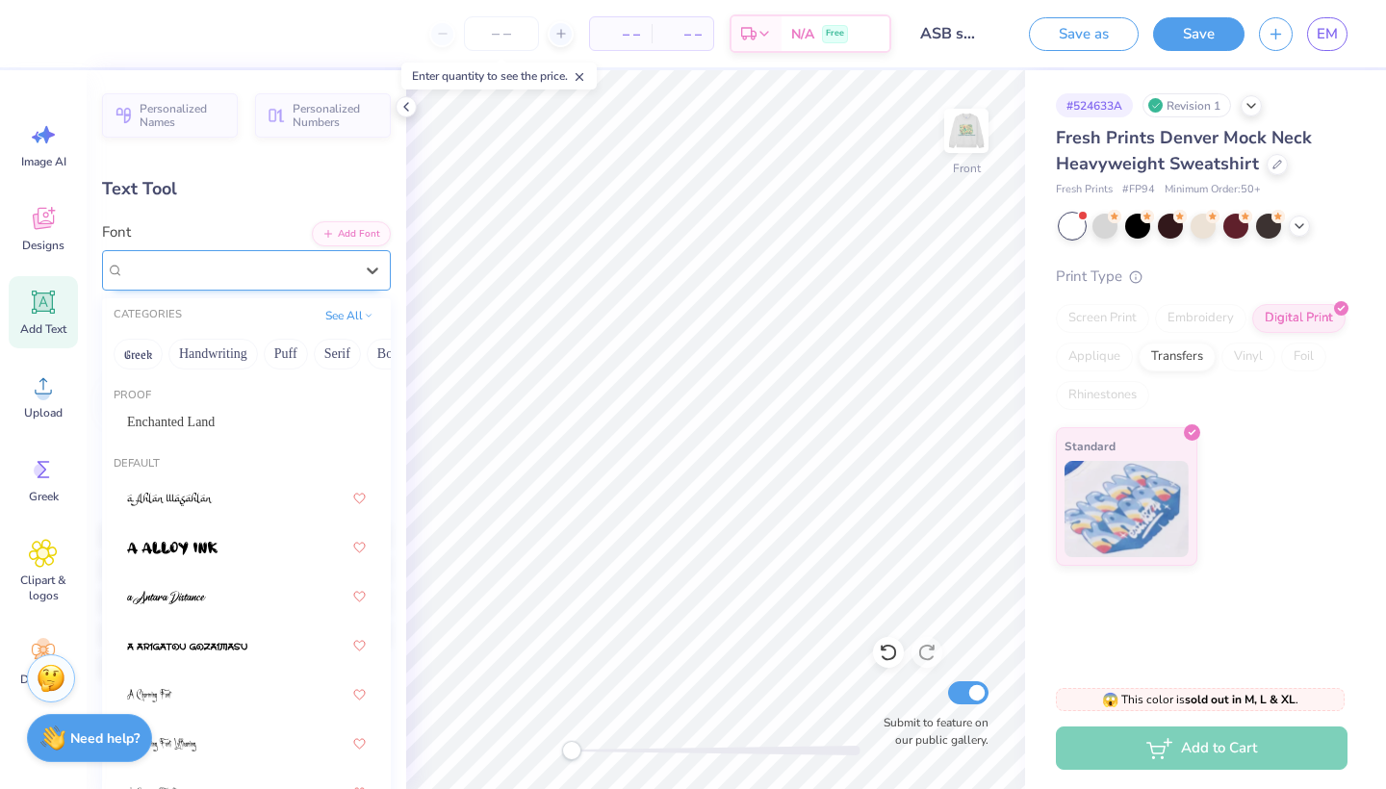
click at [218, 280] on div at bounding box center [238, 270] width 229 height 26
click at [194, 416] on div "Enchanted Land" at bounding box center [246, 422] width 239 height 20
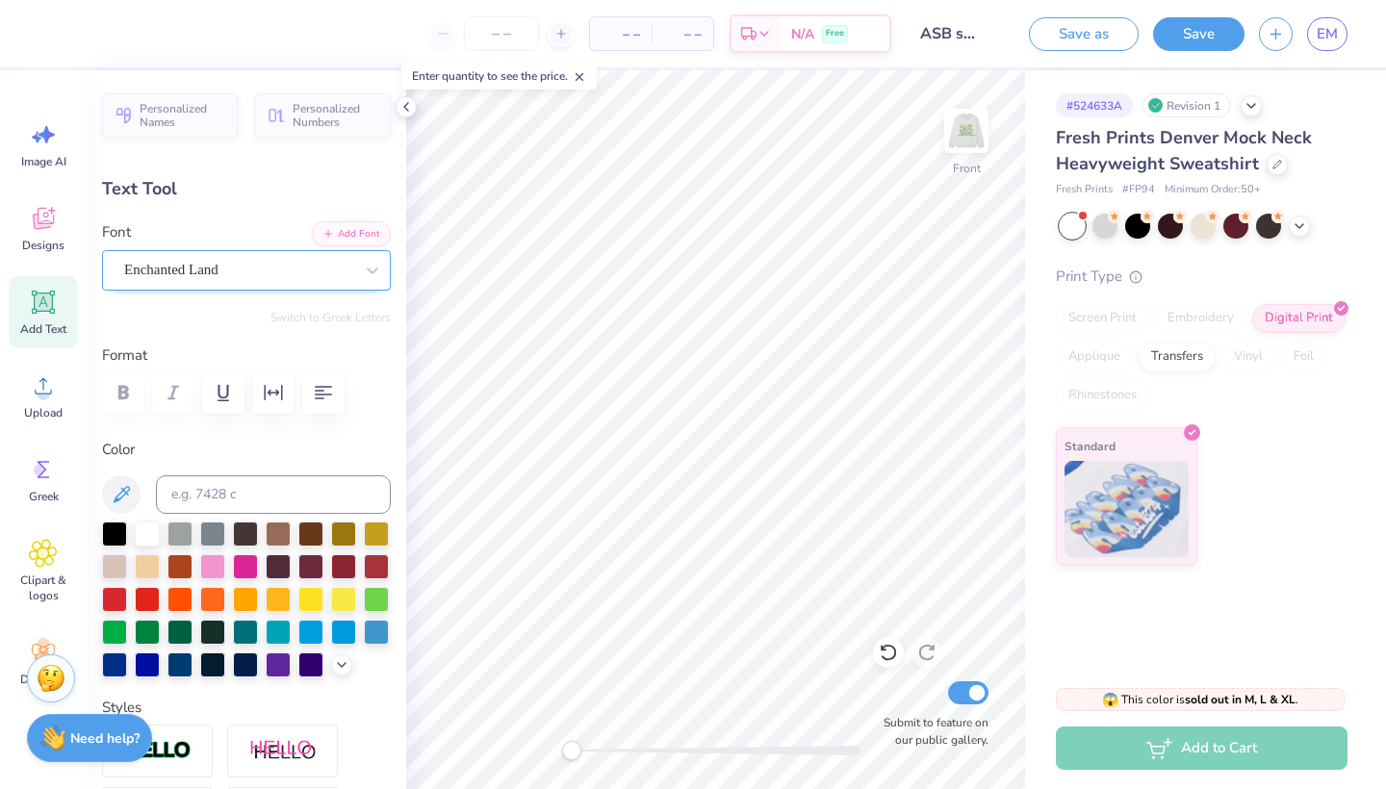
type textarea "ASB"
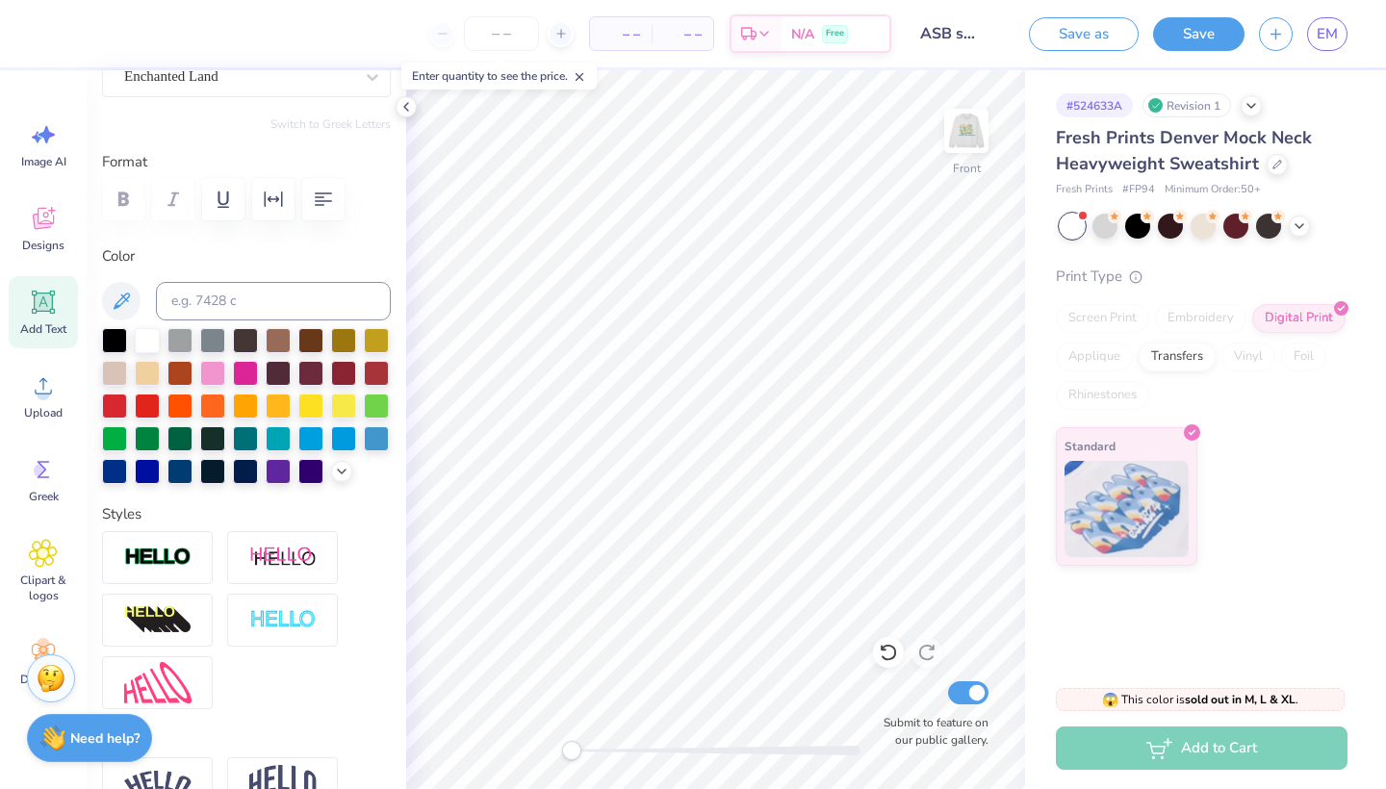
scroll to position [190, 0]
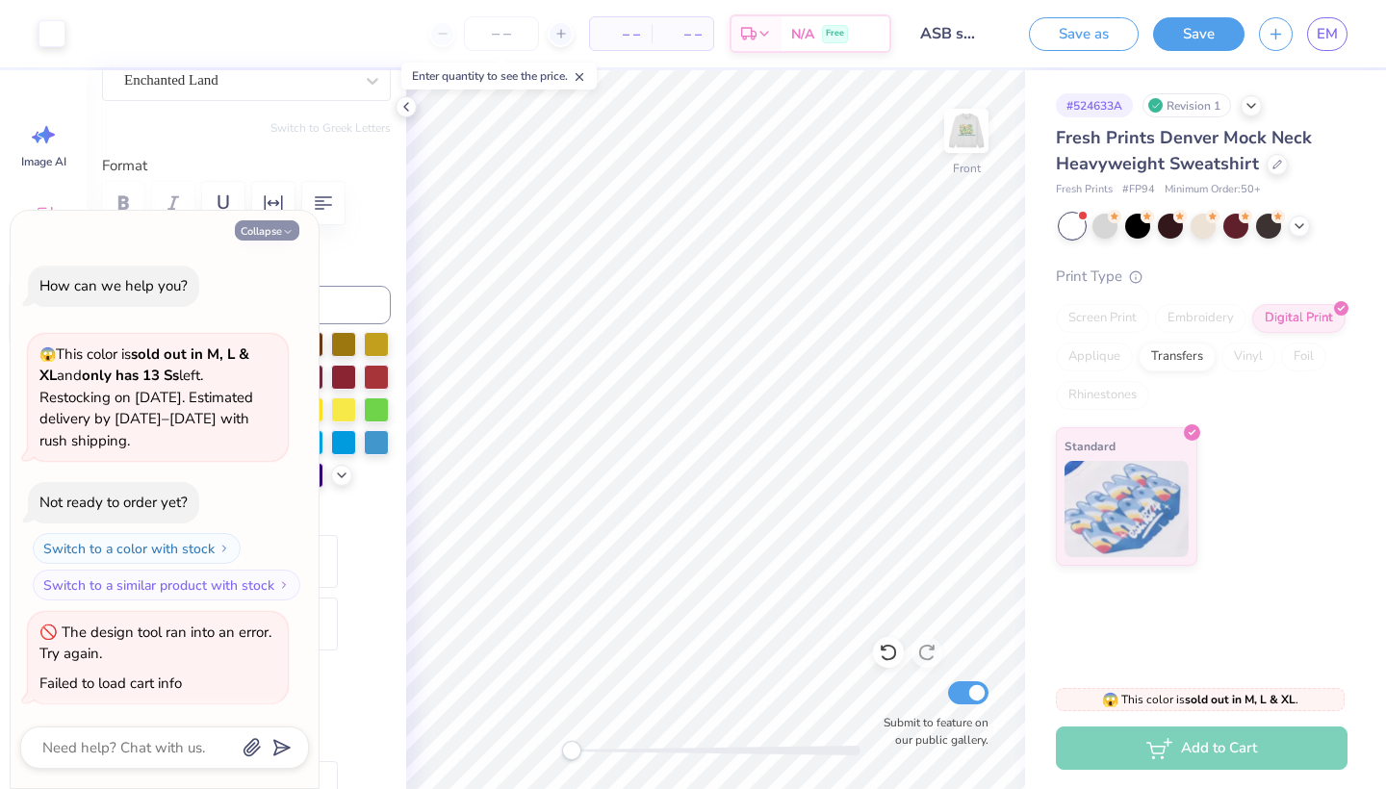
click at [275, 229] on button "Collapse" at bounding box center [267, 230] width 64 height 20
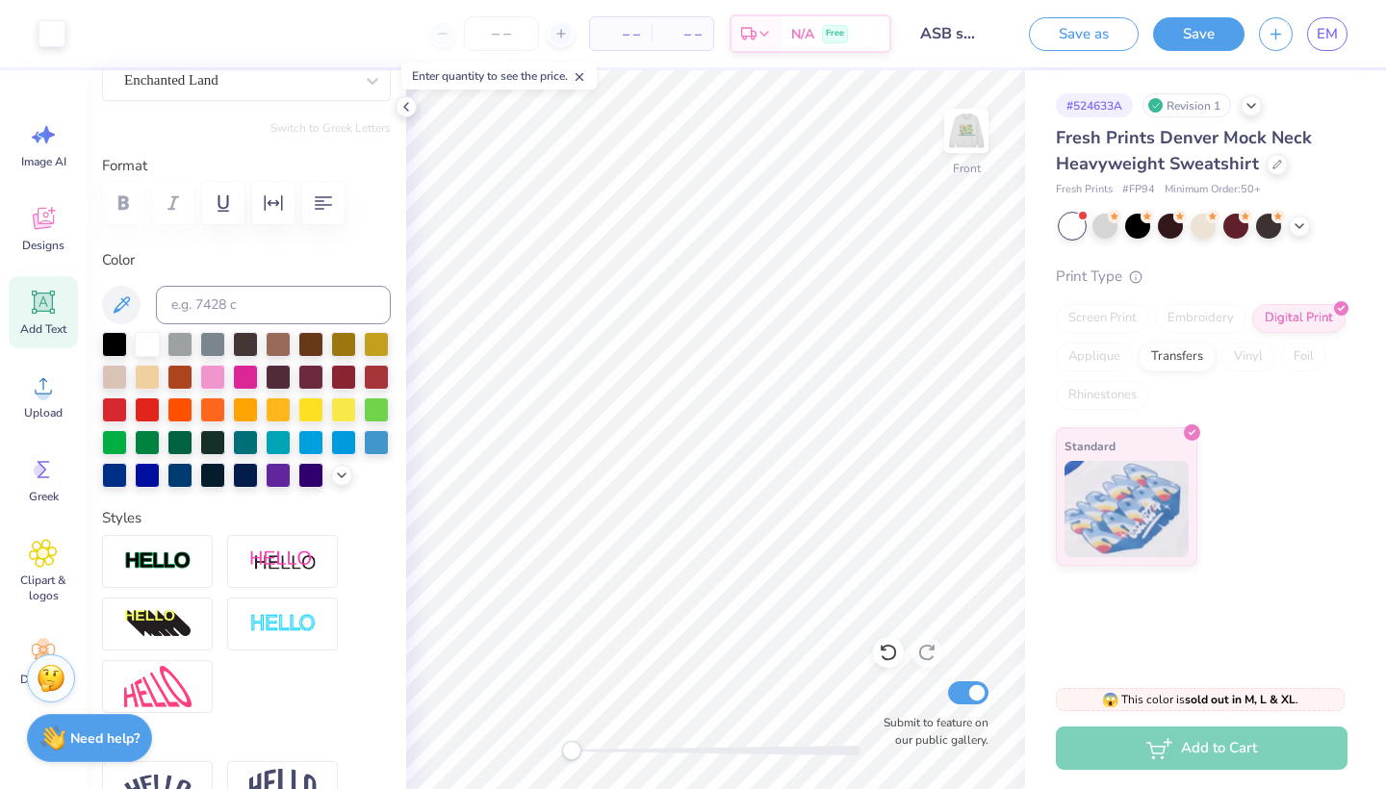
type textarea "x"
click at [111, 310] on icon at bounding box center [121, 305] width 23 height 23
click at [968, 142] on div "Front Submit to feature on our public gallery." at bounding box center [715, 429] width 619 height 719
click at [966, 131] on img at bounding box center [966, 130] width 77 height 77
click at [967, 128] on img at bounding box center [966, 130] width 77 height 77
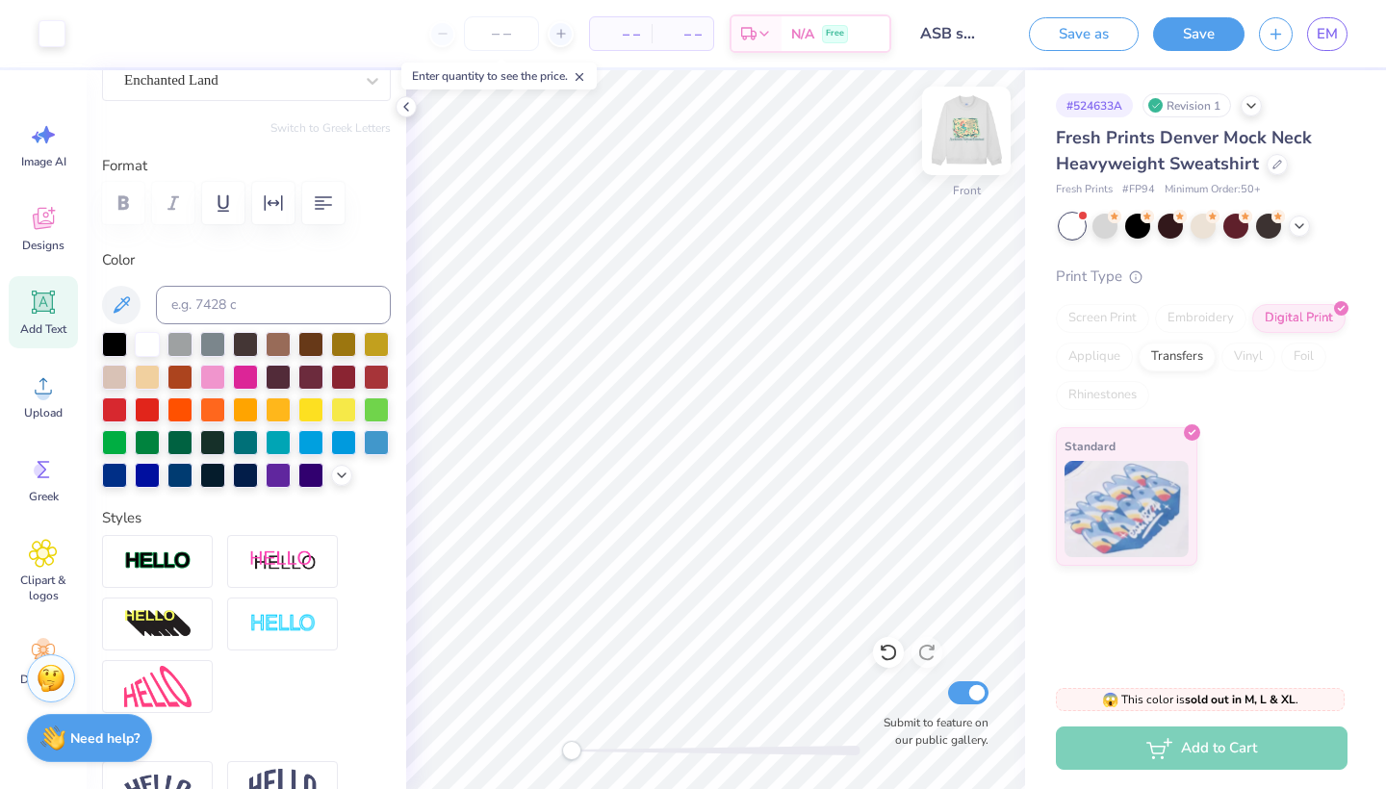
click at [966, 139] on img at bounding box center [966, 130] width 77 height 77
click at [124, 307] on icon at bounding box center [121, 305] width 23 height 23
click at [965, 142] on img at bounding box center [966, 130] width 77 height 77
type input "4.28"
type input "1.93"
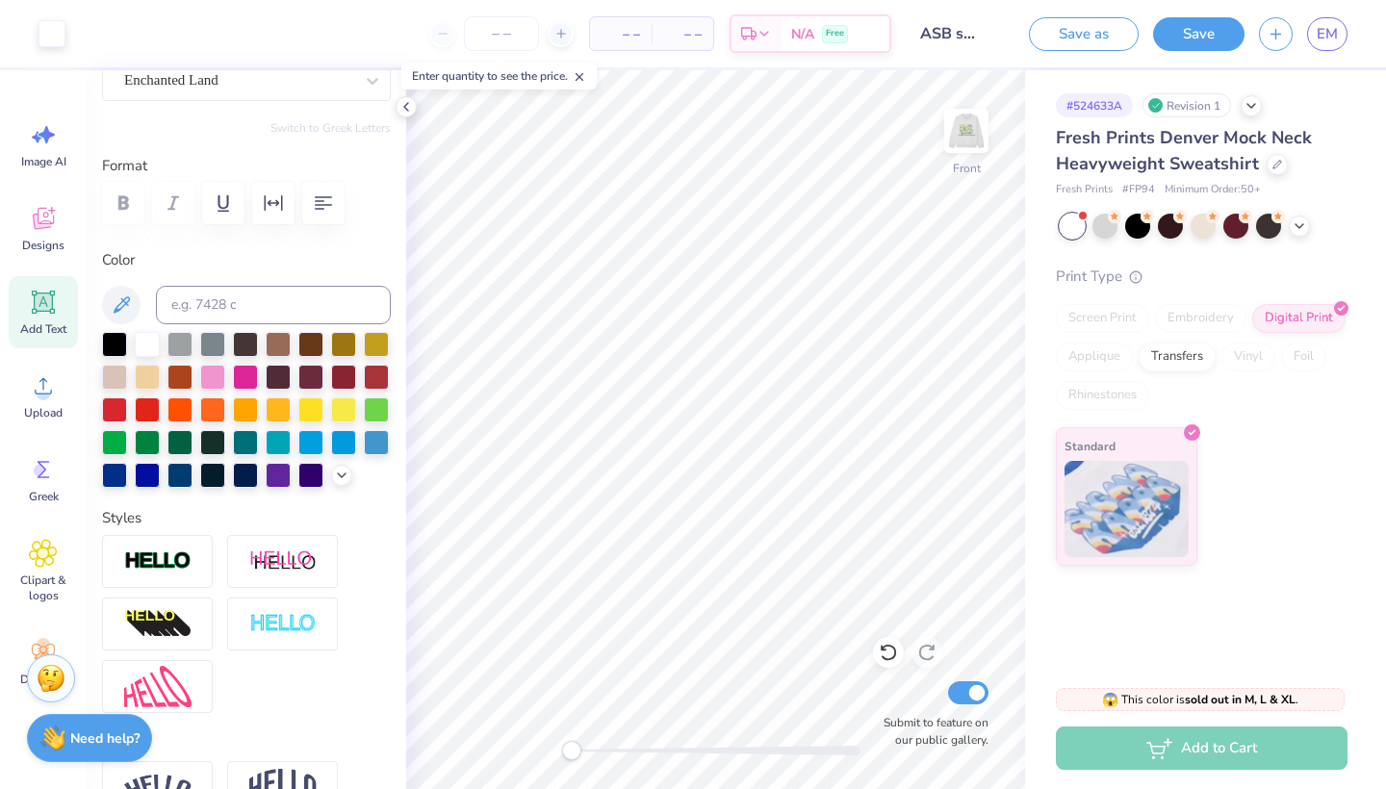
type input "11.29"
click at [306, 314] on input at bounding box center [273, 305] width 235 height 39
paste input "#5A8081"
click at [340, 472] on icon at bounding box center [341, 473] width 15 height 15
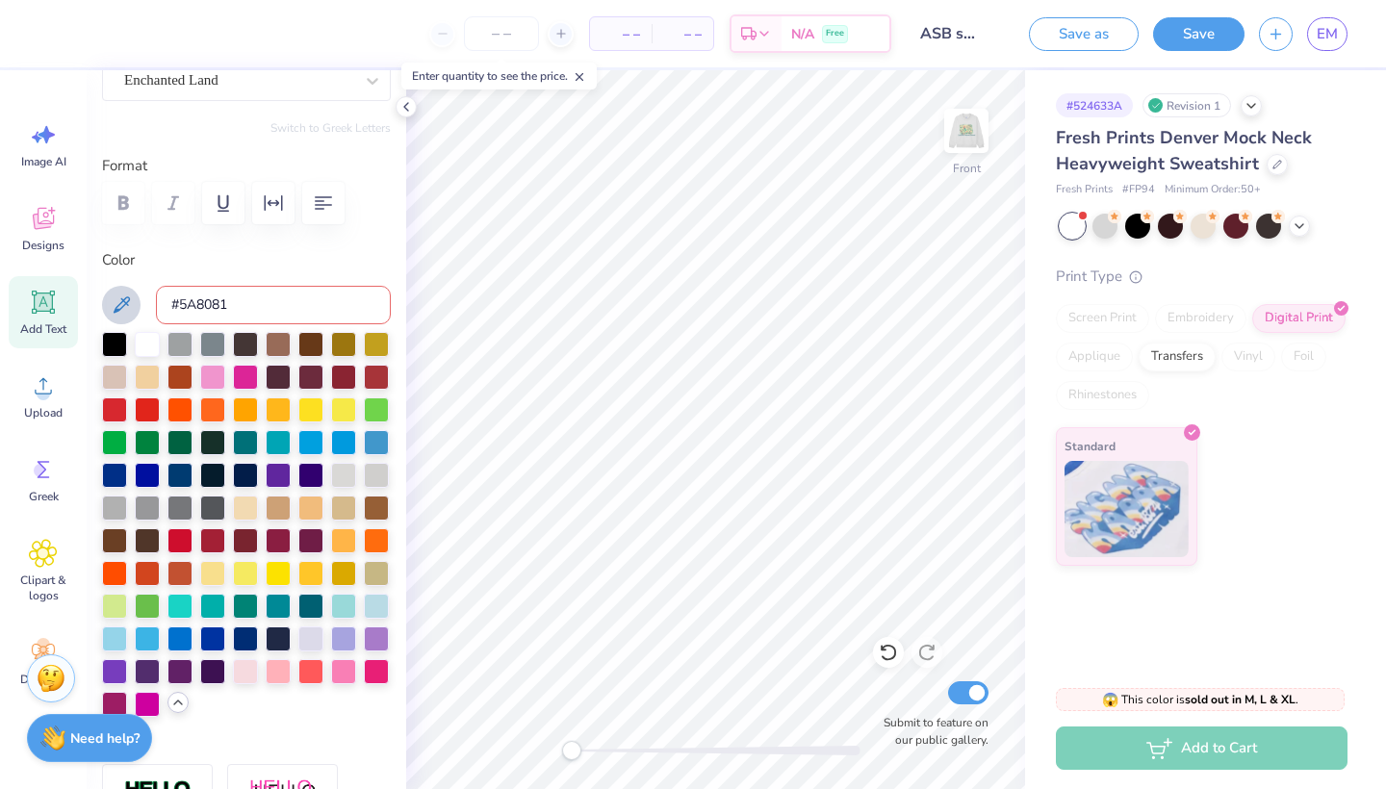
click at [122, 297] on icon at bounding box center [122, 305] width 16 height 16
drag, startPoint x: 245, startPoint y: 302, endPoint x: 127, endPoint y: 302, distance: 118.4
click at [127, 302] on div "#5A8081" at bounding box center [246, 305] width 289 height 39
click at [182, 307] on input "#5A8081" at bounding box center [273, 305] width 235 height 39
type input "5A8081"
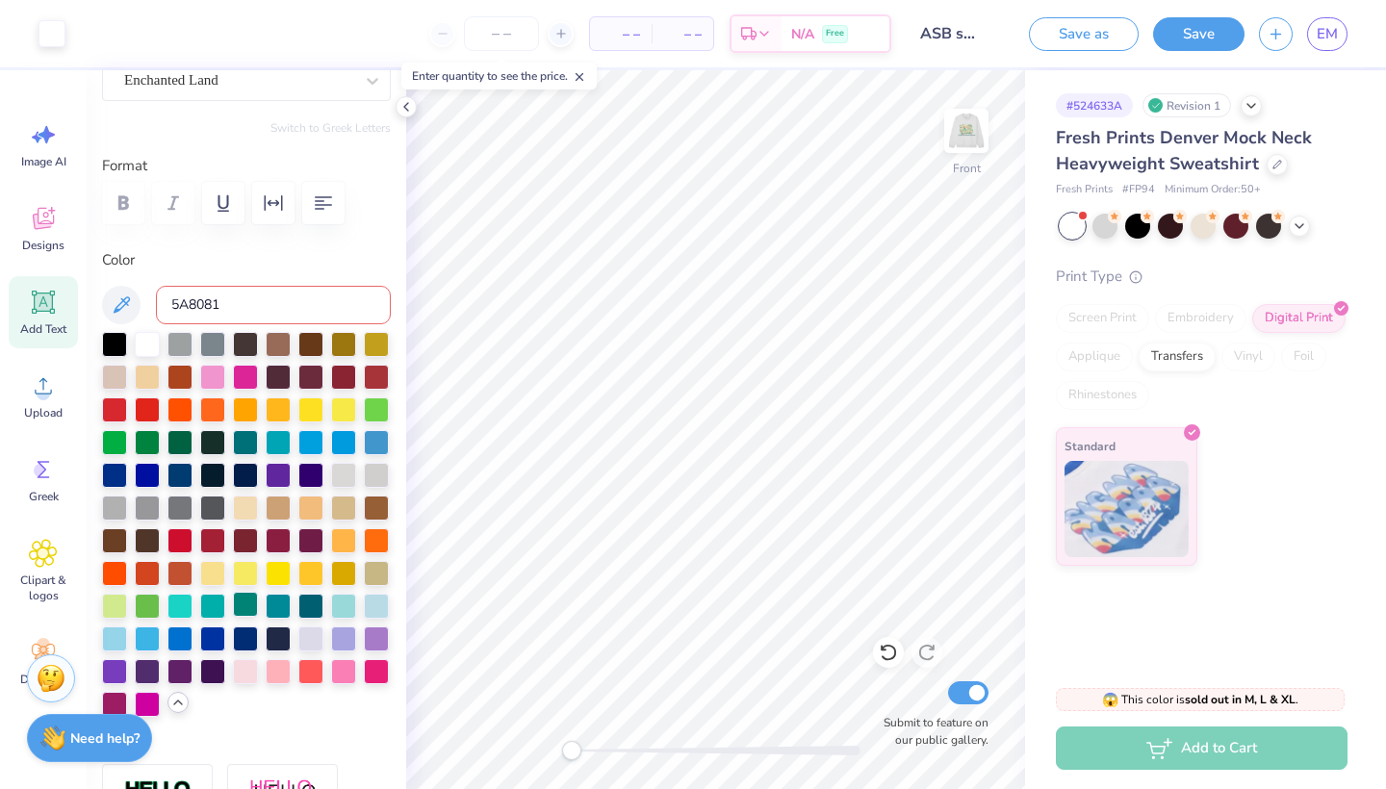
click at [252, 613] on div at bounding box center [245, 604] width 25 height 25
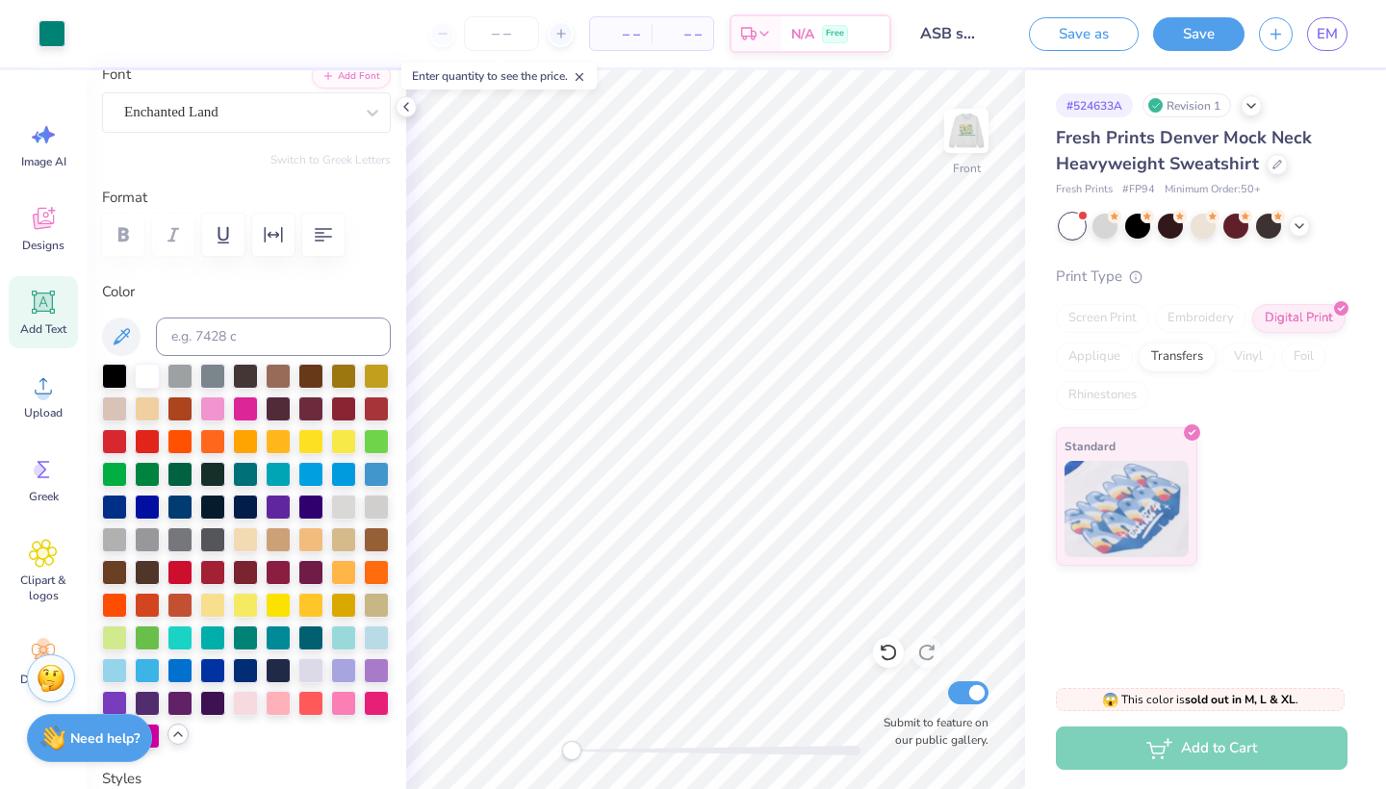
scroll to position [157, 0]
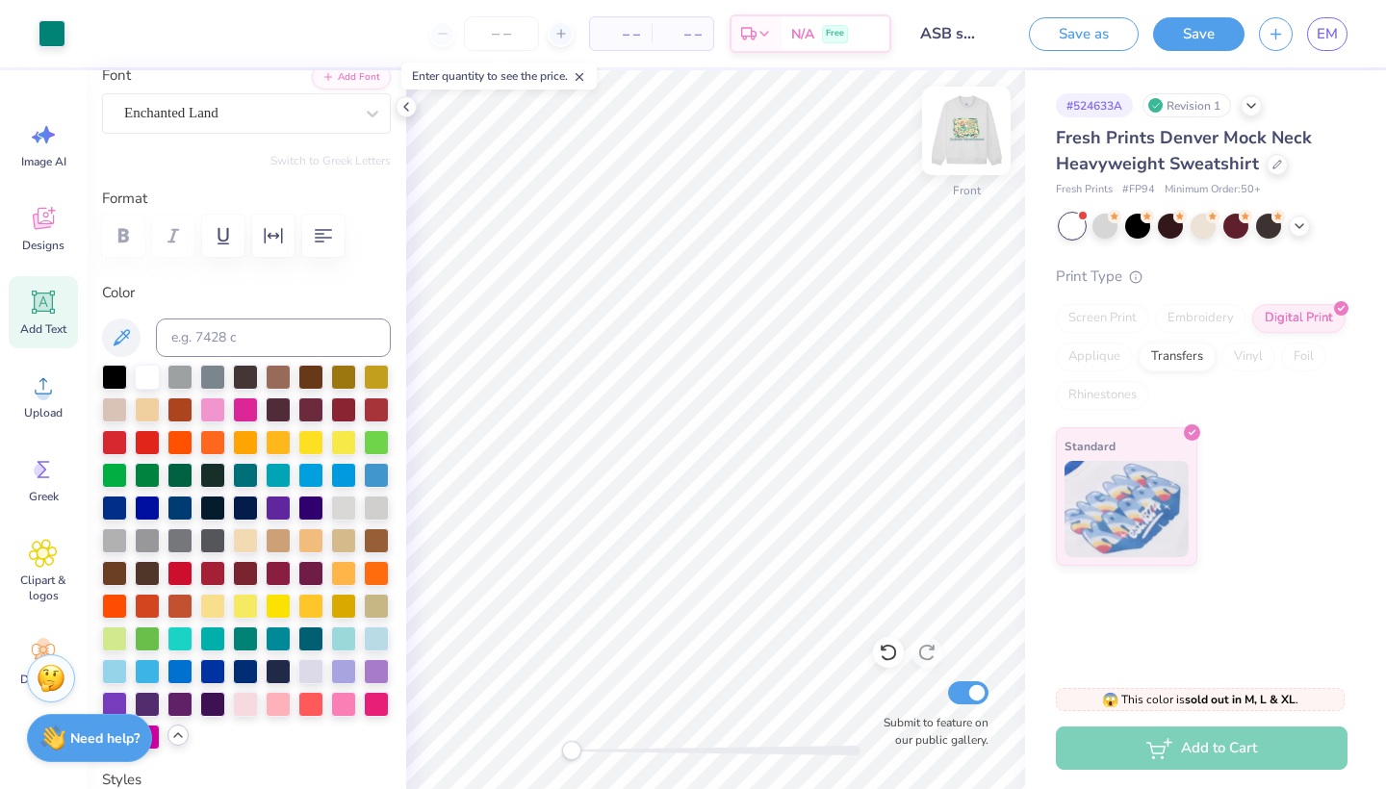
click at [976, 131] on img at bounding box center [966, 130] width 77 height 77
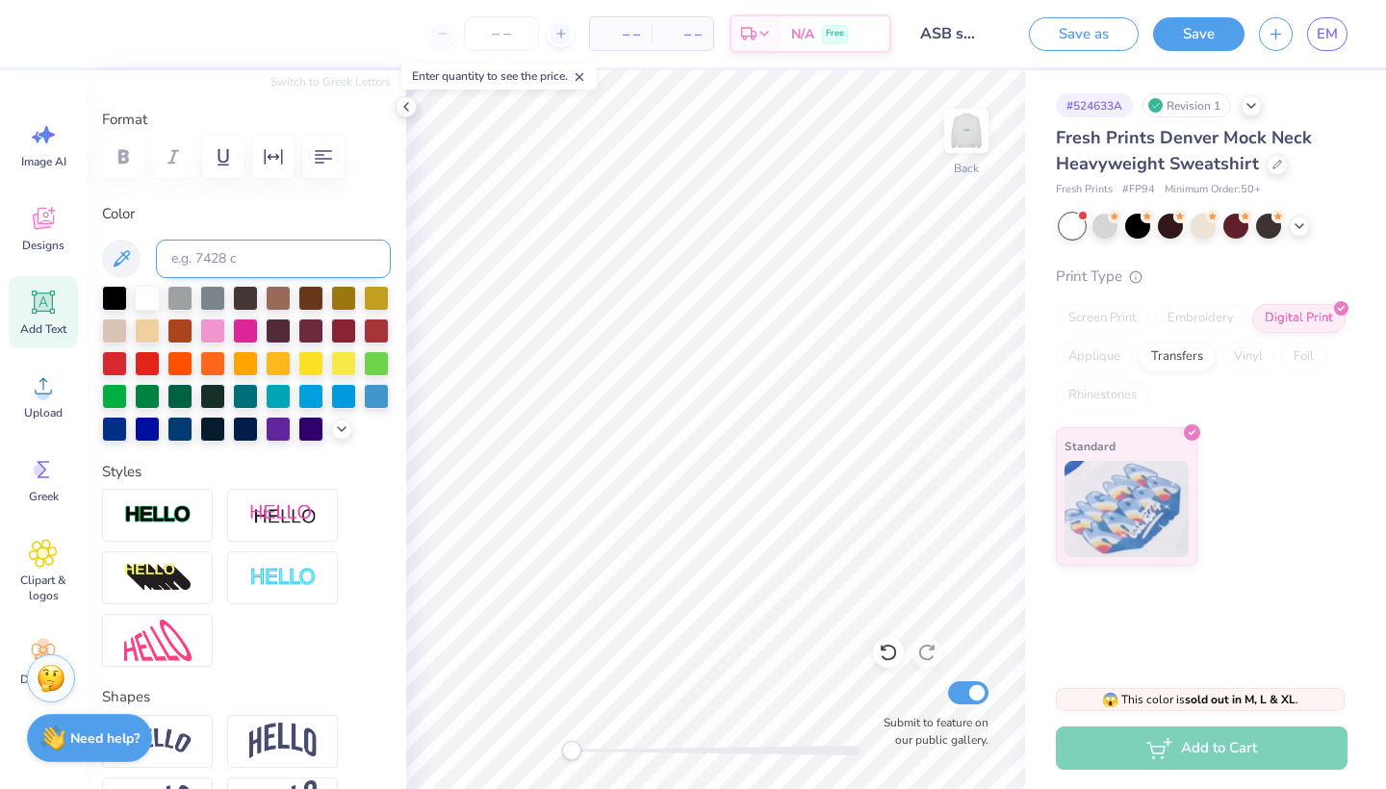
scroll to position [243, 0]
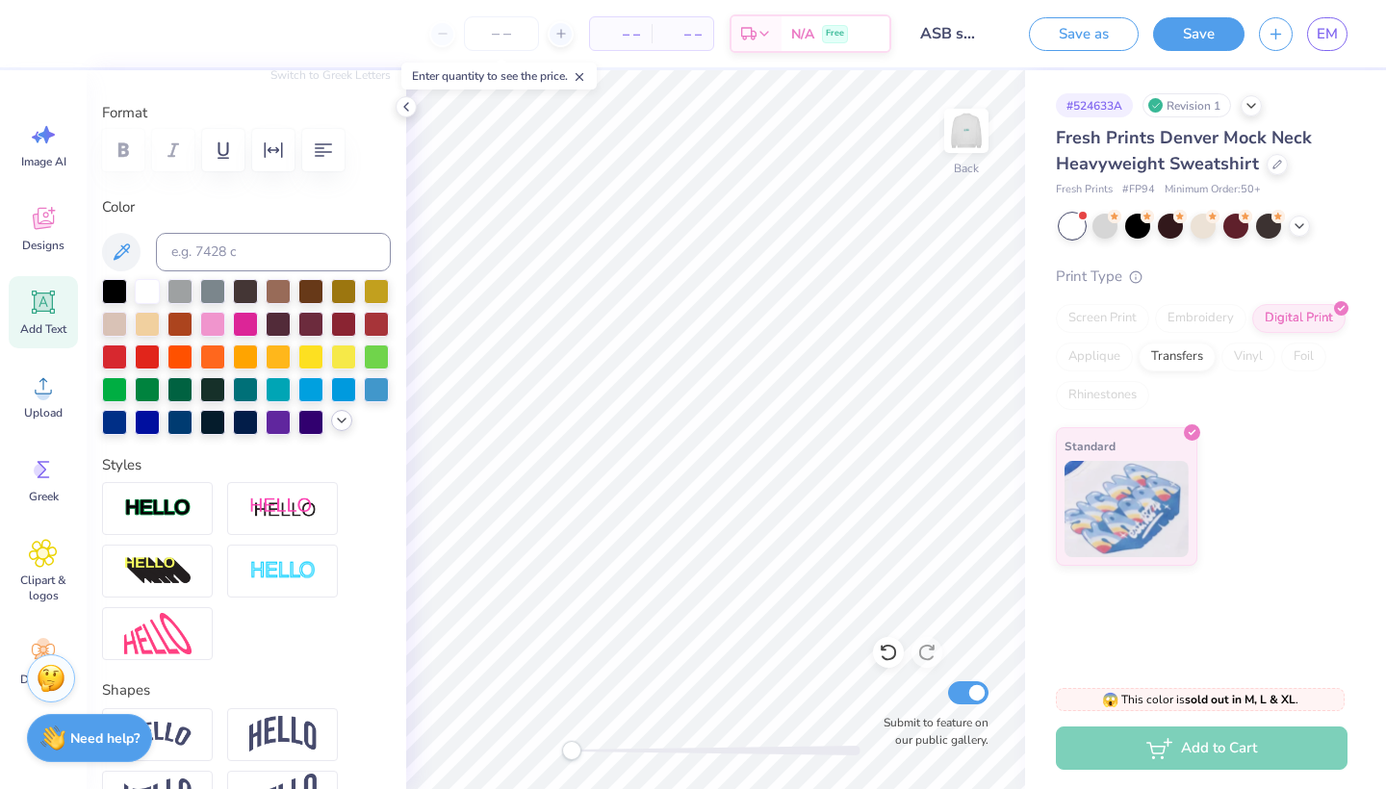
click at [349, 418] on div at bounding box center [341, 420] width 21 height 21
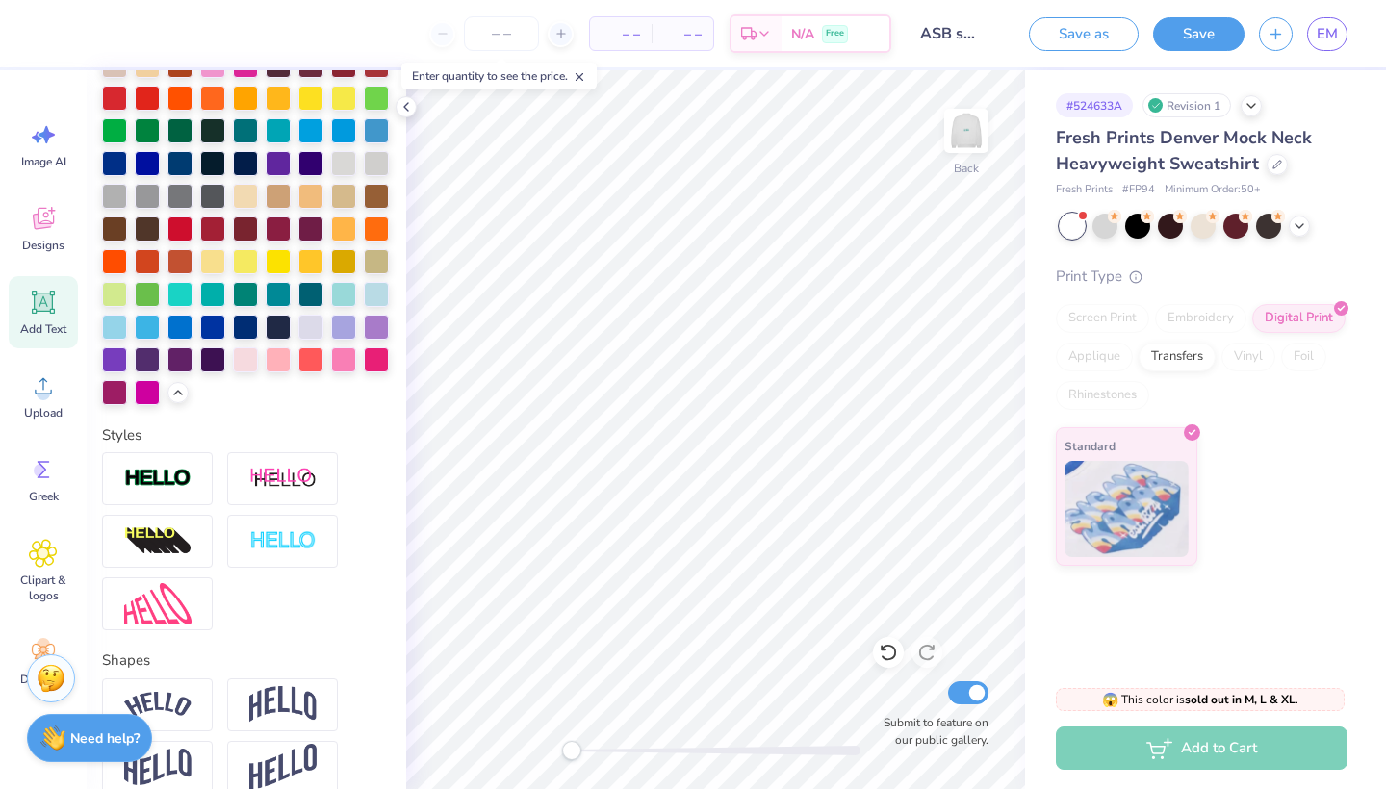
scroll to position [494, 0]
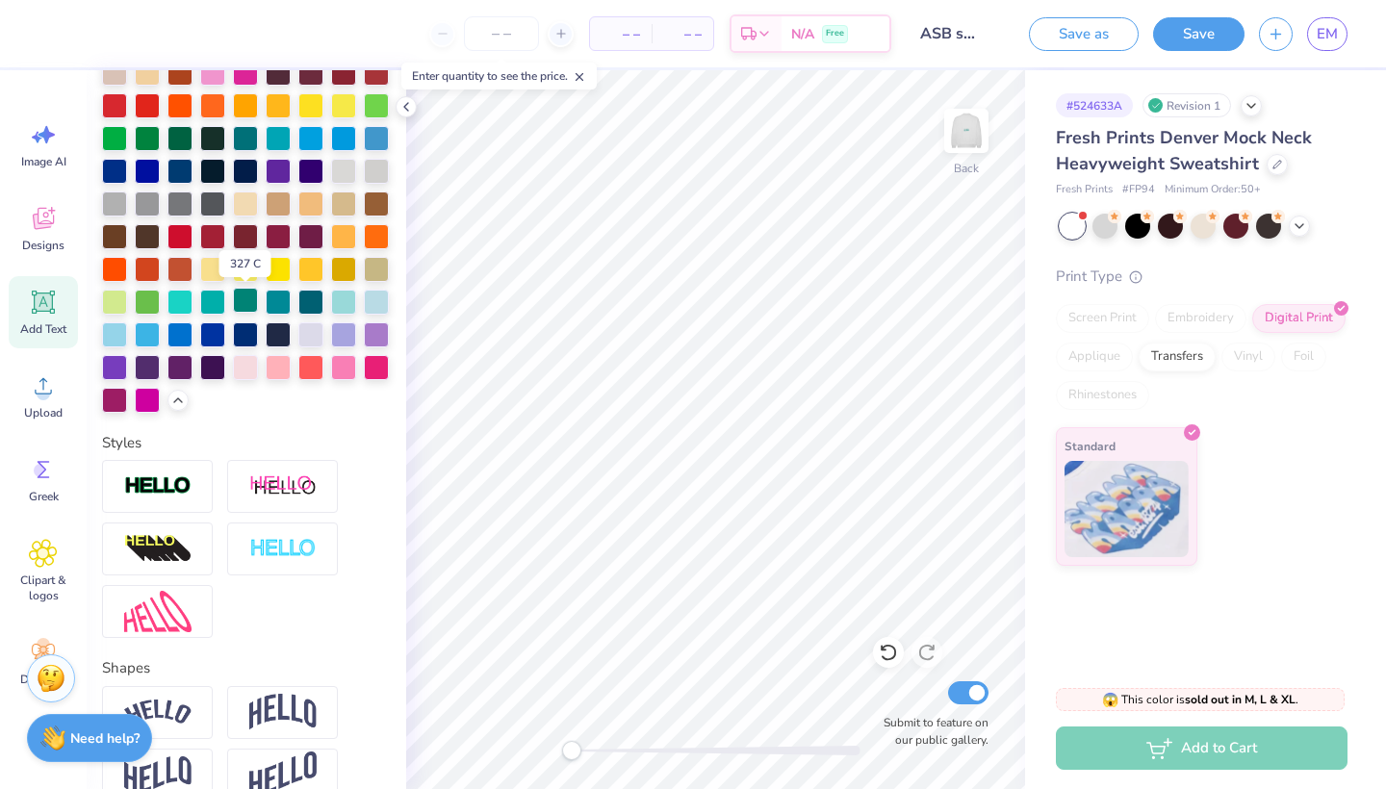
click at [247, 305] on div at bounding box center [245, 300] width 25 height 25
click at [312, 300] on div at bounding box center [310, 300] width 25 height 25
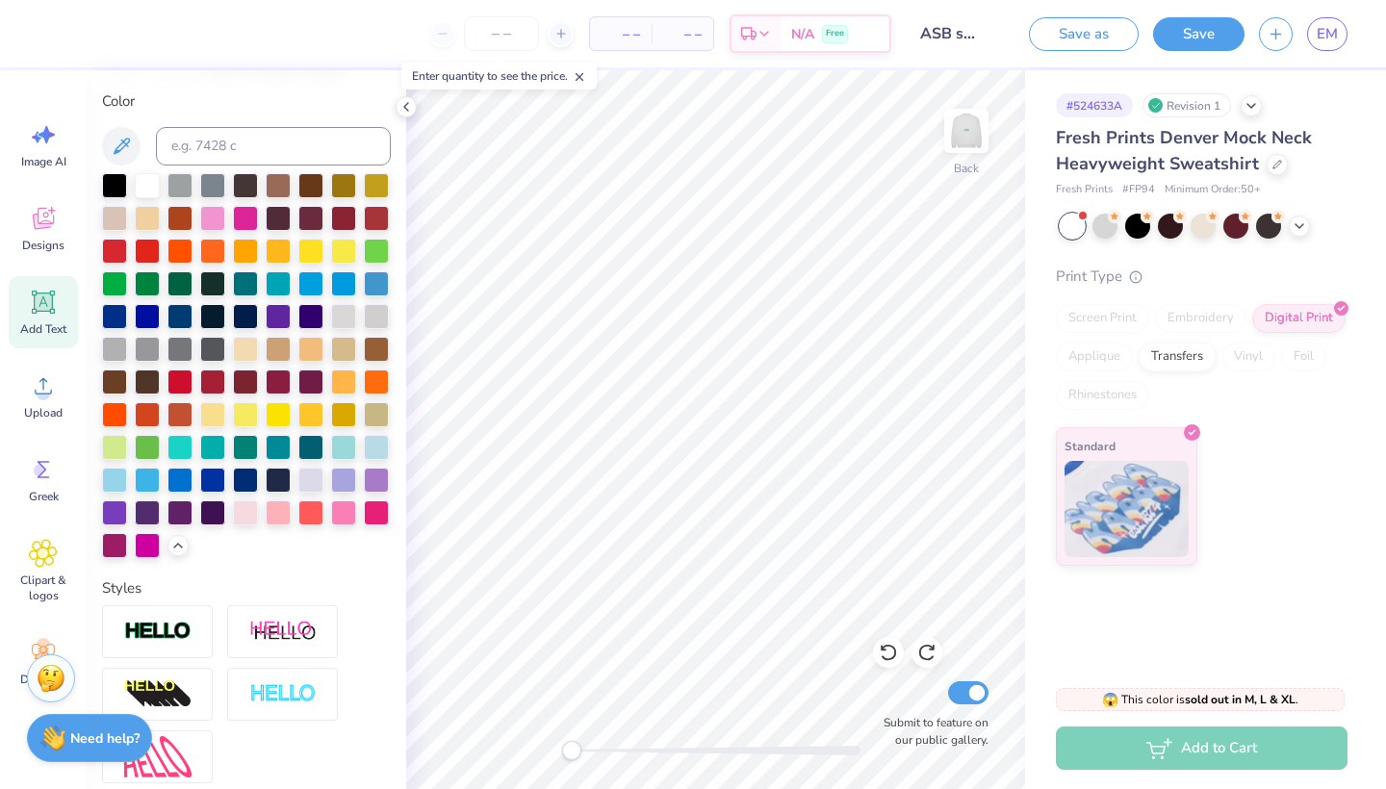
scroll to position [330, 0]
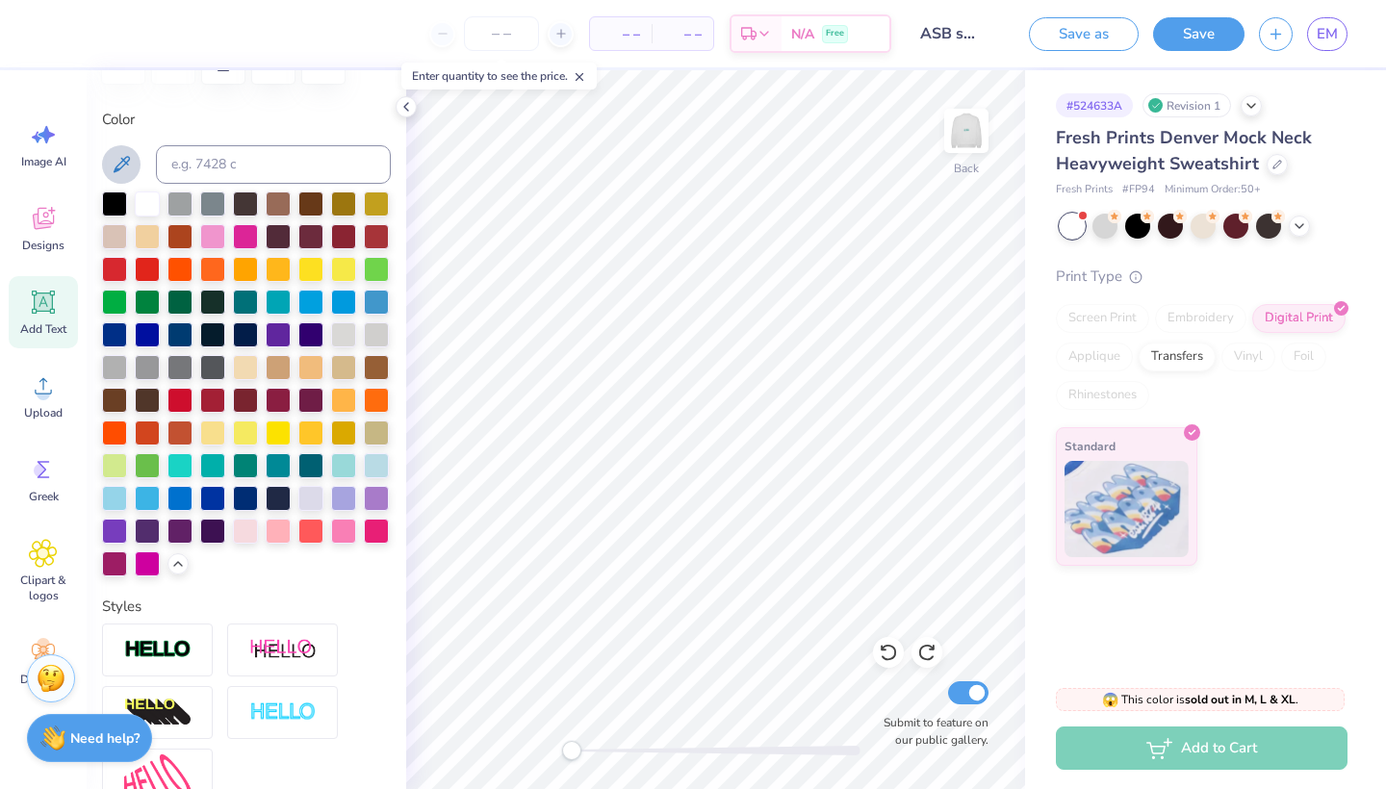
click at [118, 166] on icon at bounding box center [121, 164] width 23 height 23
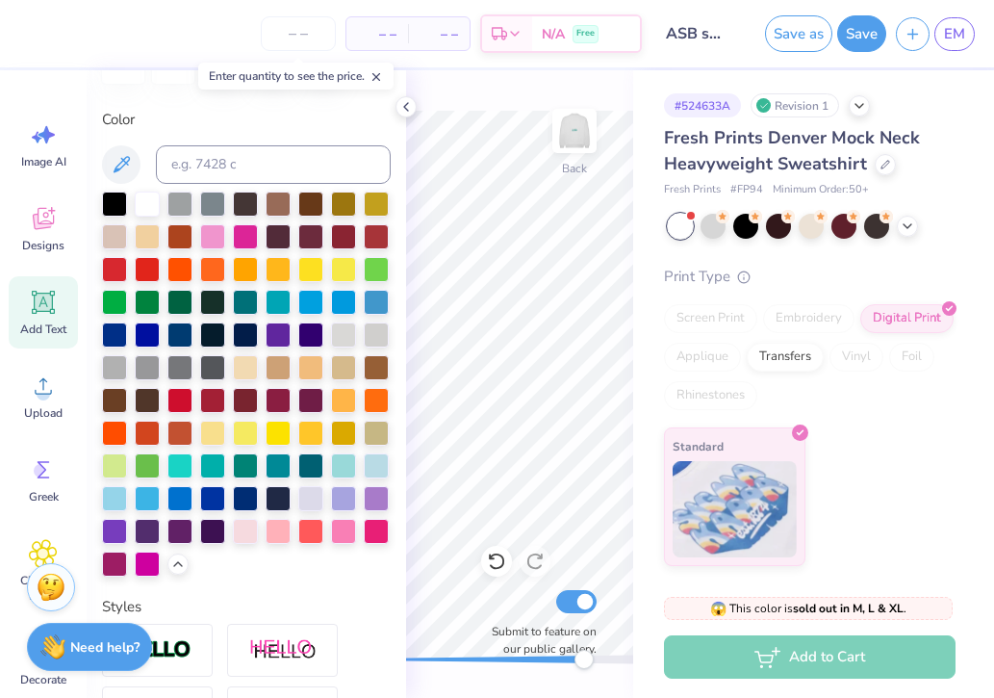
drag, startPoint x: 545, startPoint y: 660, endPoint x: 582, endPoint y: 661, distance: 37.6
click at [582, 661] on div at bounding box center [519, 660] width 289 height 10
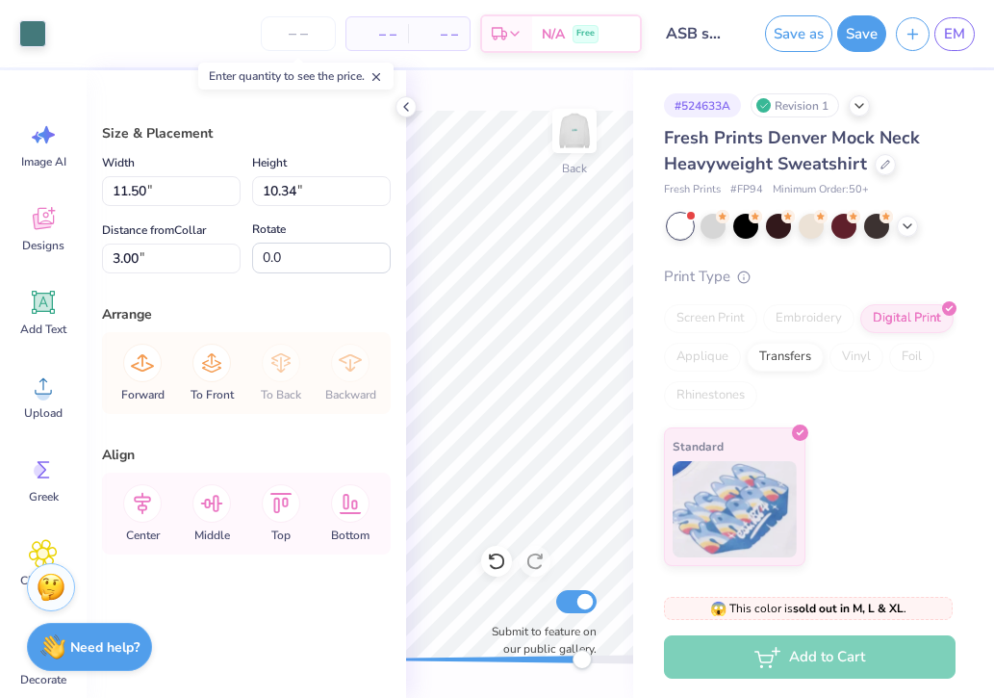
type input "3.00"
click at [39, 32] on div at bounding box center [32, 31] width 27 height 27
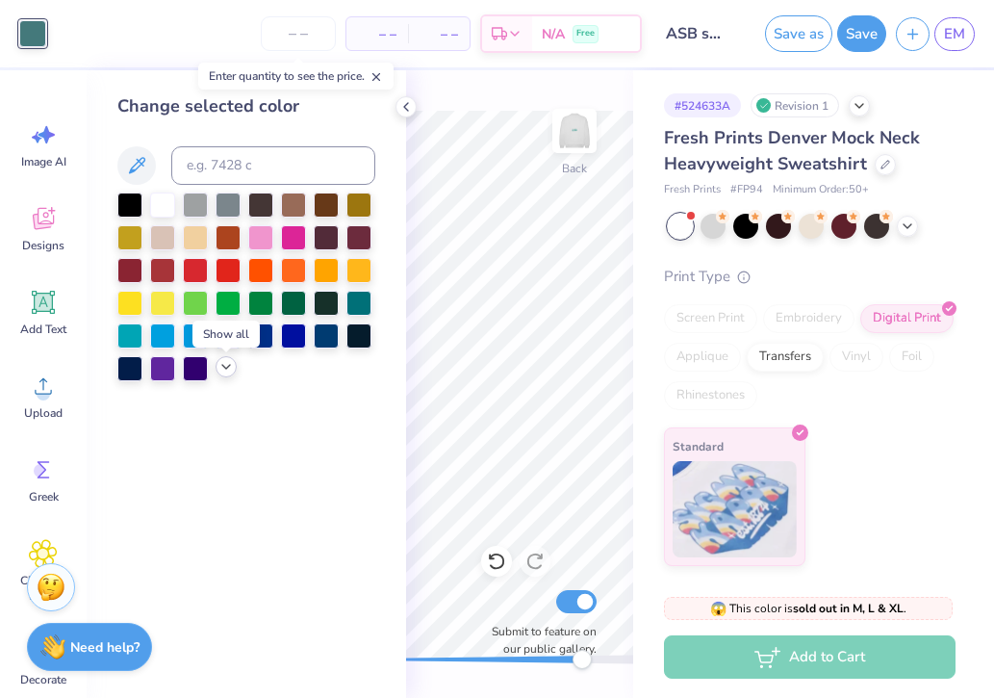
click at [229, 369] on polyline at bounding box center [226, 367] width 8 height 4
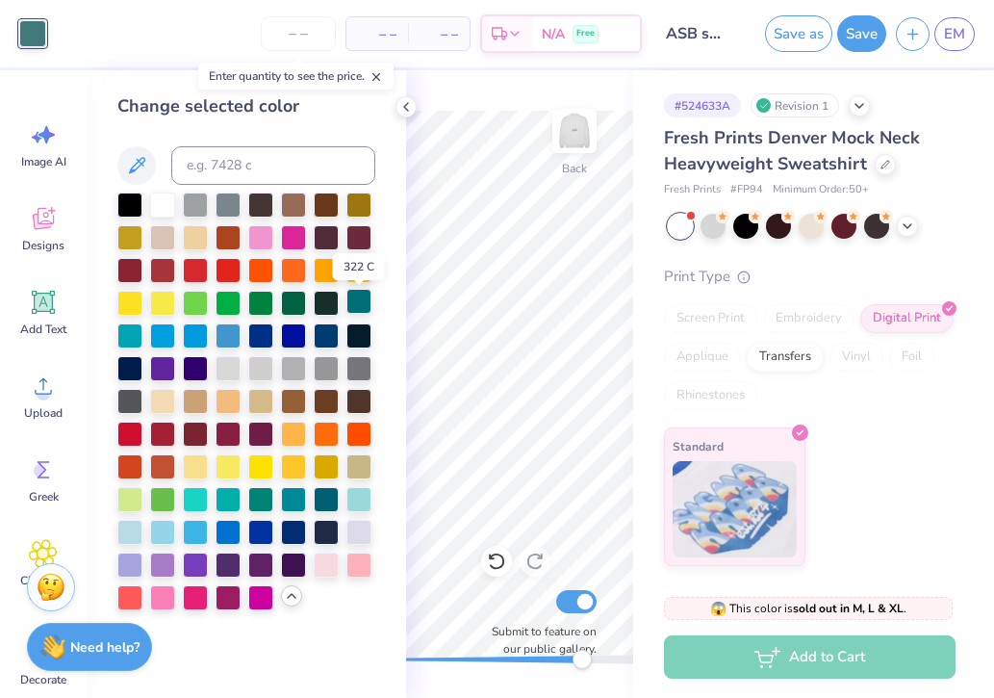
click at [361, 314] on div at bounding box center [359, 301] width 25 height 25
click at [361, 351] on div at bounding box center [246, 402] width 258 height 418
click at [360, 340] on div at bounding box center [359, 334] width 25 height 25
click at [362, 307] on div at bounding box center [359, 301] width 25 height 25
click at [358, 303] on div at bounding box center [359, 301] width 25 height 25
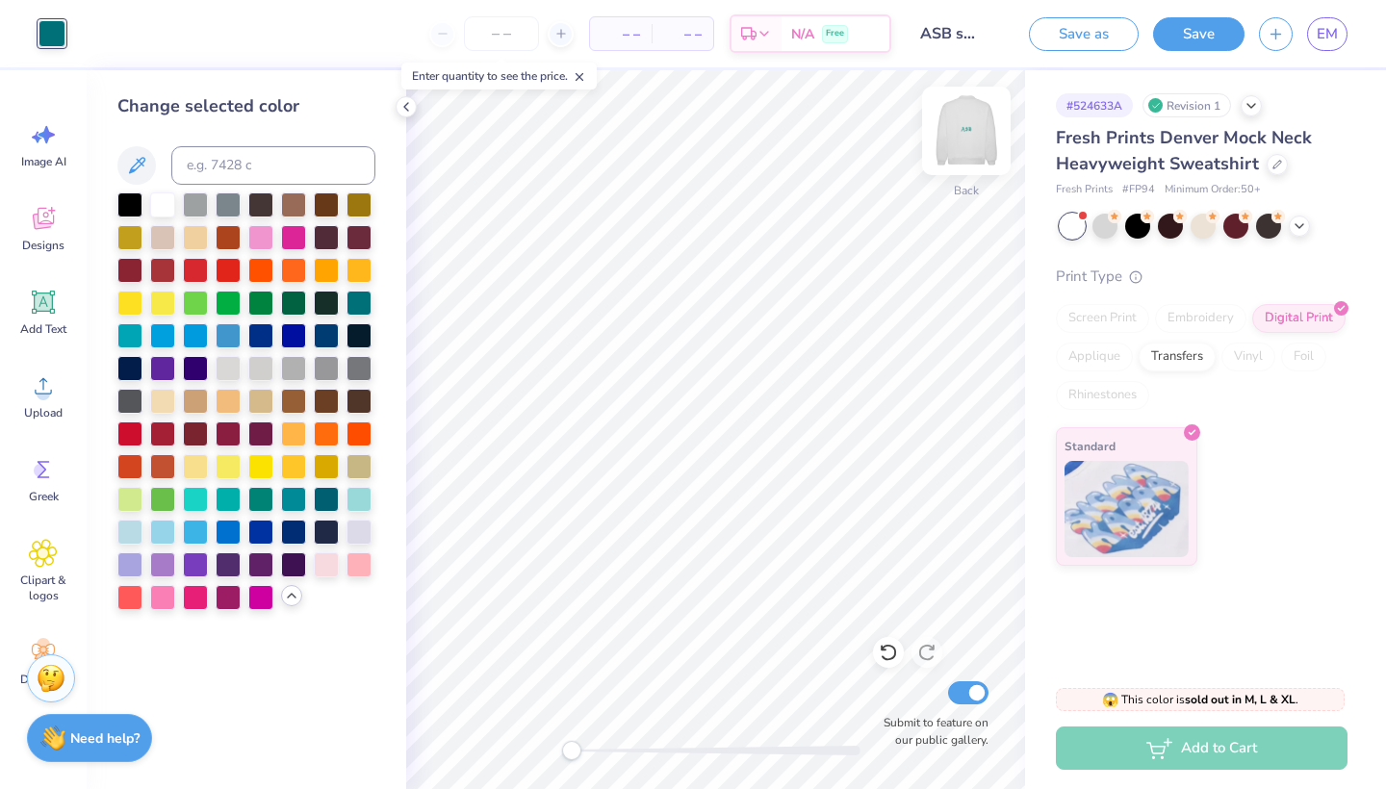
click at [981, 118] on img at bounding box center [966, 130] width 77 height 77
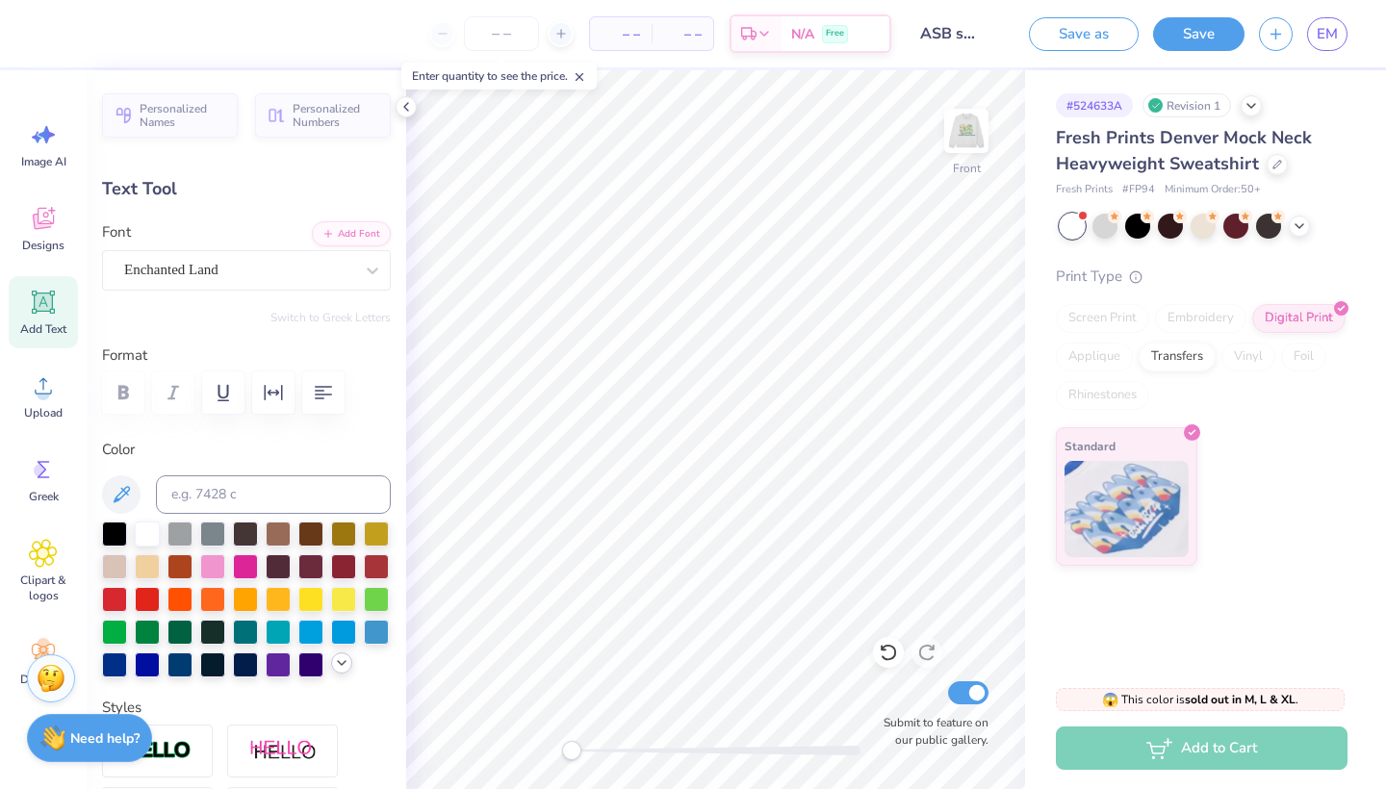
click at [342, 668] on icon at bounding box center [341, 663] width 15 height 15
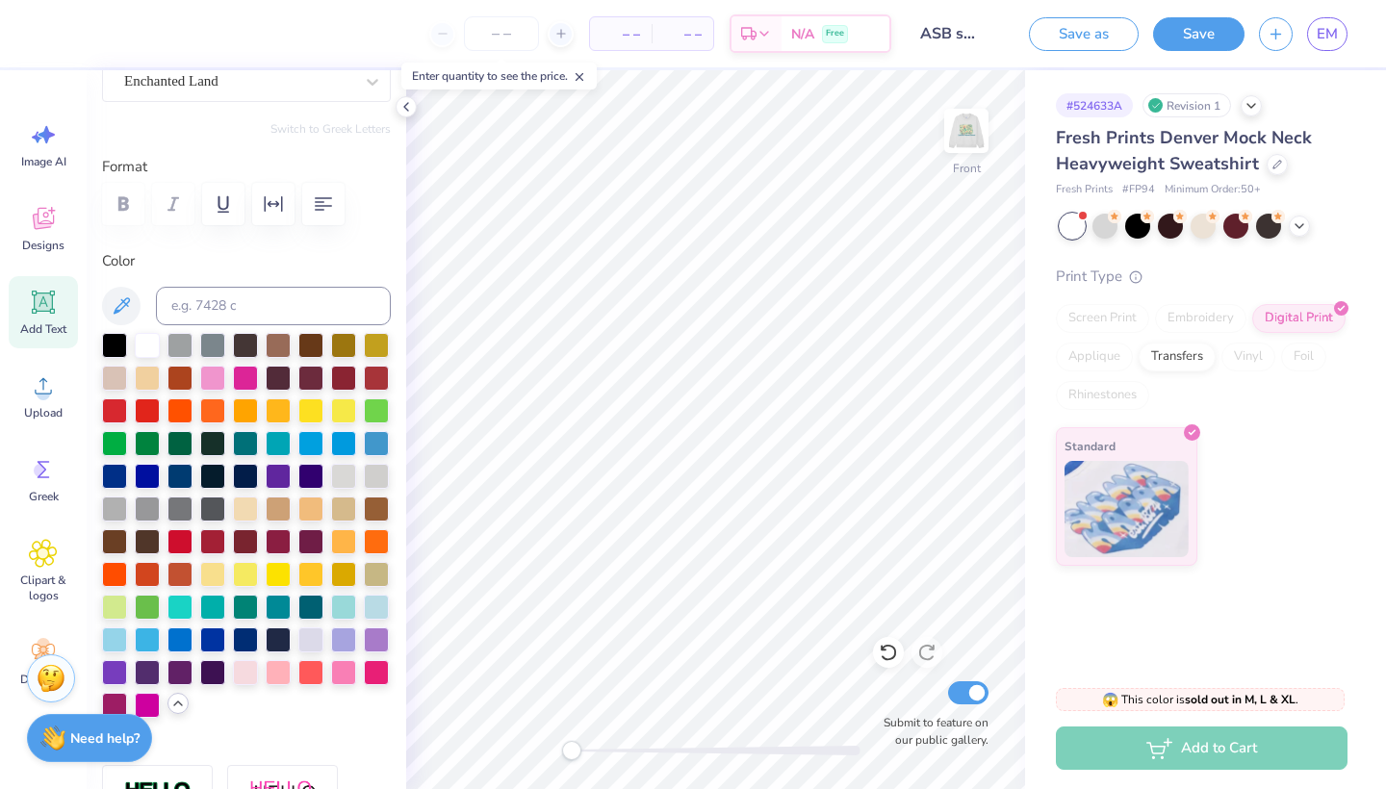
scroll to position [192, 0]
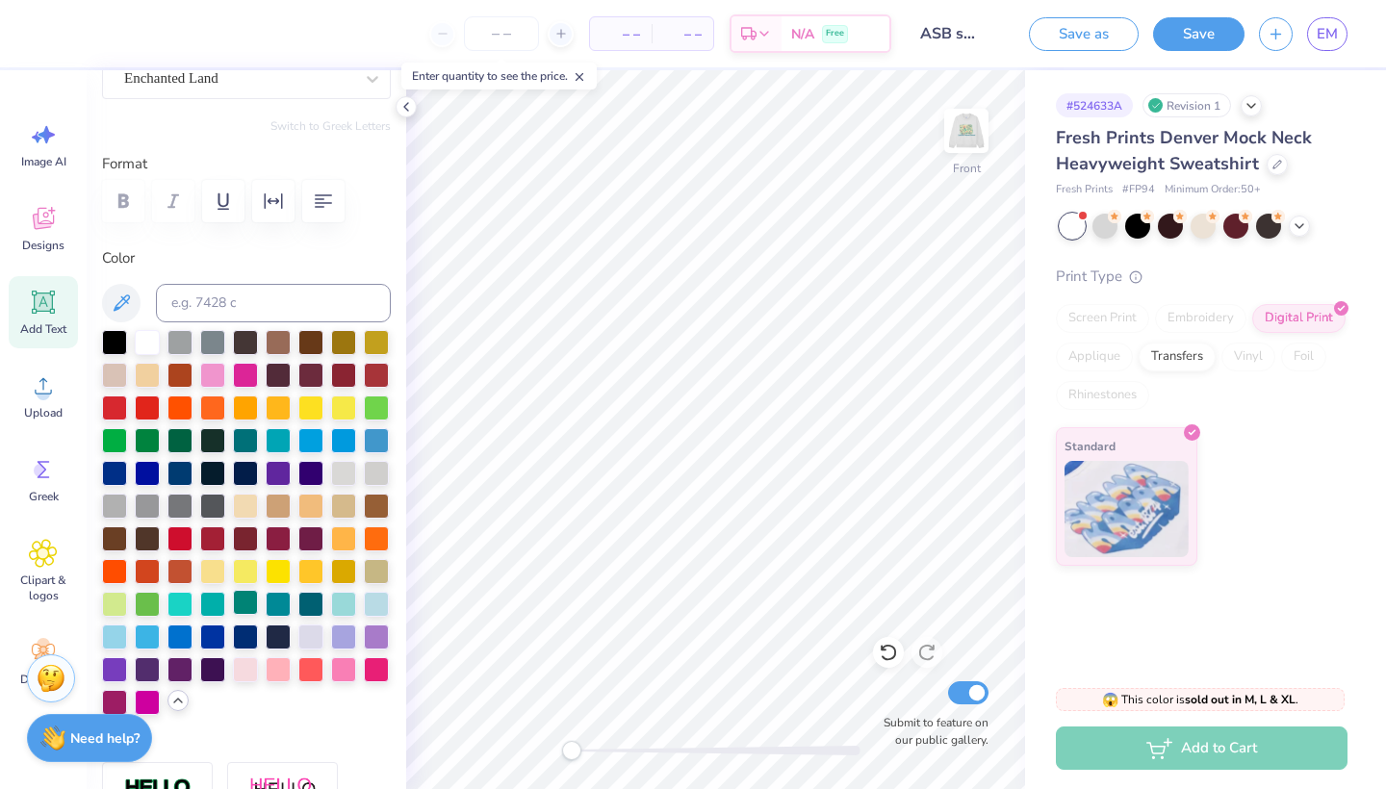
click at [245, 604] on div at bounding box center [245, 602] width 25 height 25
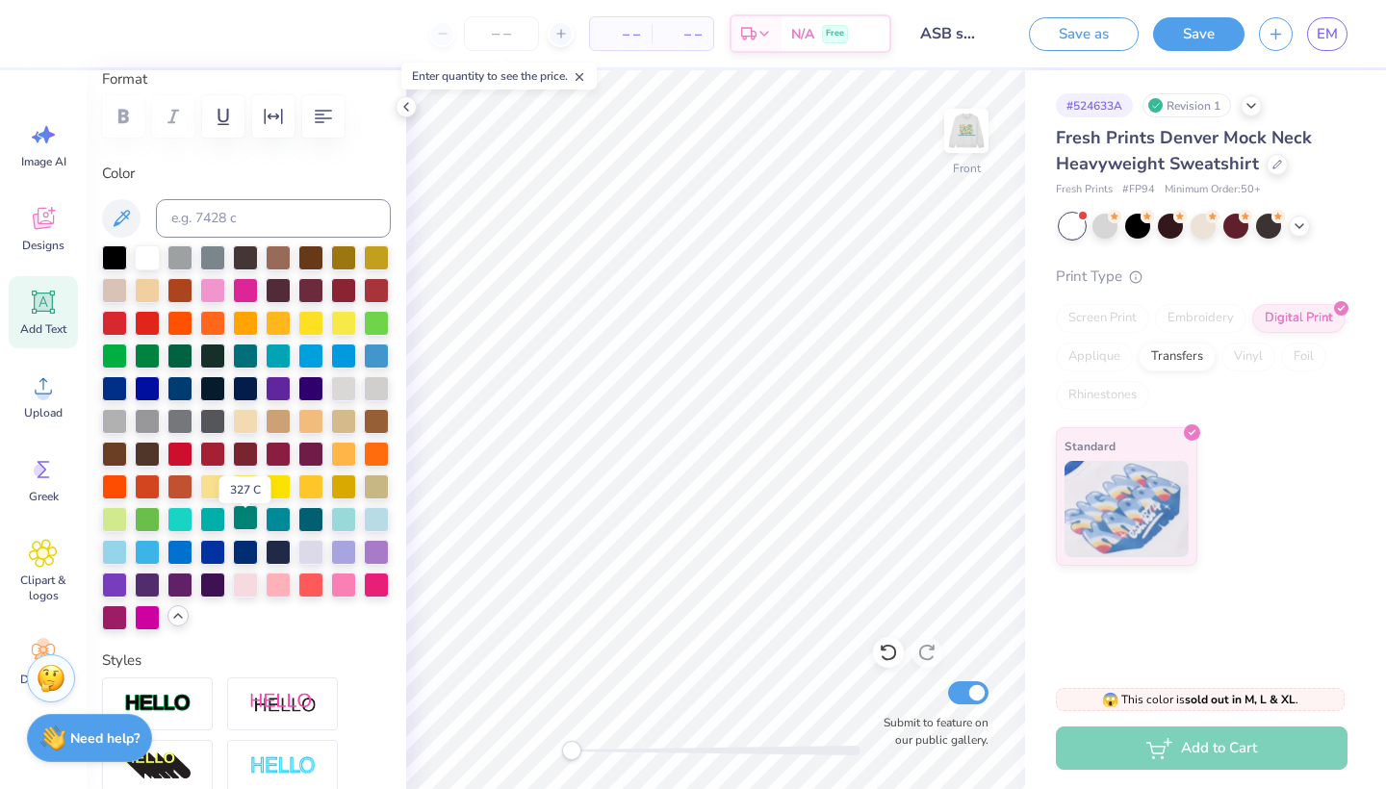
scroll to position [277, 0]
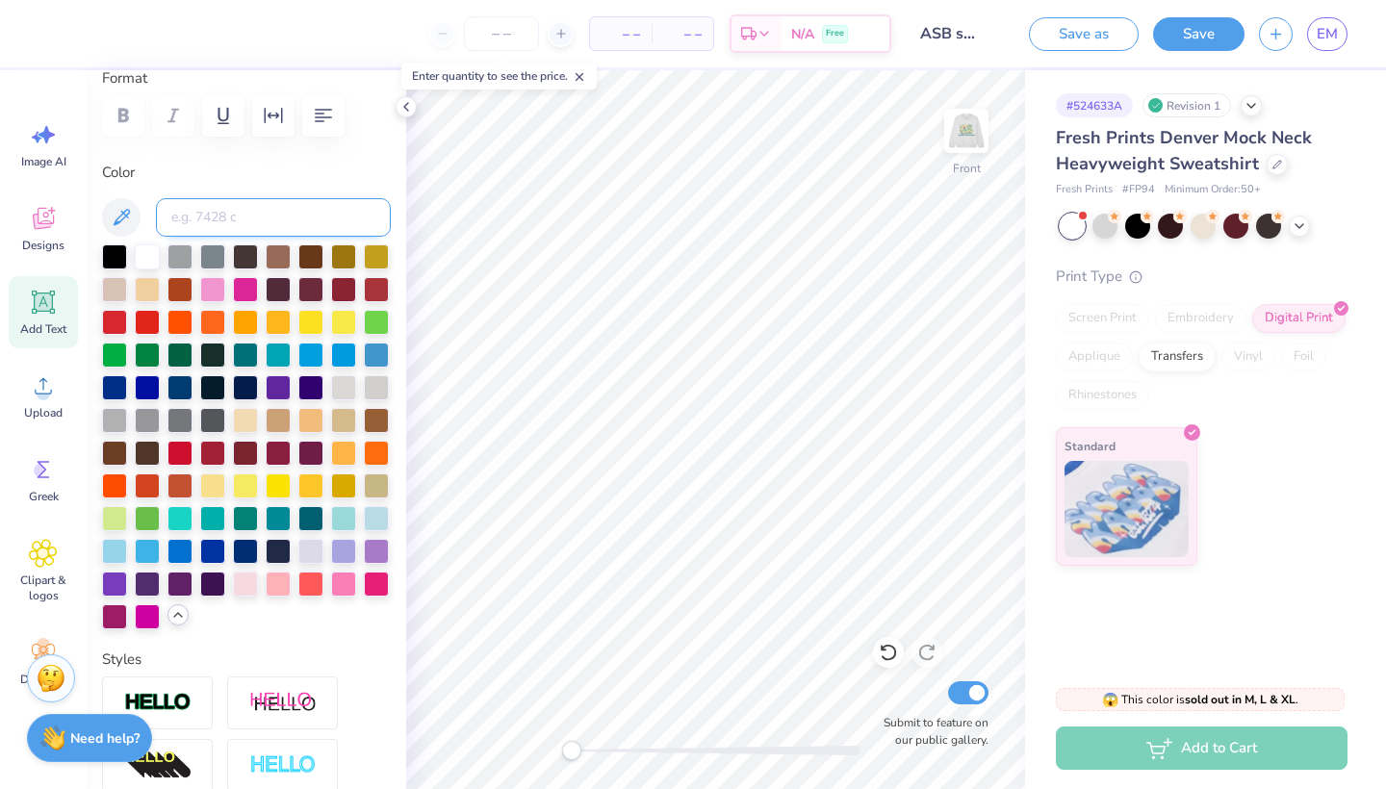
click at [219, 224] on input at bounding box center [273, 217] width 235 height 39
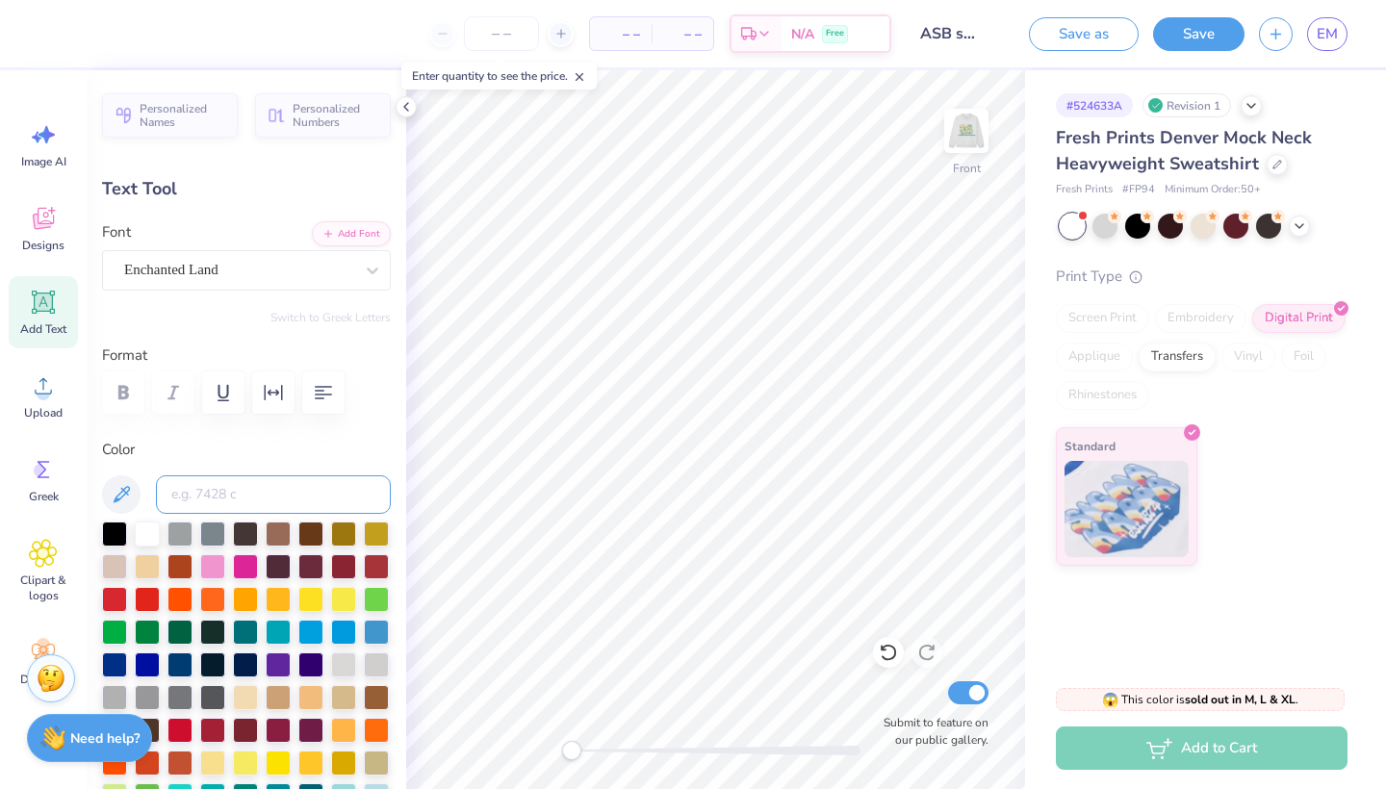
scroll to position [0, 0]
click at [969, 146] on img at bounding box center [966, 130] width 77 height 77
type input "6.75"
type input "14.11"
type input "1.21"
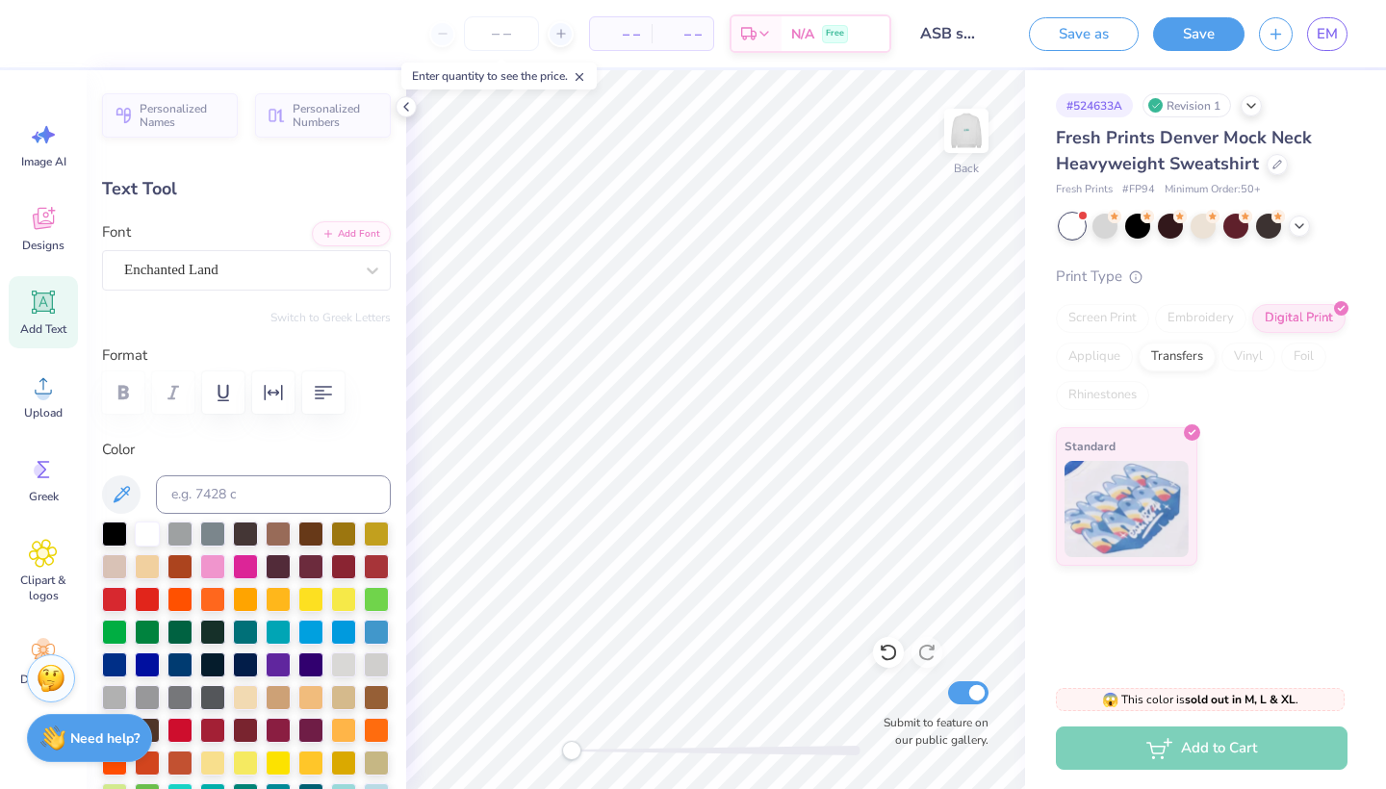
type input "11.27"
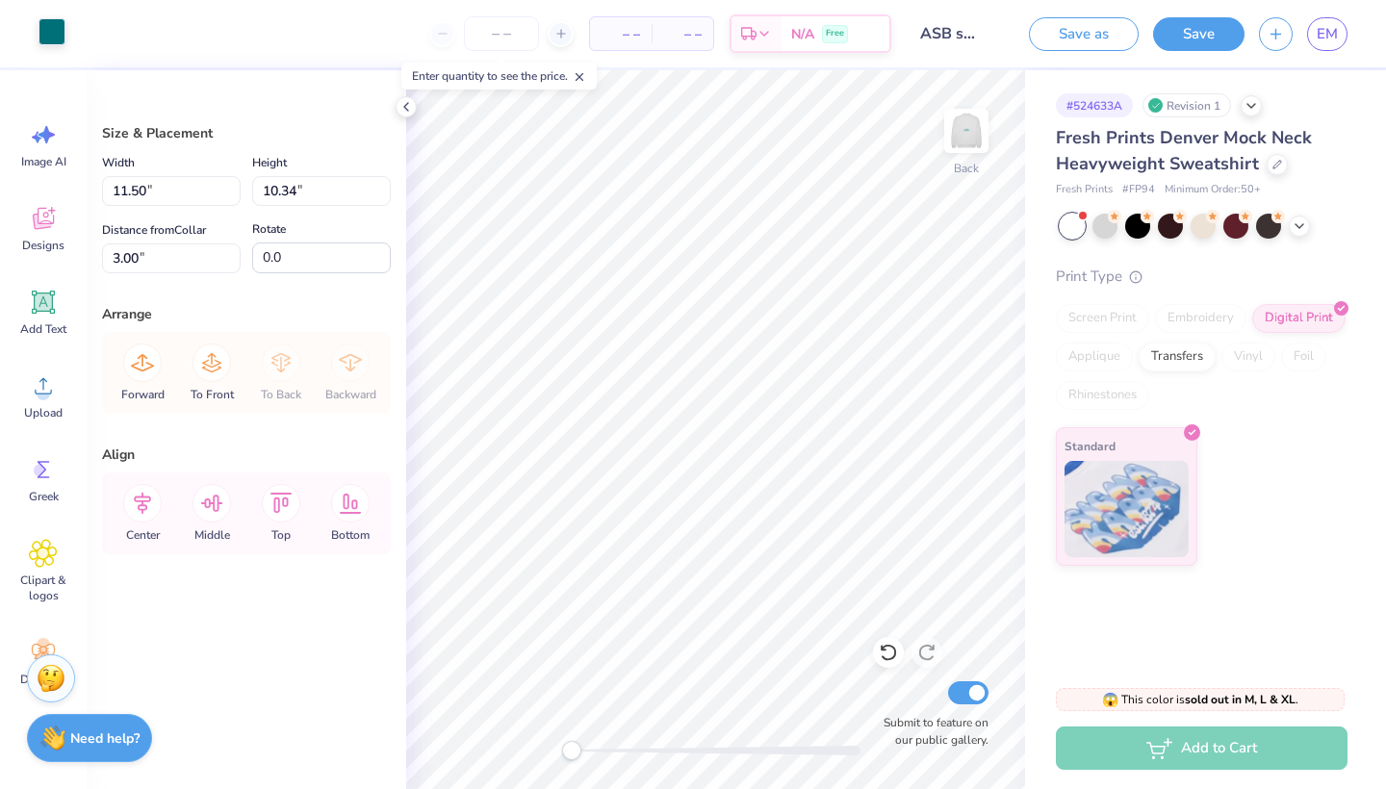
click at [52, 35] on div at bounding box center [52, 31] width 27 height 27
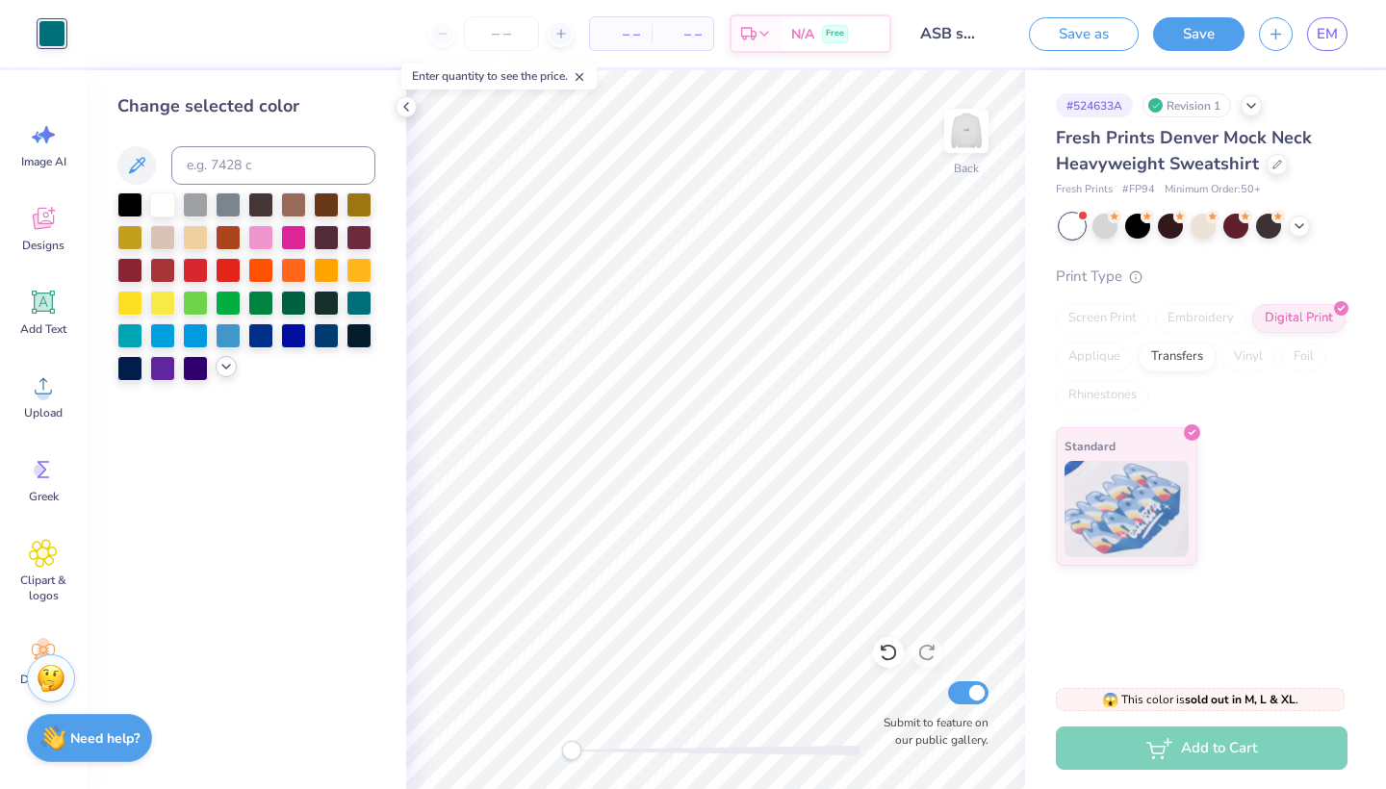
click at [228, 363] on icon at bounding box center [226, 366] width 15 height 15
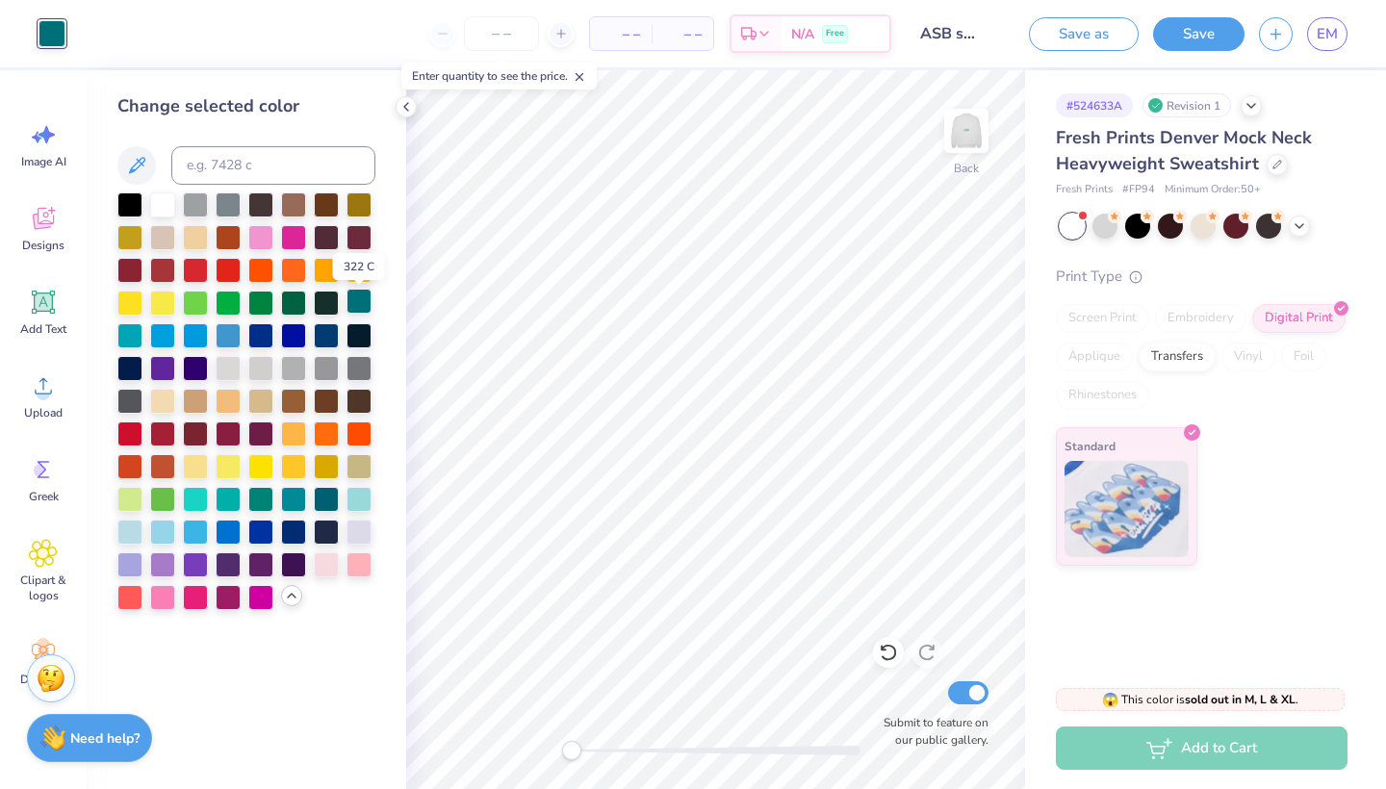
click at [360, 306] on div at bounding box center [359, 301] width 25 height 25
click at [359, 343] on div at bounding box center [359, 334] width 25 height 25
click at [359, 308] on div at bounding box center [359, 301] width 25 height 25
click at [972, 134] on img at bounding box center [966, 130] width 77 height 77
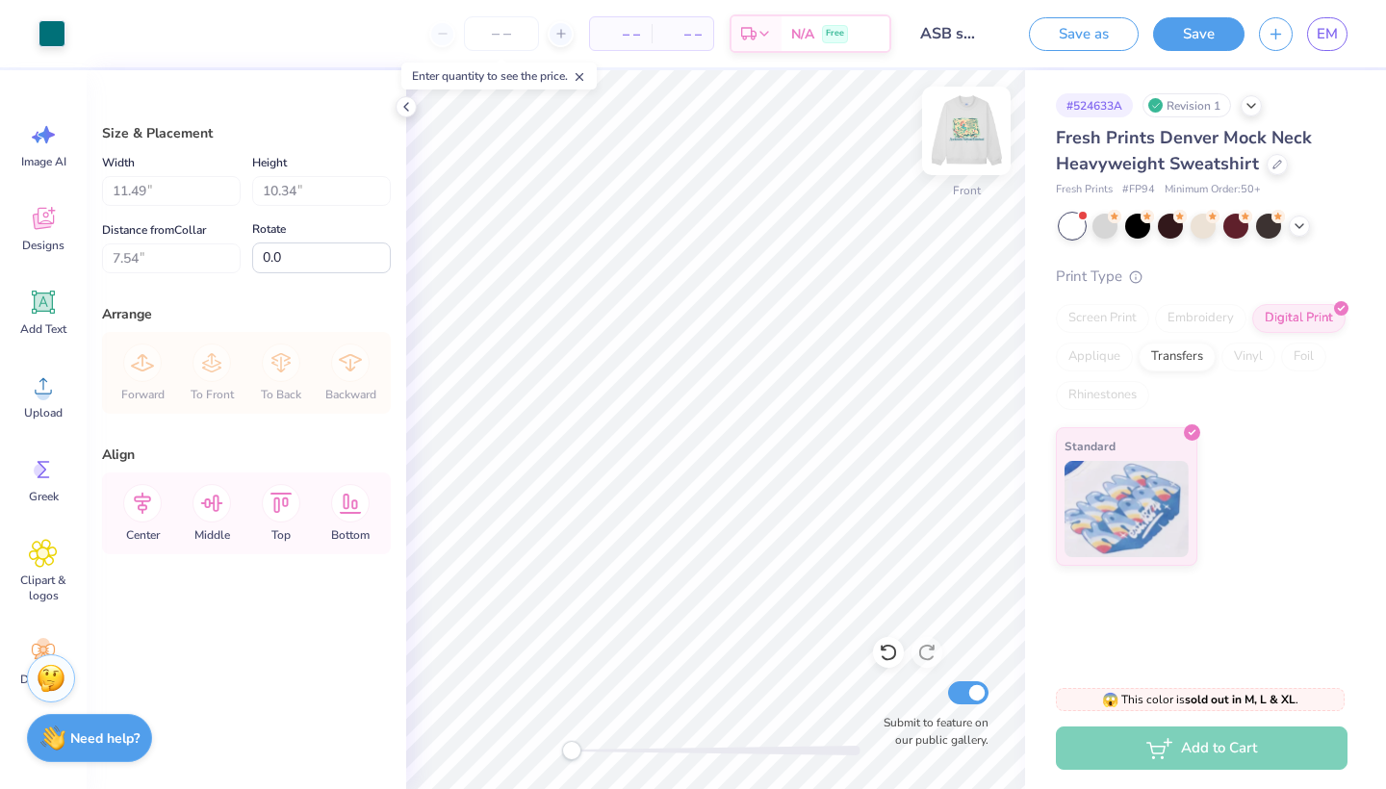
click at [975, 139] on img at bounding box center [966, 130] width 77 height 77
click at [965, 131] on img at bounding box center [966, 130] width 77 height 77
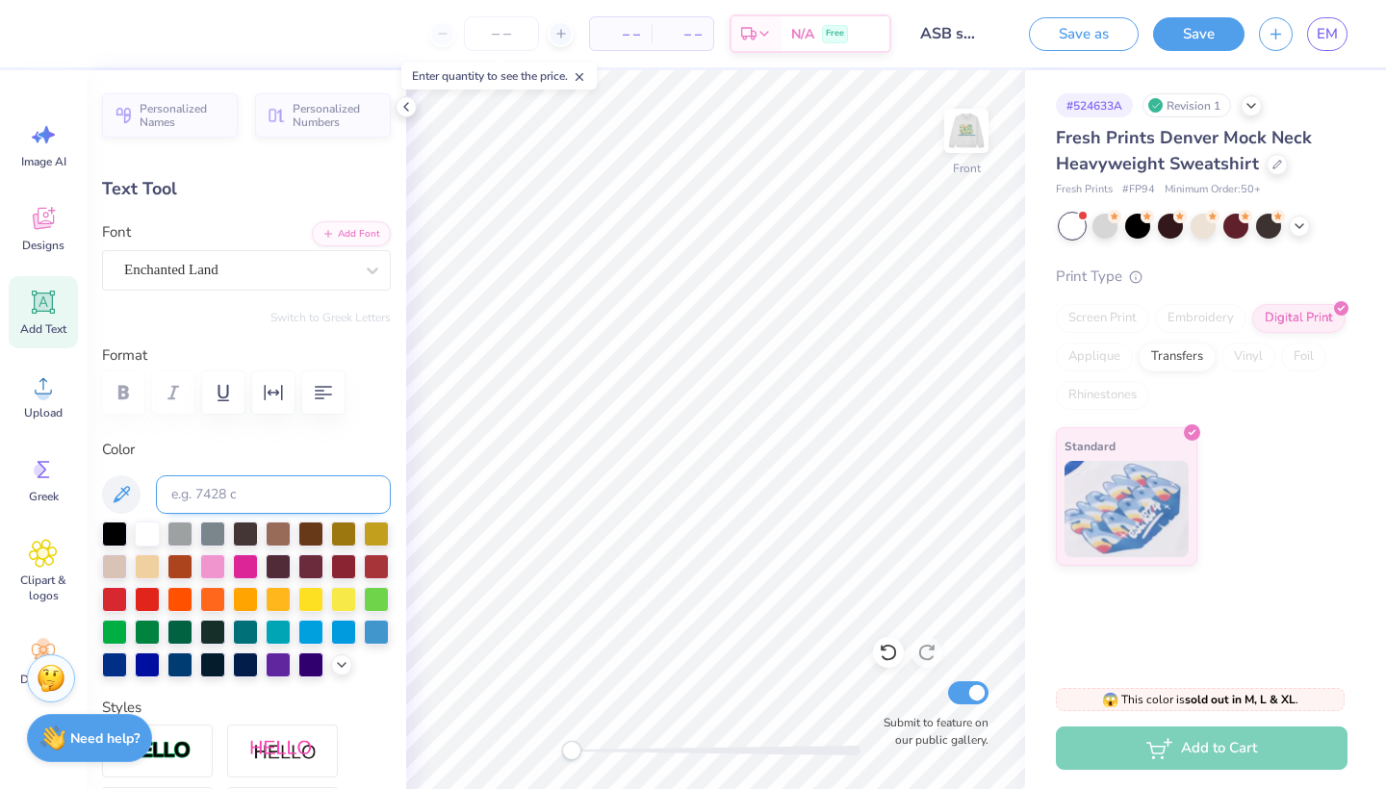
click at [278, 489] on input at bounding box center [273, 495] width 235 height 39
type input "322"
click at [256, 501] on input at bounding box center [273, 495] width 235 height 39
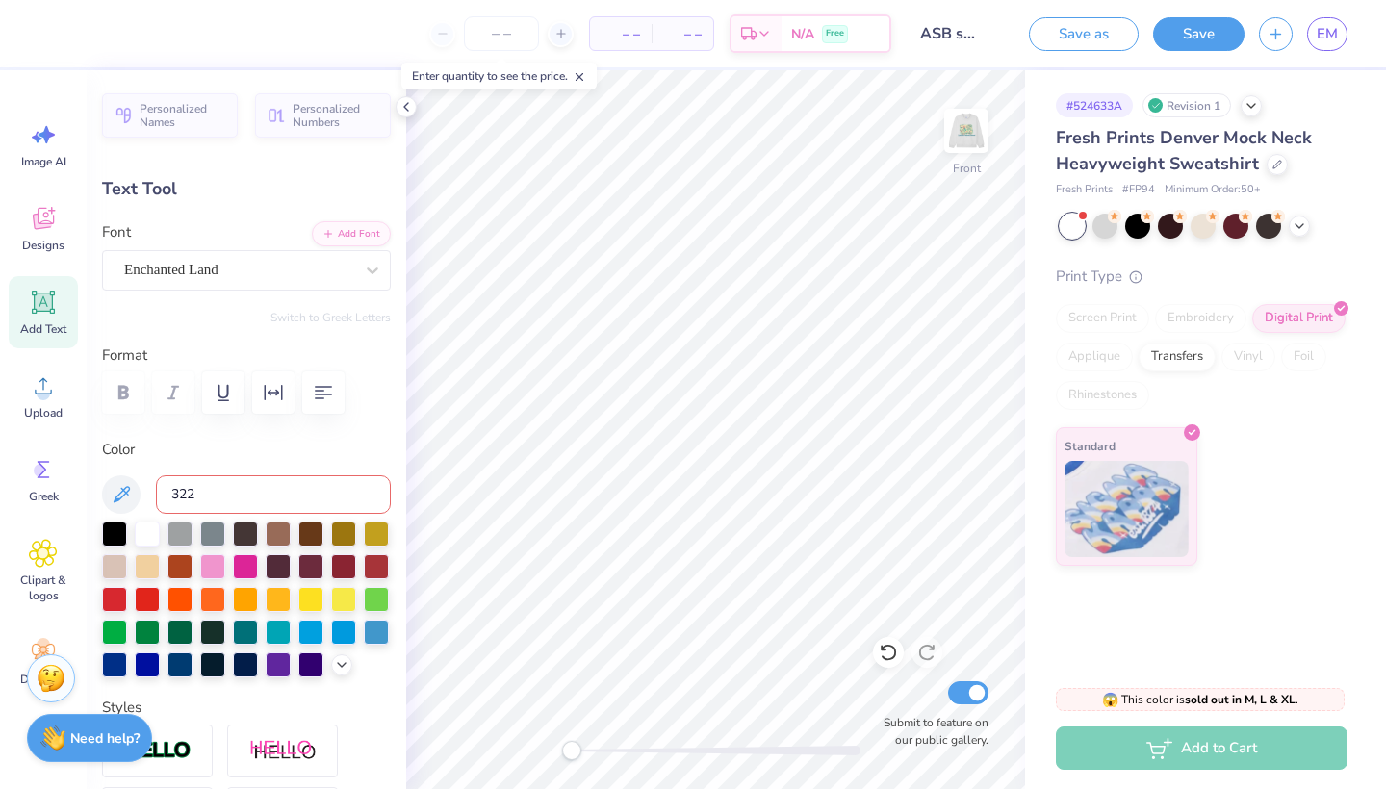
type input "322 c"
click at [964, 143] on img at bounding box center [966, 130] width 77 height 77
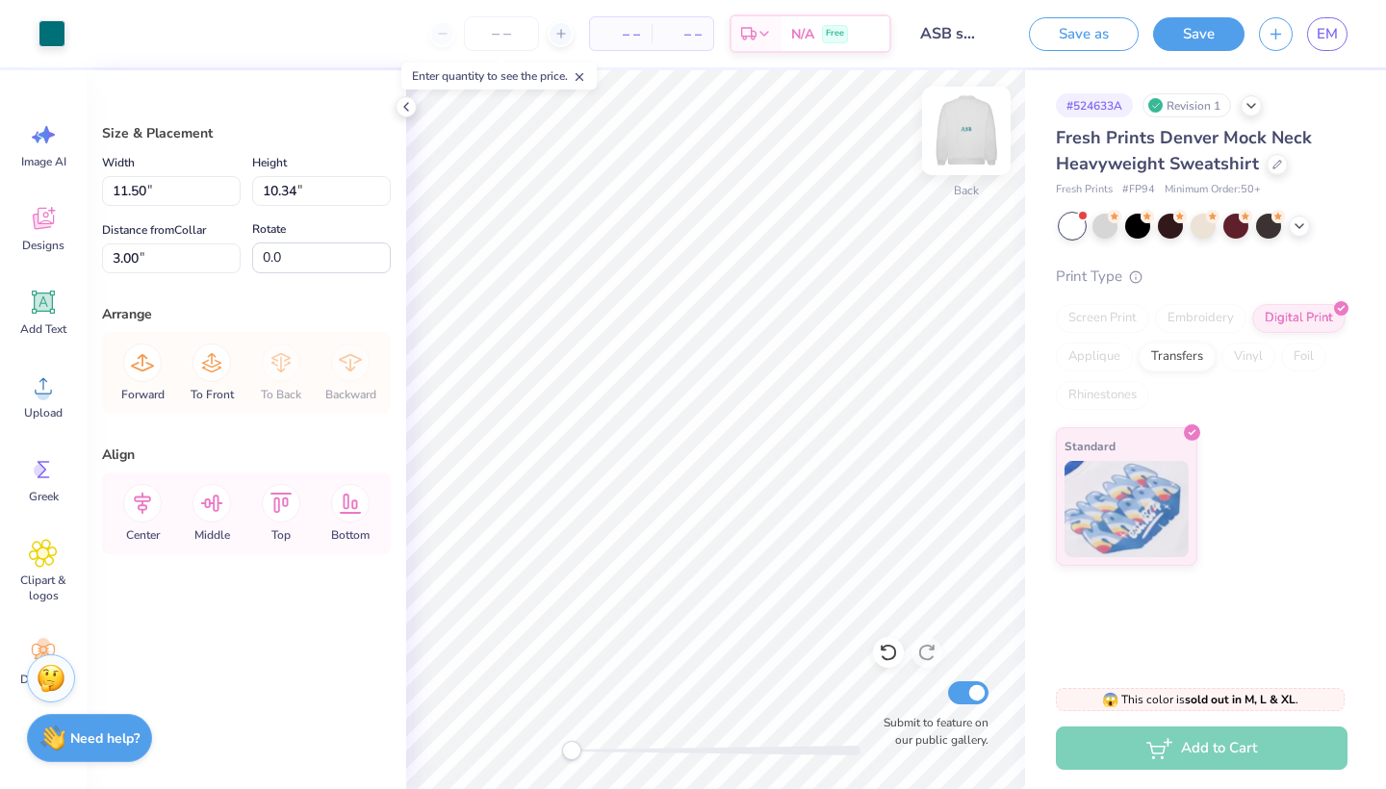
click at [963, 134] on div "Back Submit to feature on our public gallery." at bounding box center [715, 429] width 619 height 719
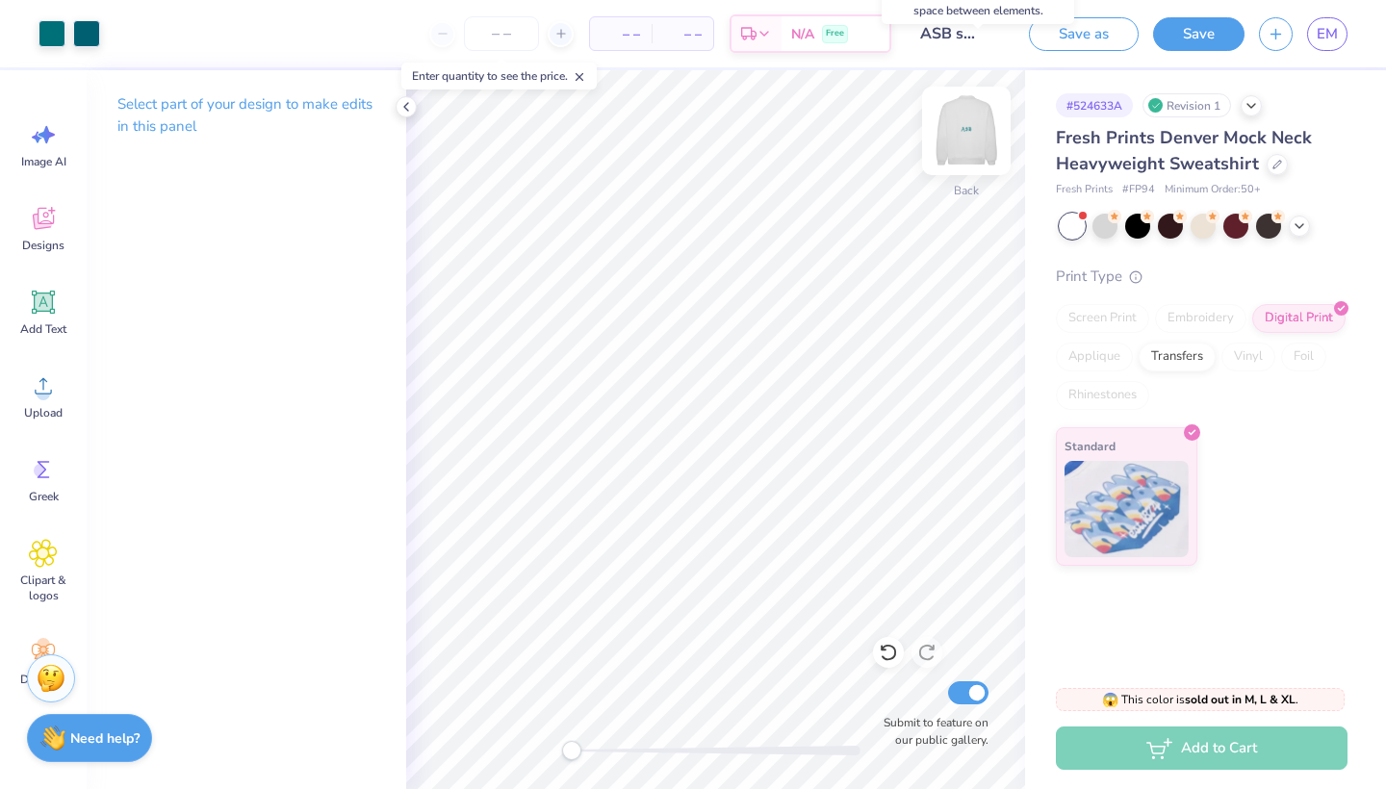
click at [963, 134] on img at bounding box center [966, 130] width 77 height 77
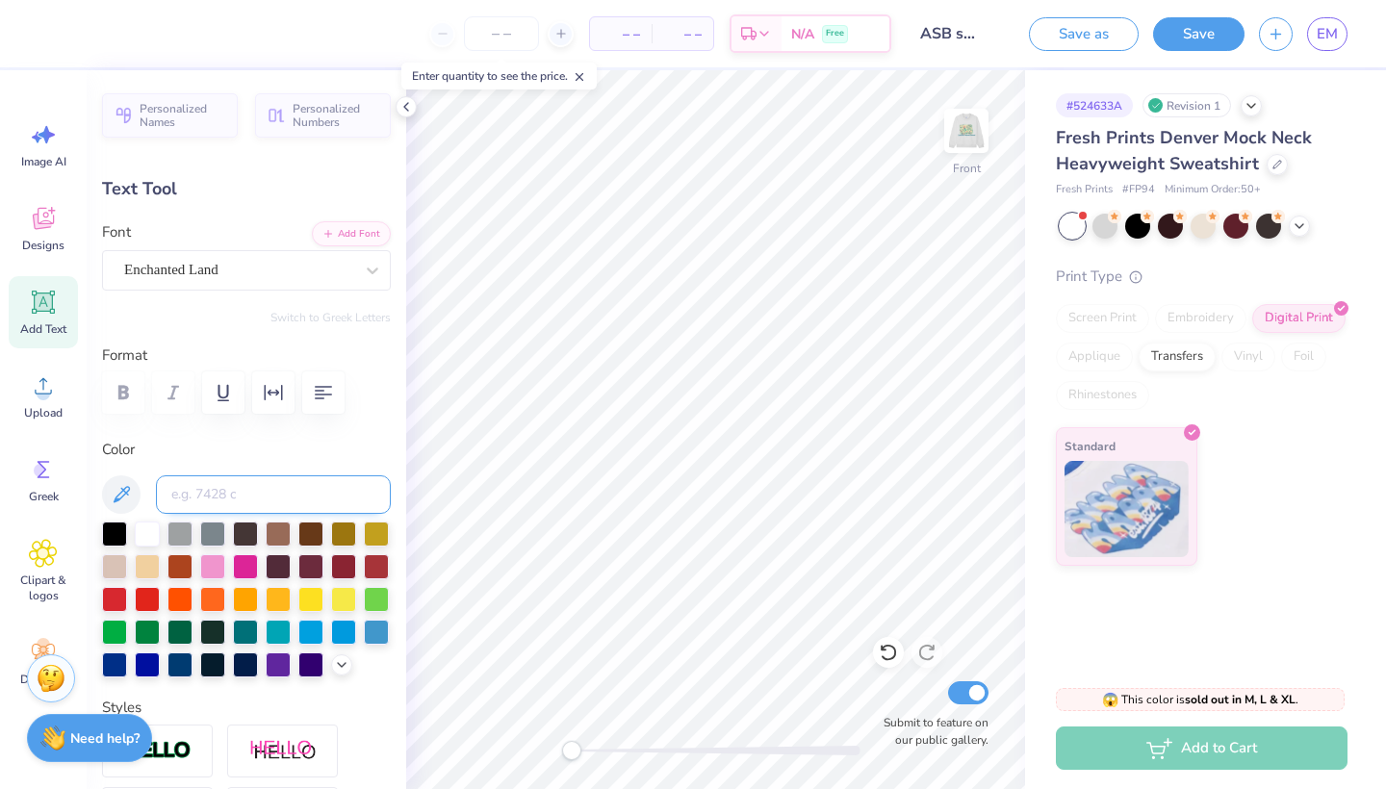
click at [207, 498] on input at bounding box center [273, 495] width 235 height 39
click at [118, 490] on icon at bounding box center [121, 494] width 23 height 23
click at [975, 127] on img at bounding box center [966, 130] width 77 height 77
type input "6.75"
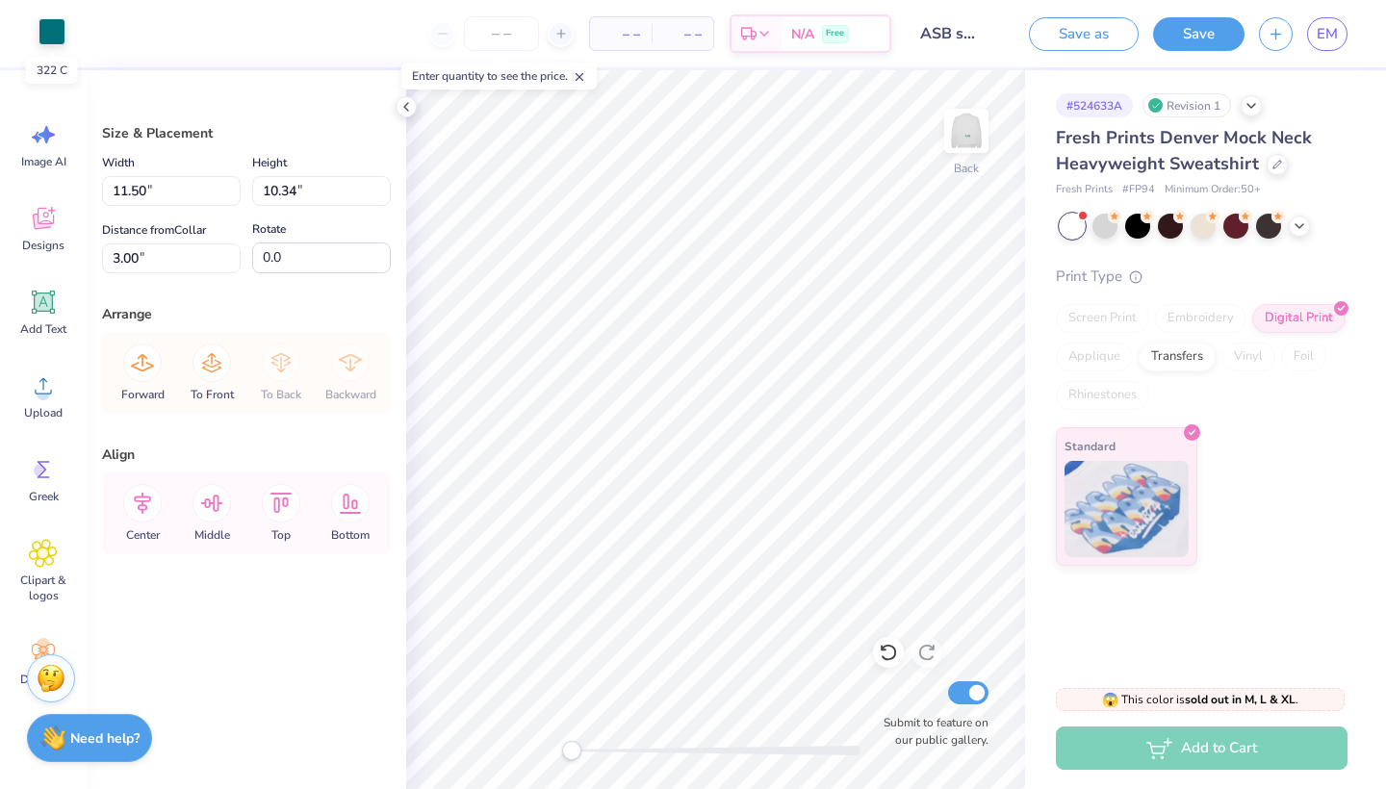
click at [53, 38] on div at bounding box center [52, 31] width 27 height 27
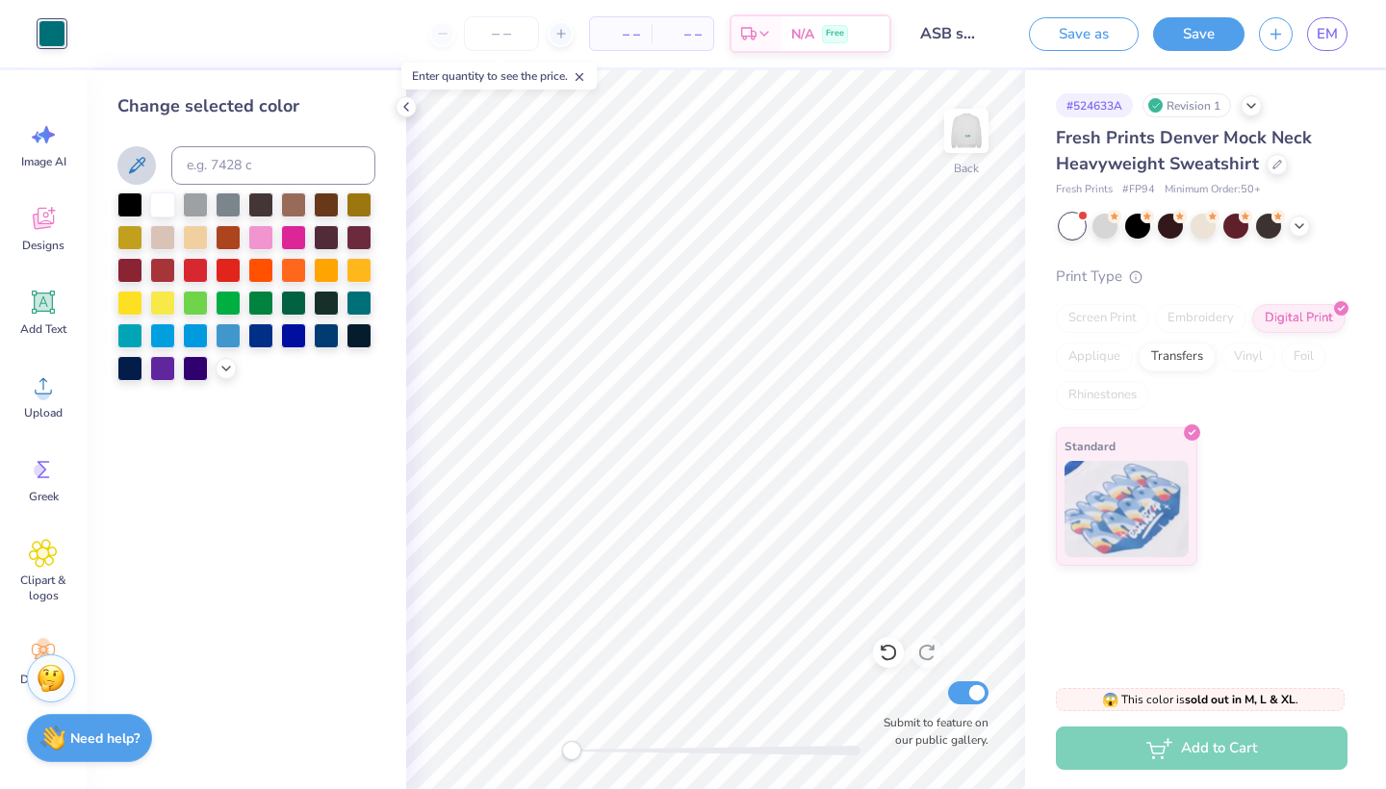
click at [140, 167] on icon at bounding box center [137, 165] width 16 height 16
click at [145, 171] on icon at bounding box center [136, 165] width 23 height 23
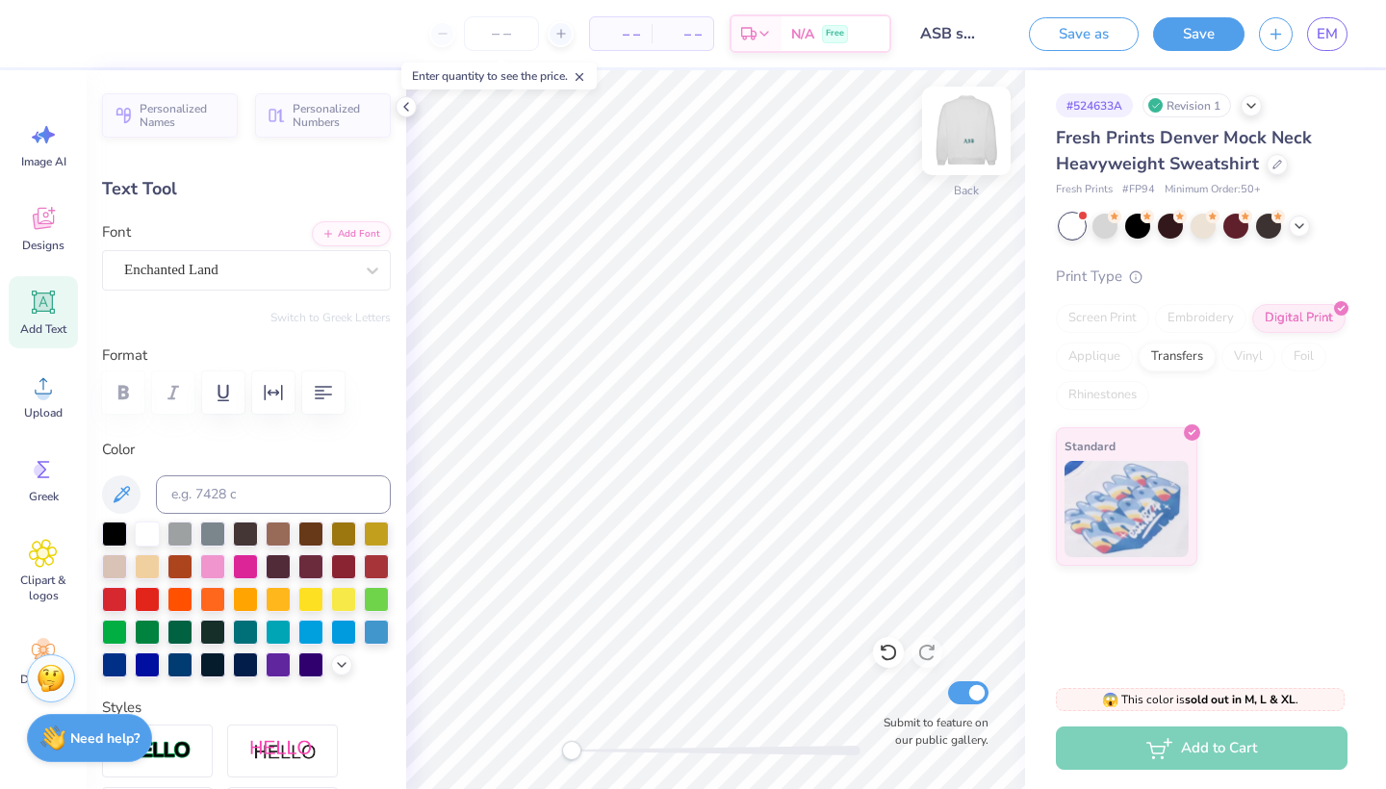
click at [979, 137] on img at bounding box center [966, 130] width 77 height 77
type input "15.81"
type input "4.28"
type input "1.93"
type input "16.18"
